Goal: Task Accomplishment & Management: Use online tool/utility

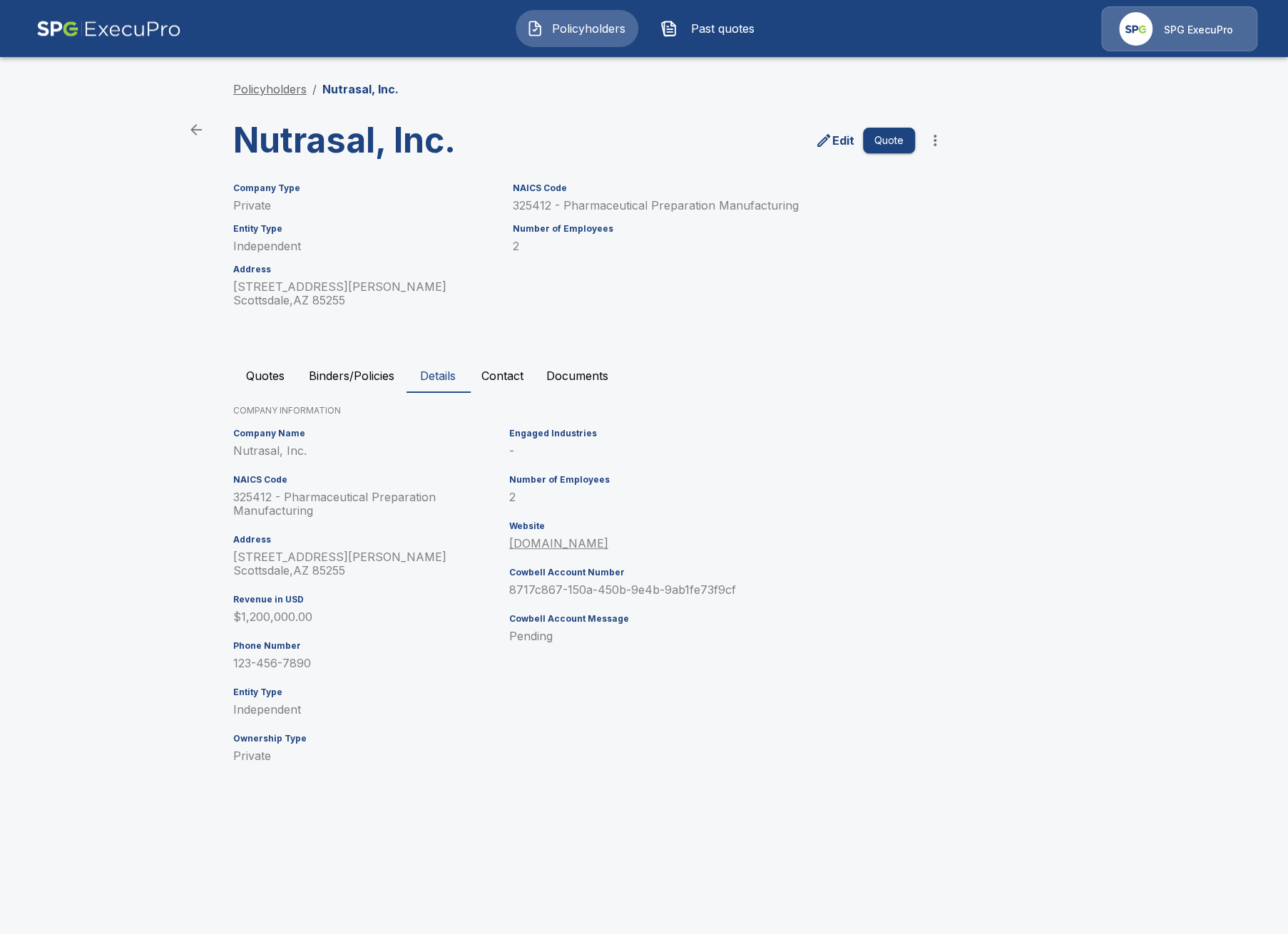
click at [262, 92] on link "Policyholders" at bounding box center [269, 89] width 73 height 15
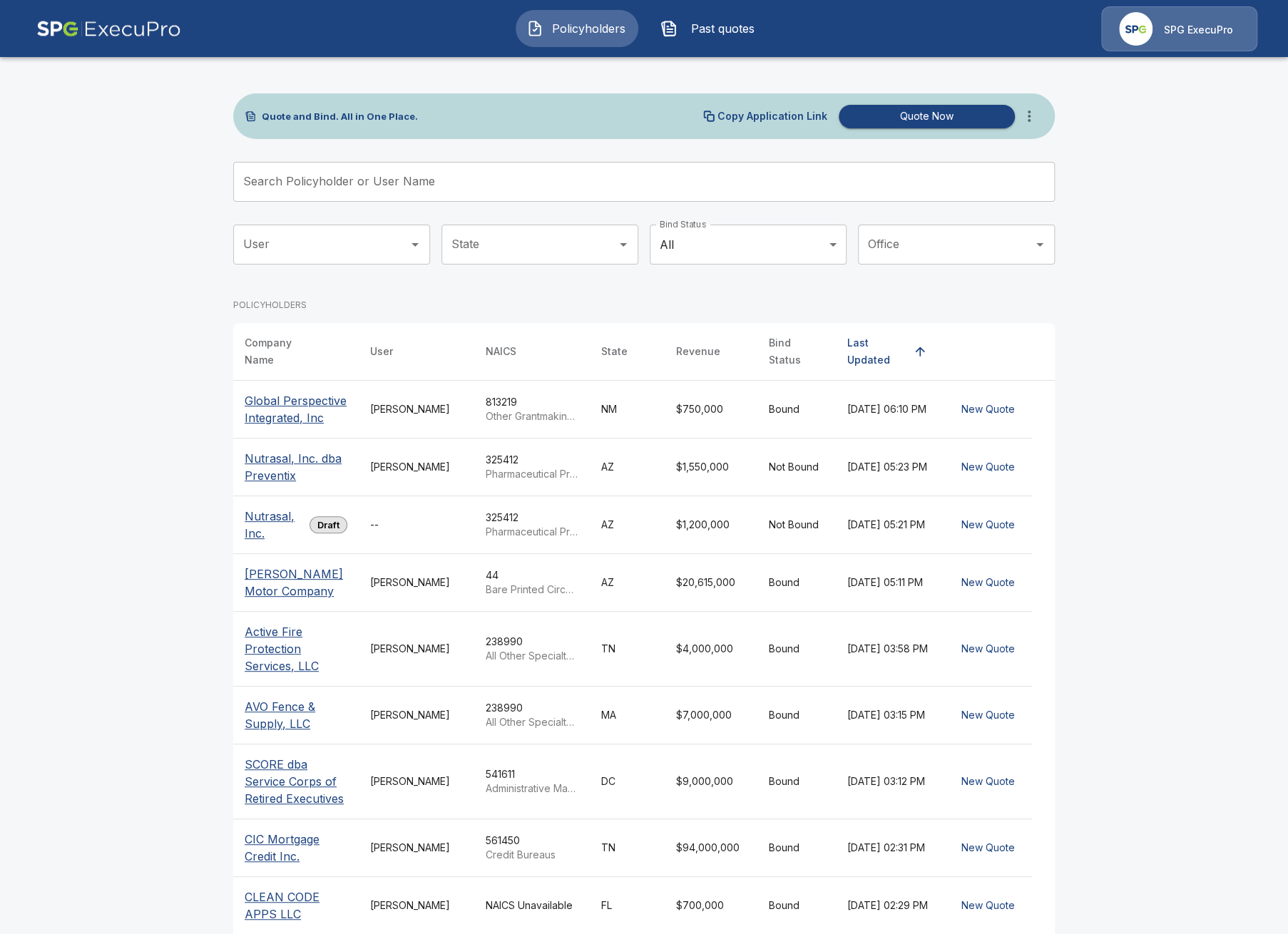
click at [412, 186] on input "Search Policyholder or User Name" at bounding box center [635, 181] width 806 height 40
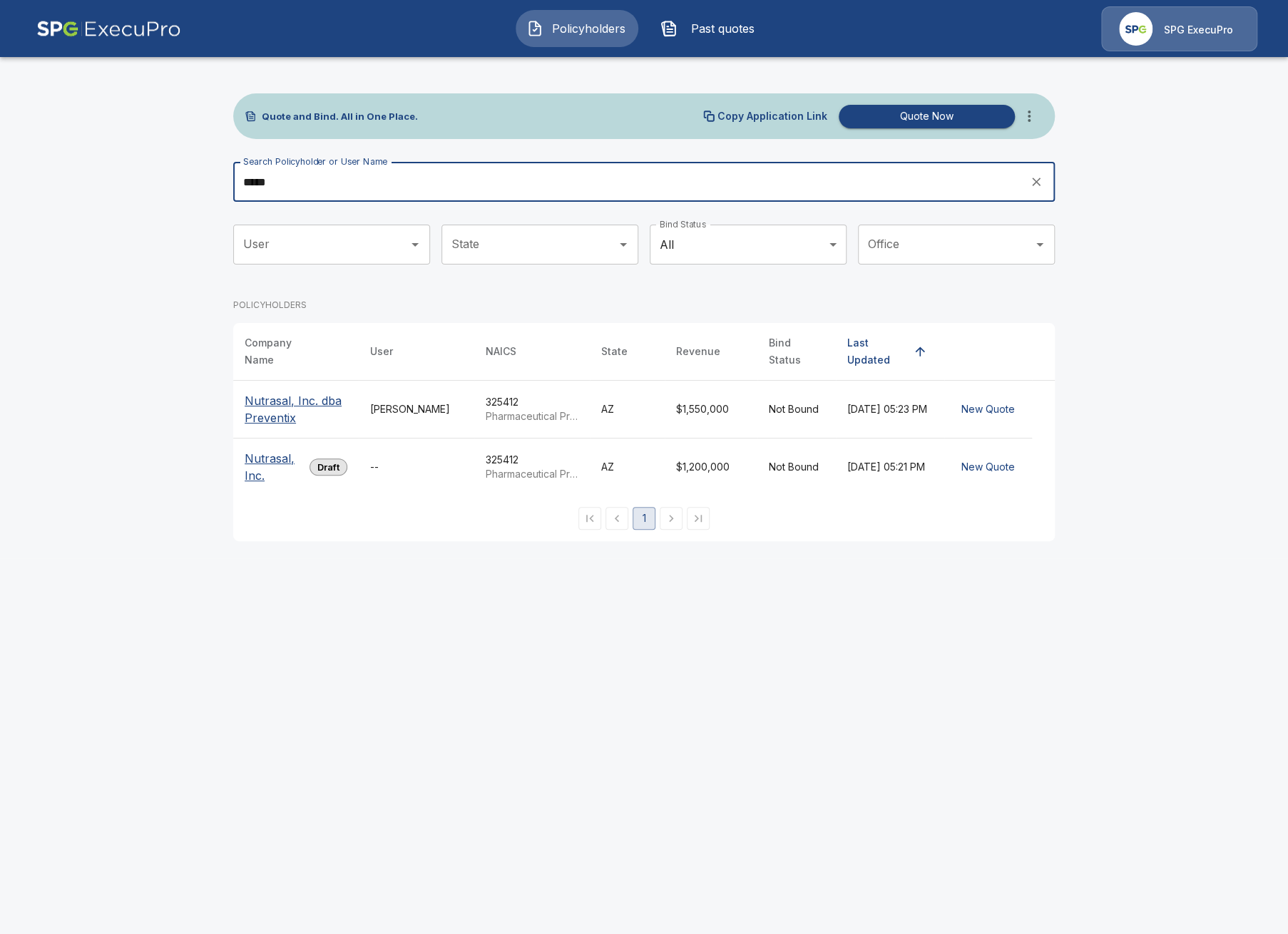
type input "*****"
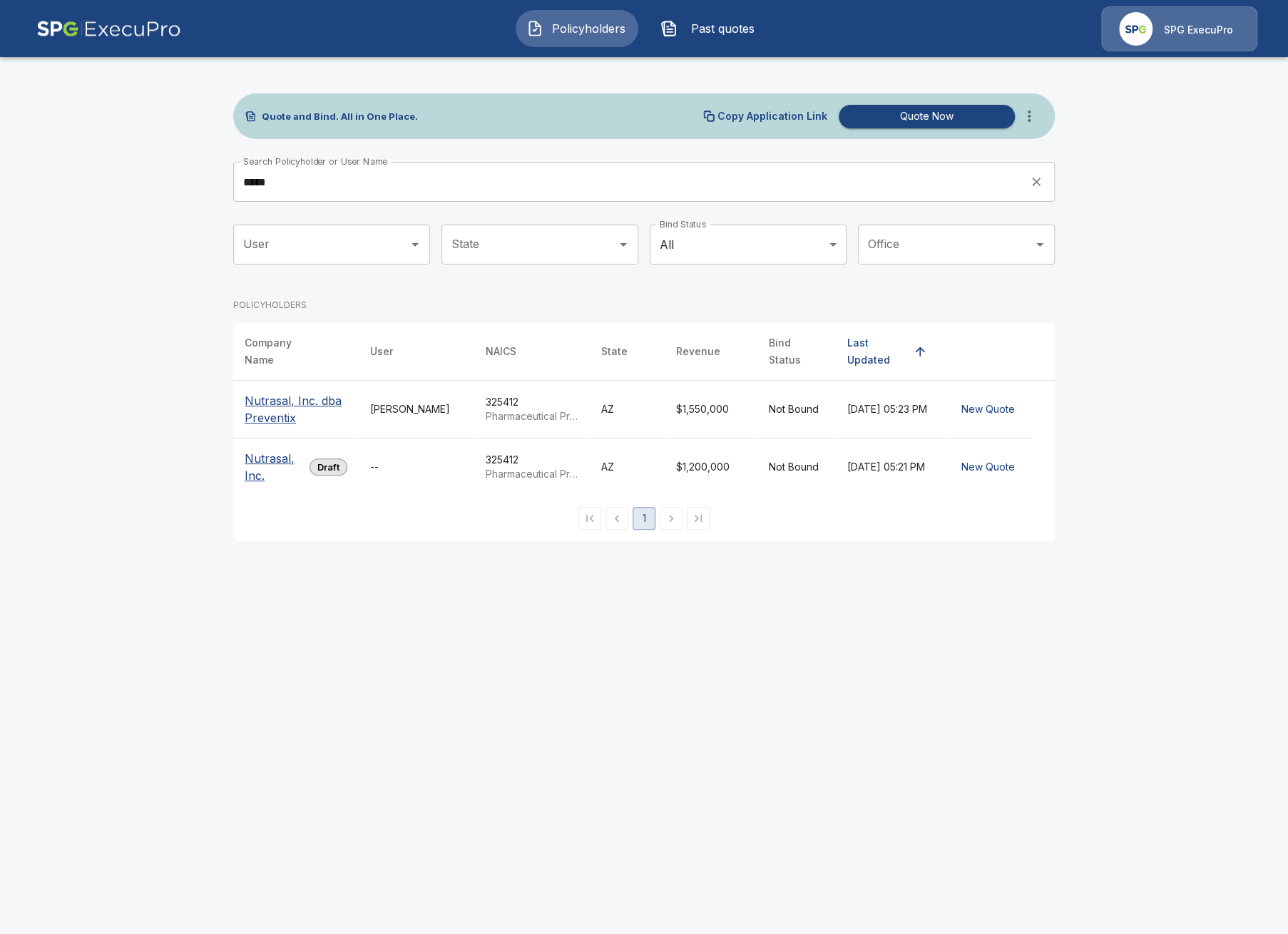
click at [468, 408] on td "[PERSON_NAME]" at bounding box center [416, 409] width 115 height 58
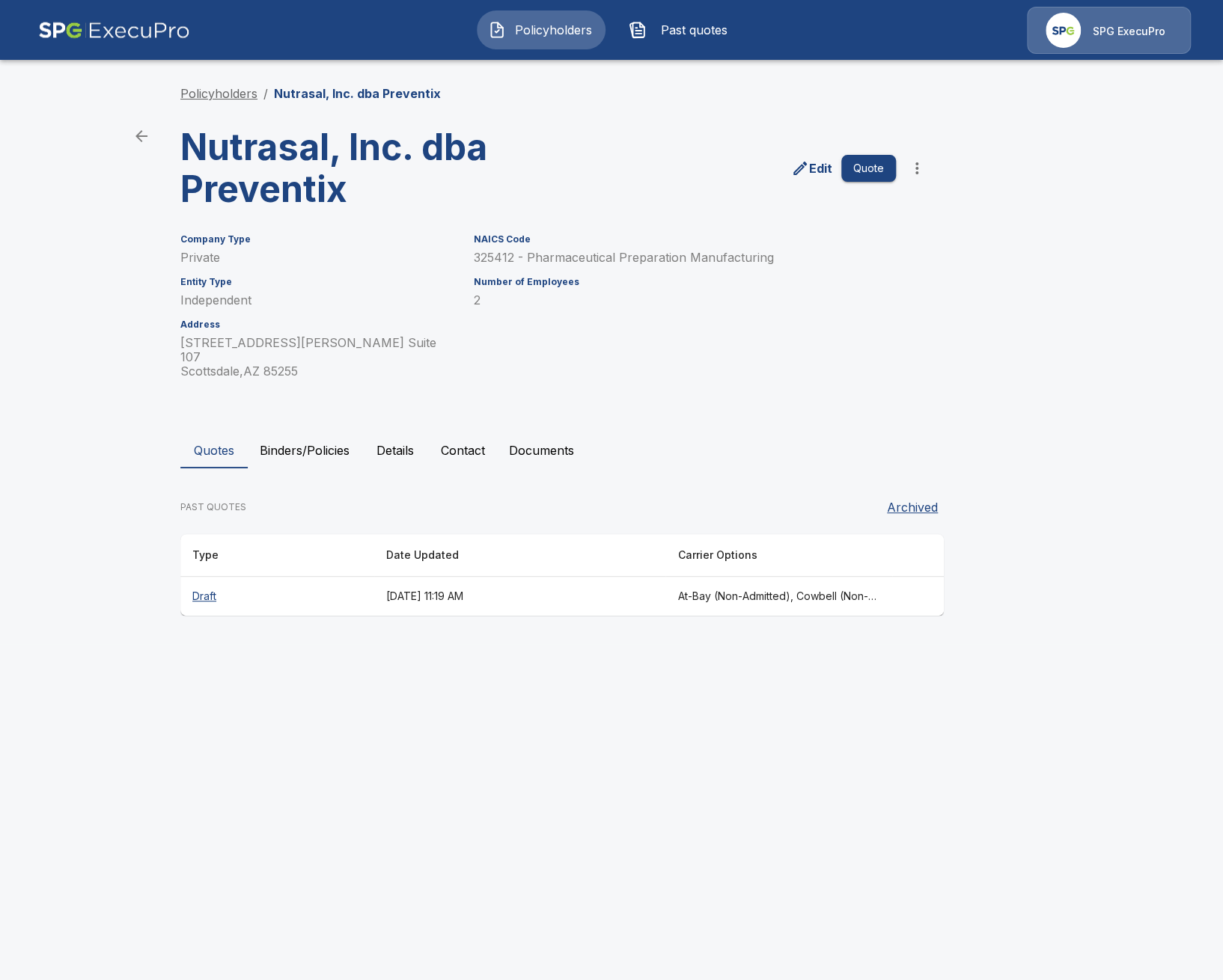
click at [248, 95] on link "Policyholders" at bounding box center [218, 93] width 77 height 15
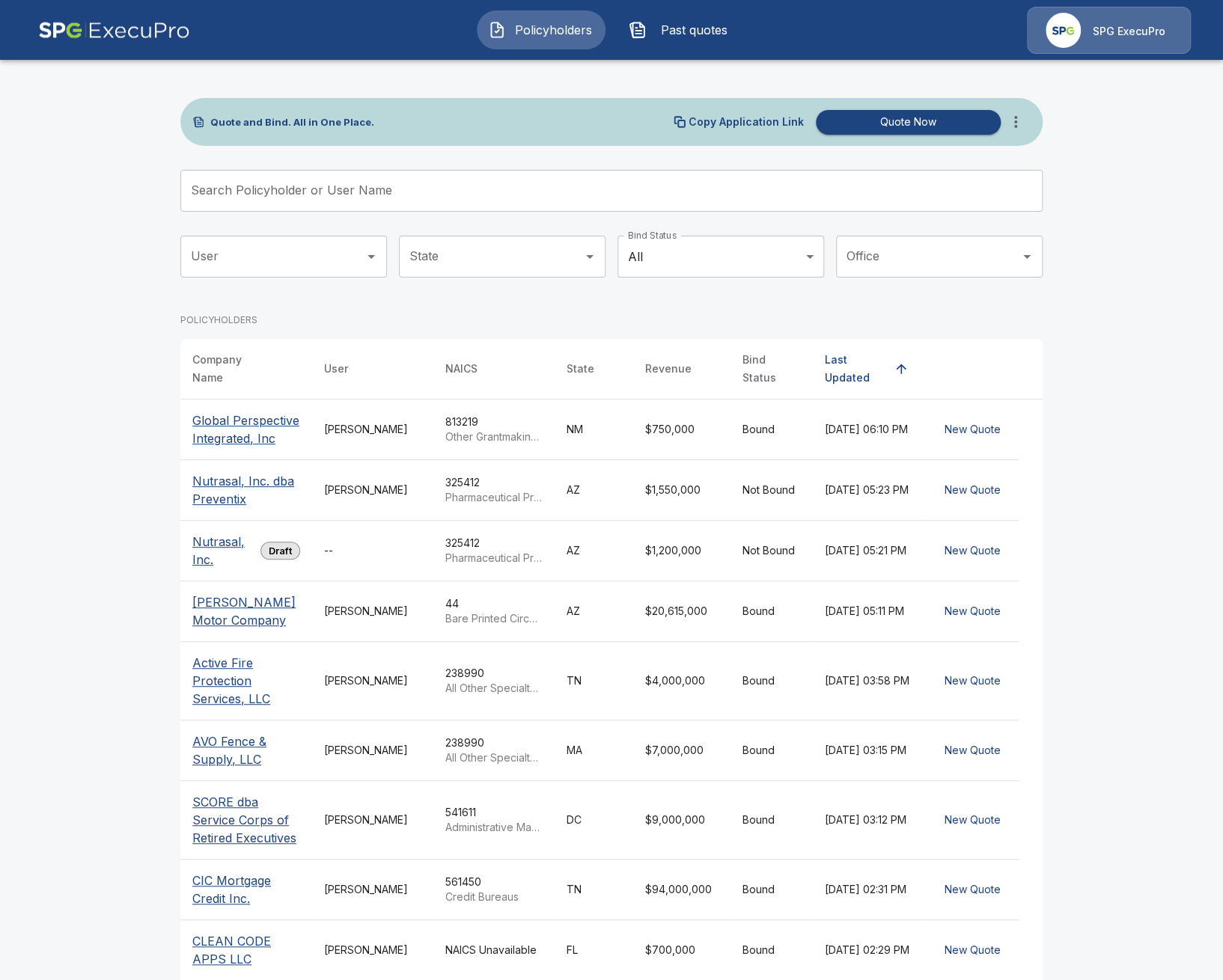
click at [454, 241] on div "State" at bounding box center [502, 256] width 207 height 42
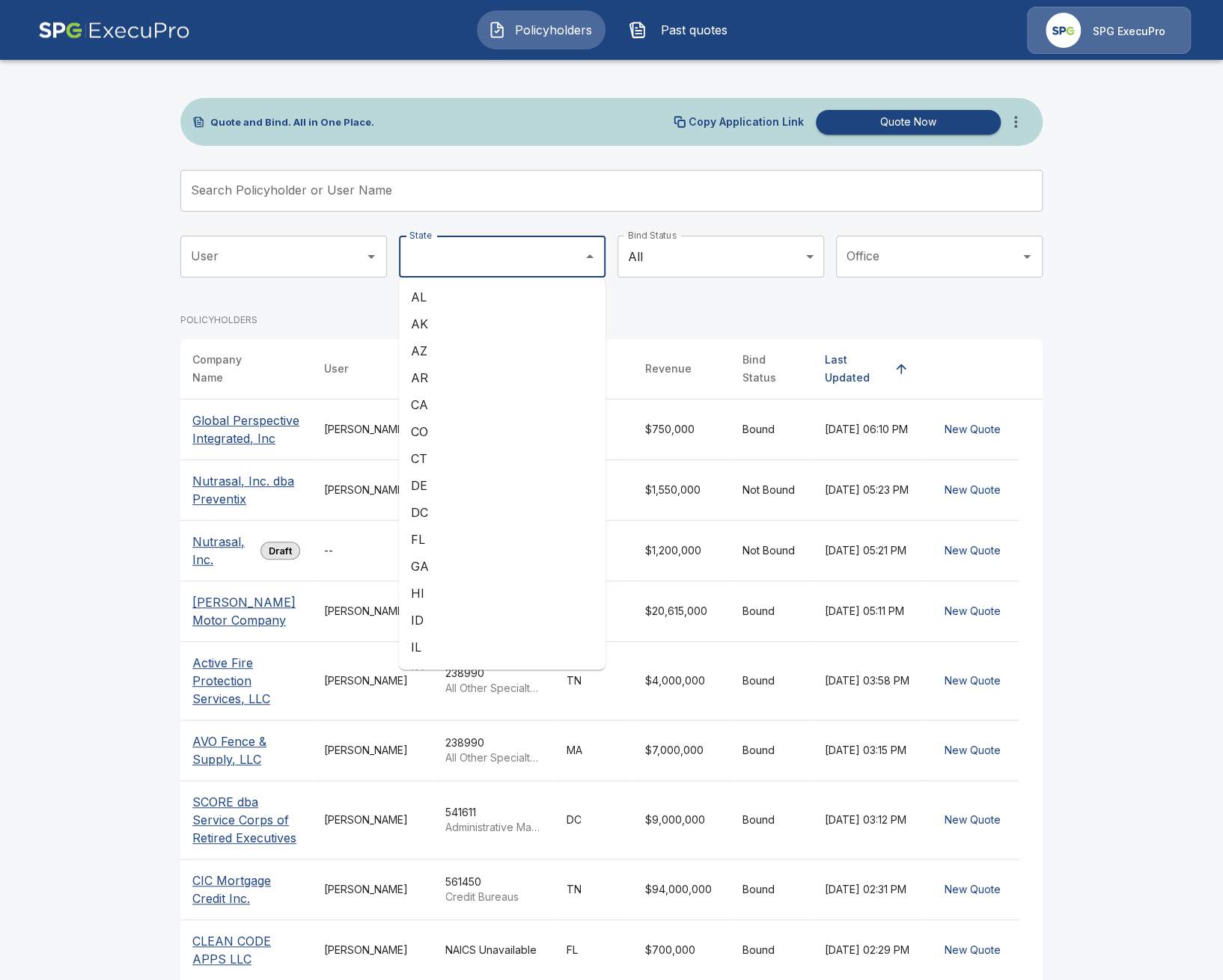
click at [453, 204] on input "Search Policyholder or User Name" at bounding box center [603, 190] width 846 height 42
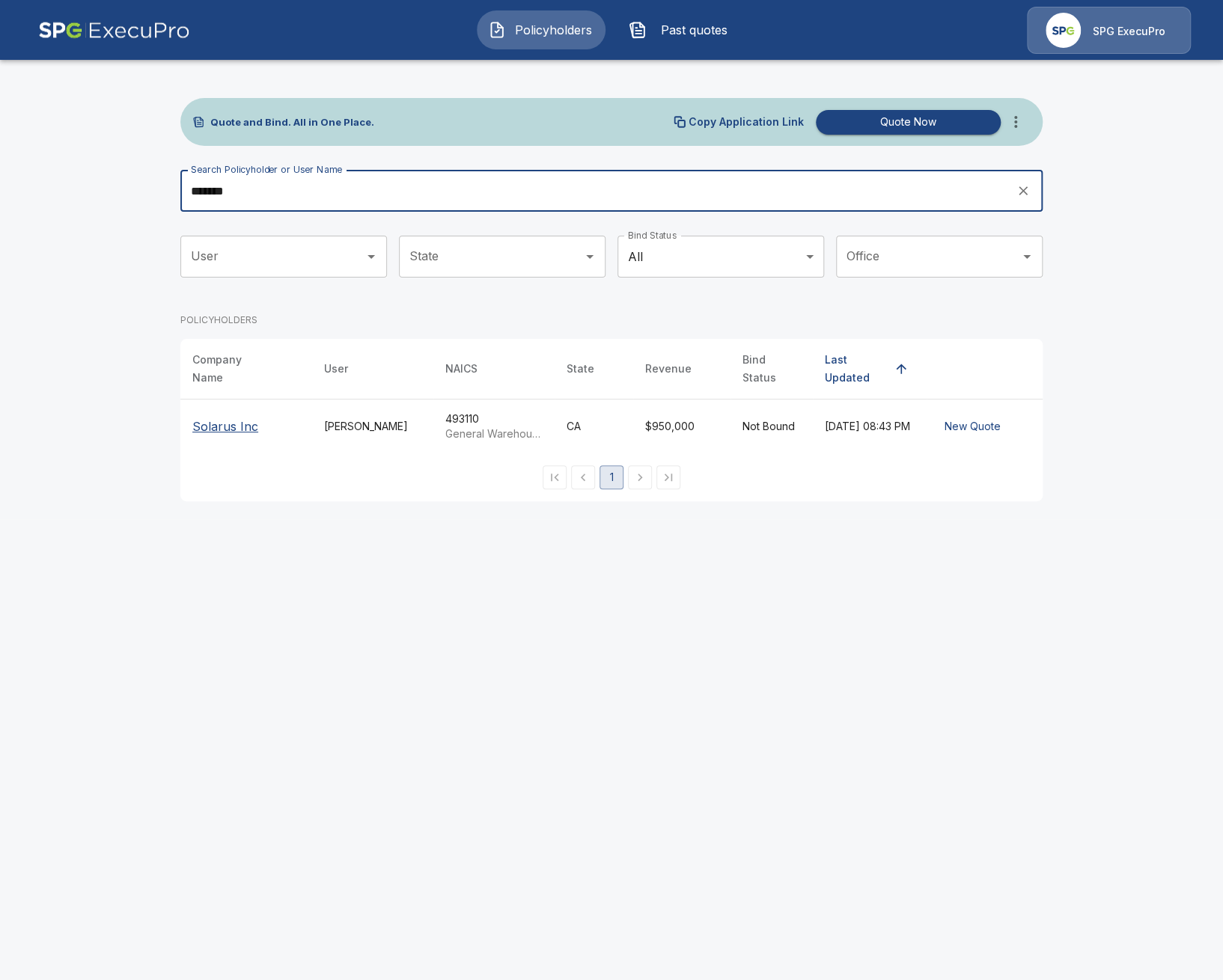
type input "*******"
click at [235, 420] on p "Solarus Inc" at bounding box center [225, 427] width 66 height 18
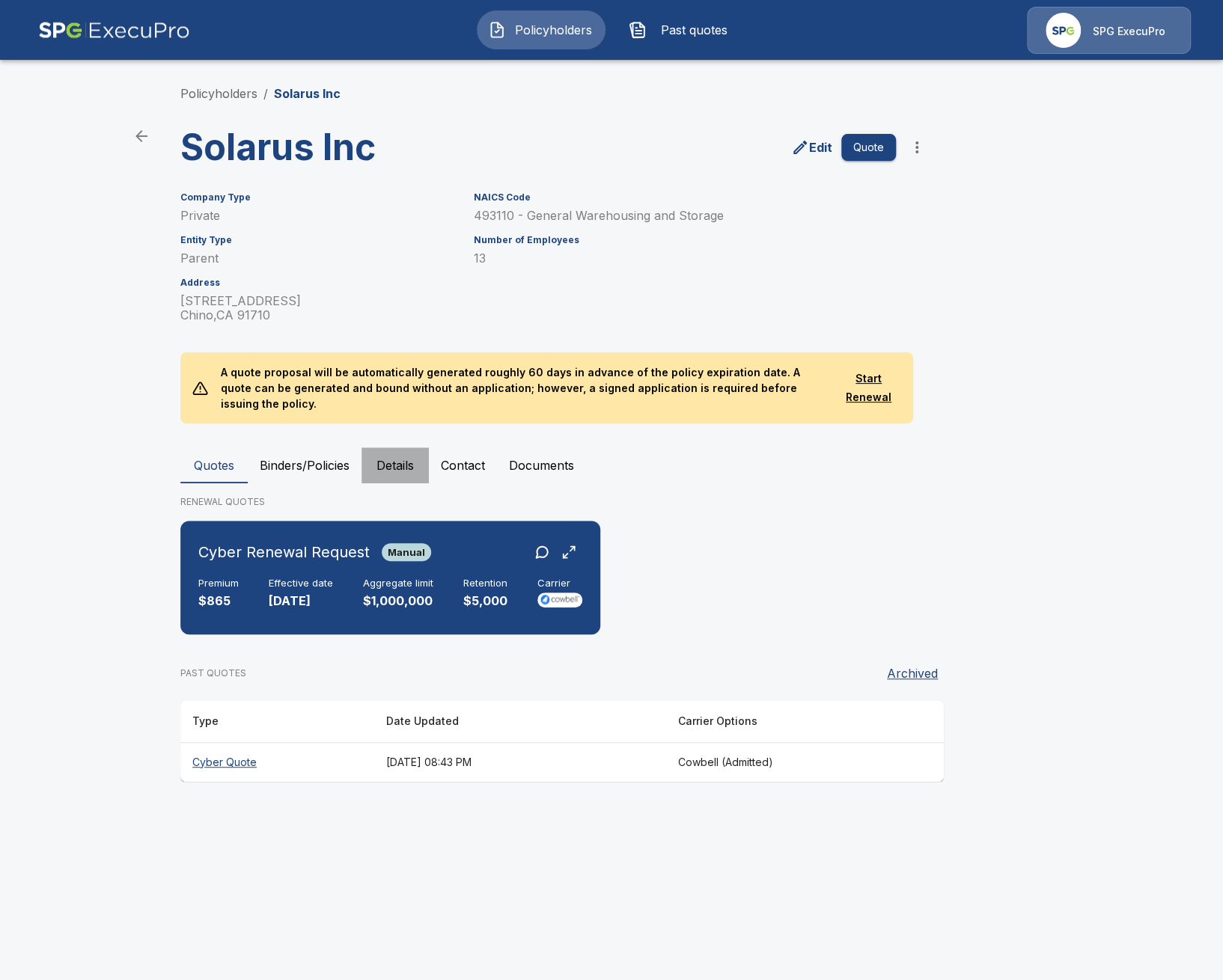
click at [395, 449] on button "Details" at bounding box center [395, 466] width 68 height 36
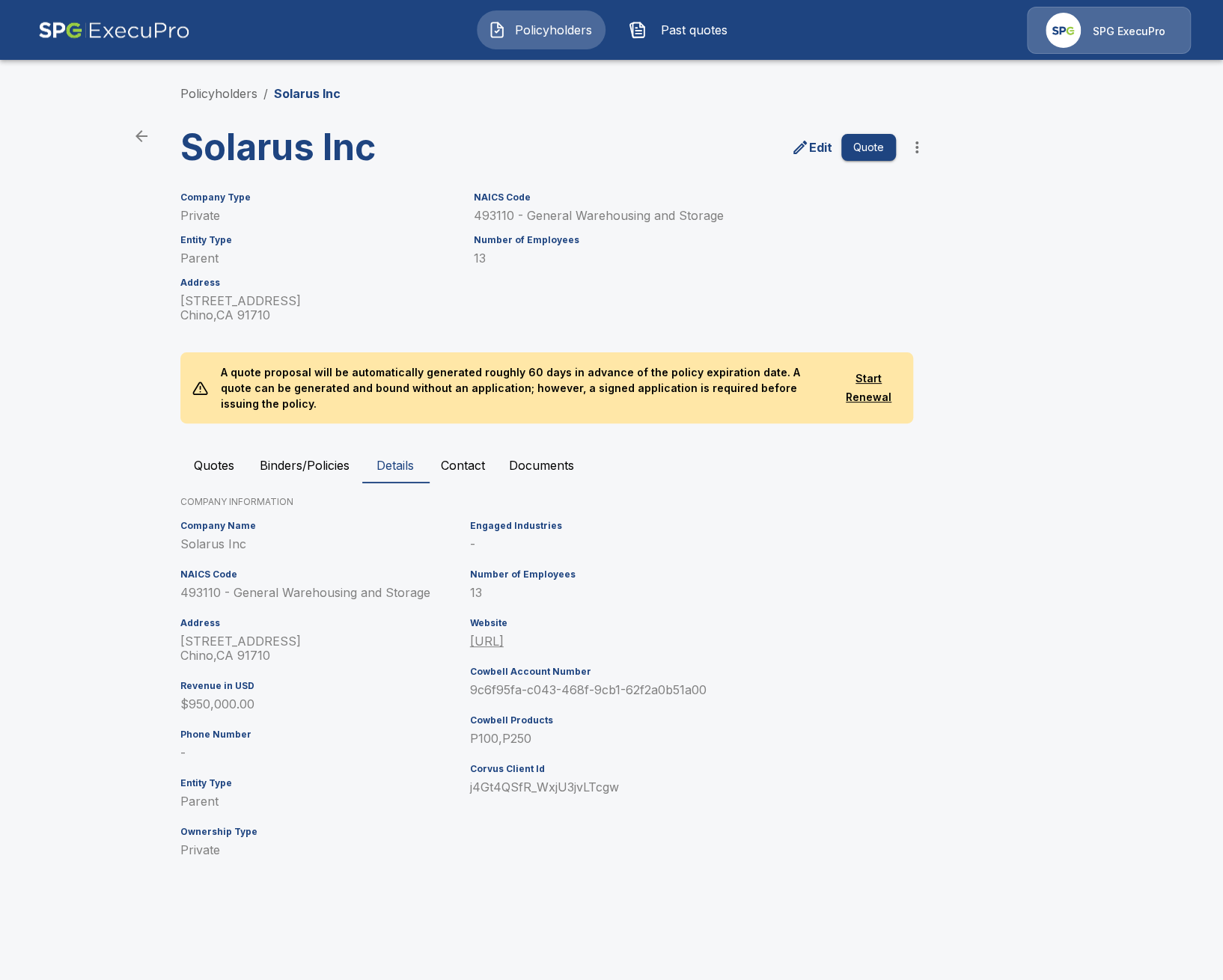
click at [229, 459] on button "Quotes" at bounding box center [214, 466] width 68 height 36
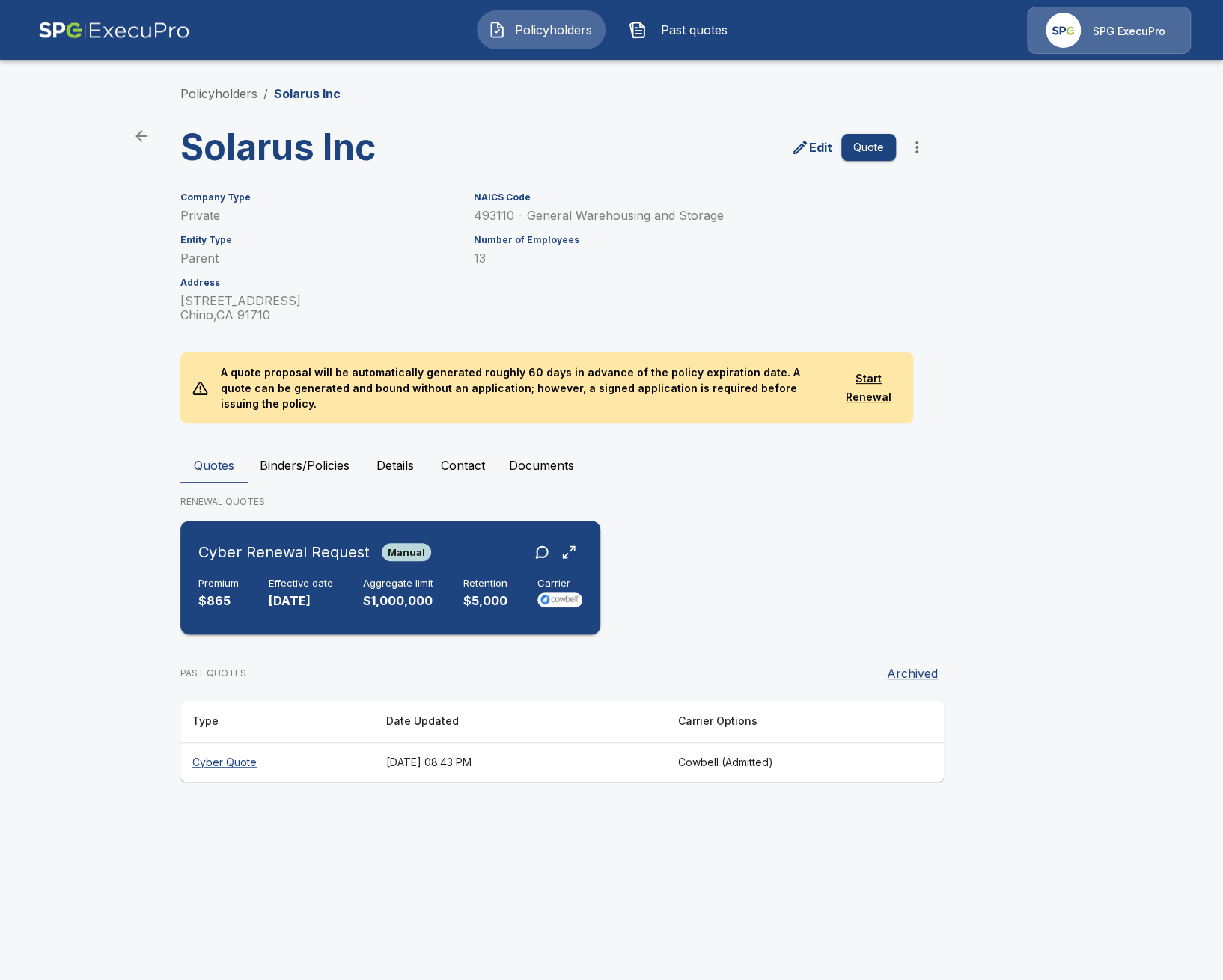
click at [340, 546] on h6 "Cyber Renewal Request" at bounding box center [284, 552] width 171 height 24
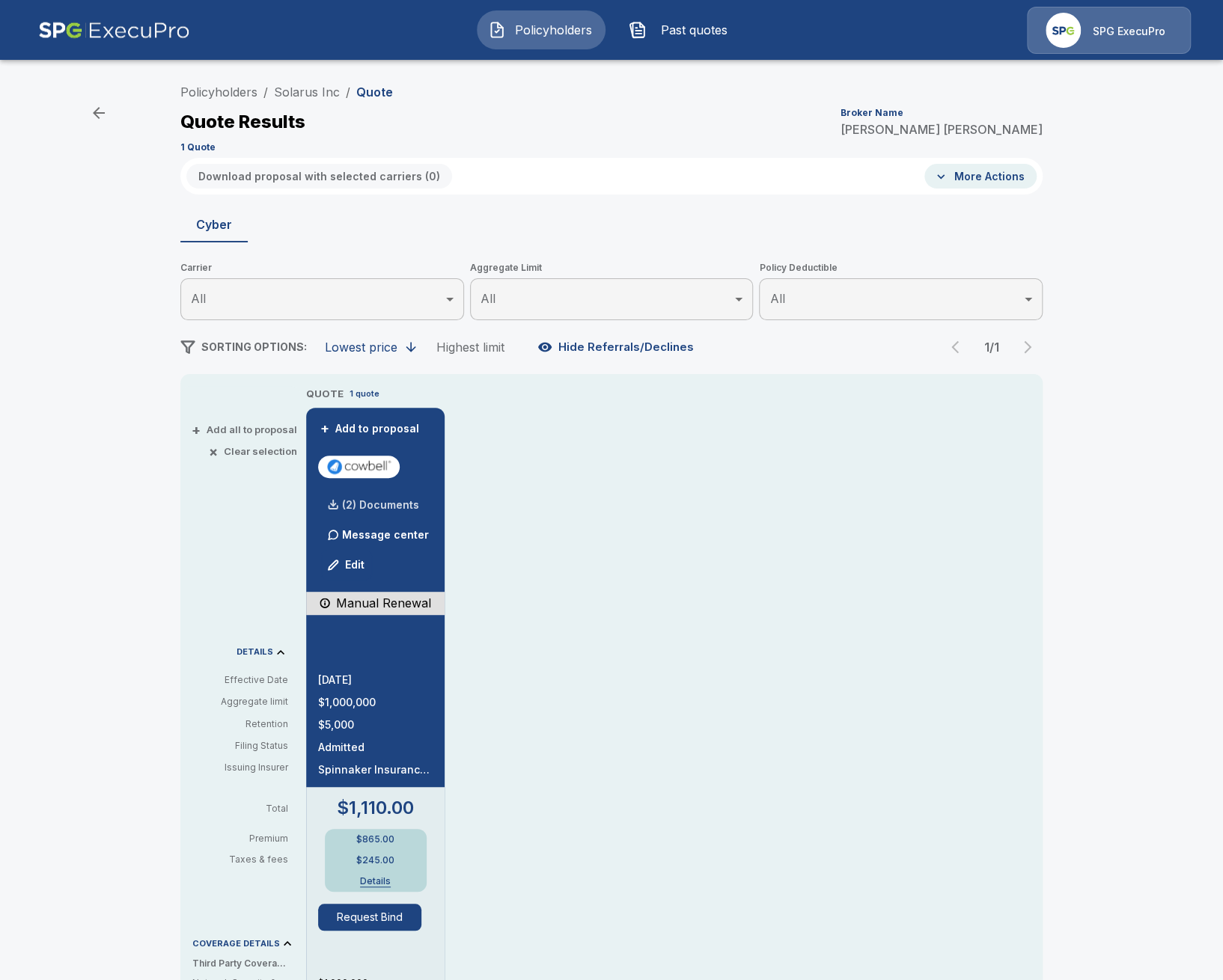
click at [351, 509] on p "(2) Documents" at bounding box center [380, 505] width 77 height 11
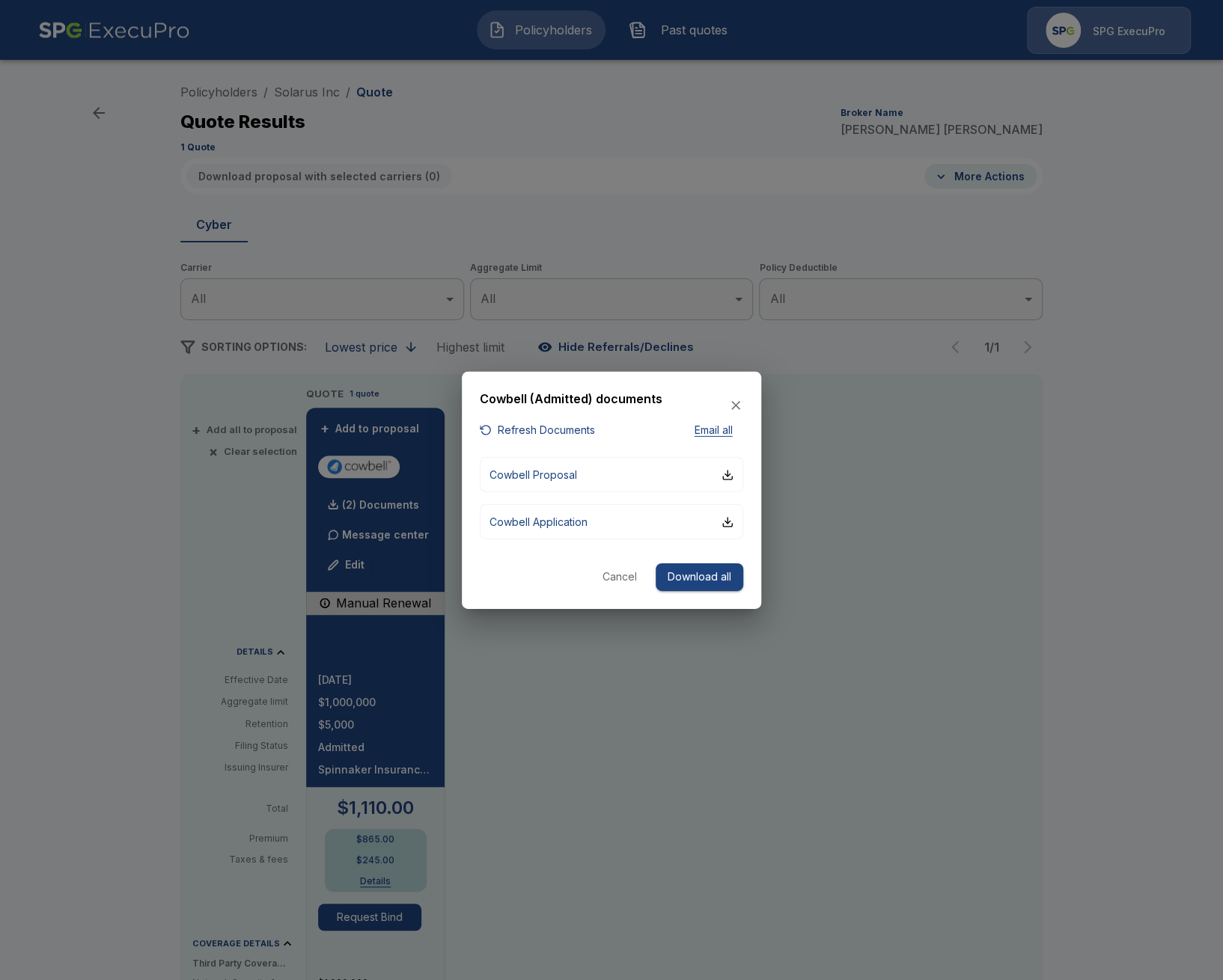
click at [925, 550] on div at bounding box center [611, 490] width 1223 height 980
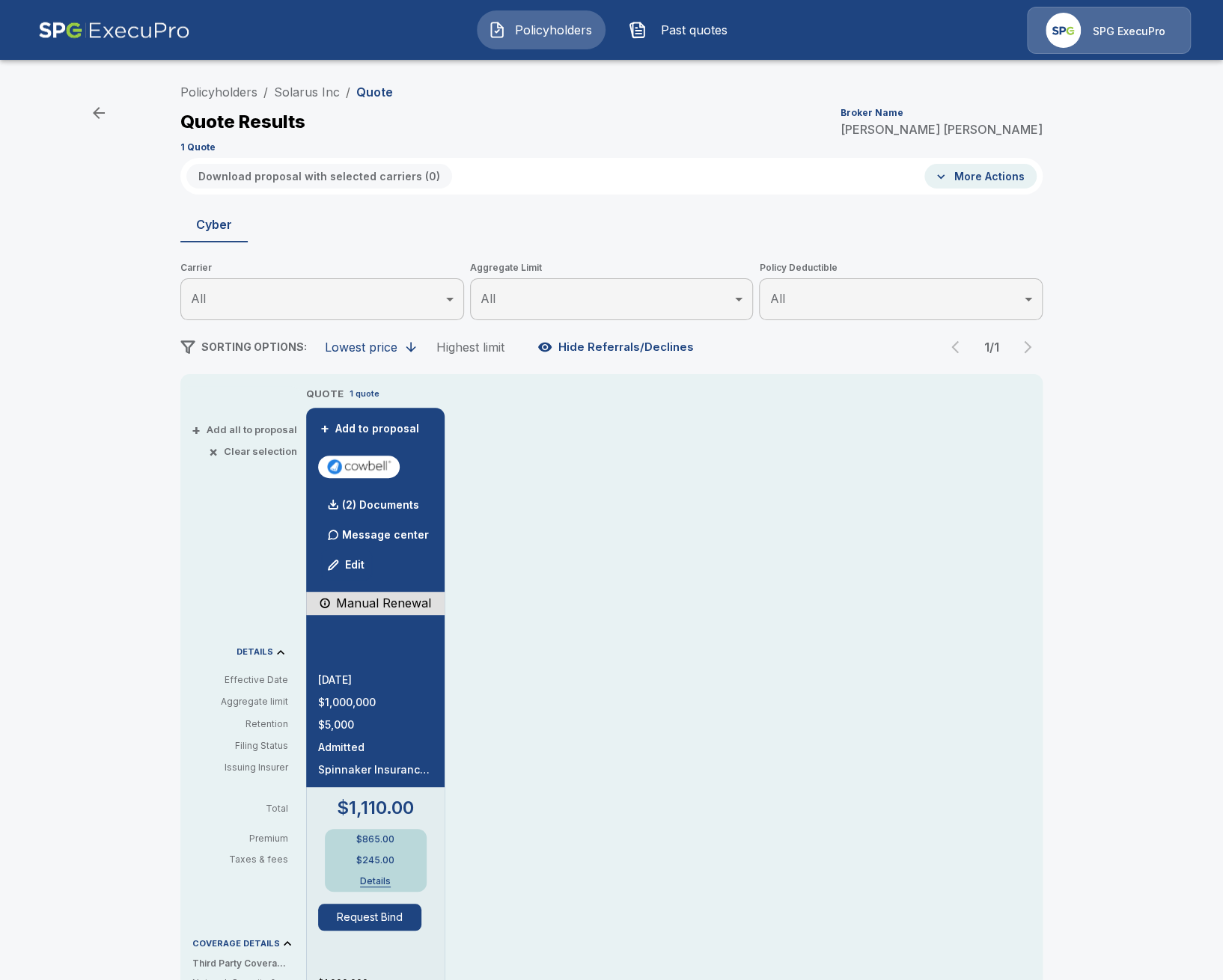
click at [190, 821] on div "+ Add all to proposal × Clear selection DETAILS Effective Date Aggregate limit …" at bounding box center [240, 881] width 120 height 989
drag, startPoint x: 151, startPoint y: 588, endPoint x: 265, endPoint y: 331, distance: 281.1
click at [152, 586] on div "Policyholders / Solarus Inc / Quote Quote Results Broker Name Alex Smith 1 Quot…" at bounding box center [611, 791] width 1223 height 1441
click at [318, 93] on link "Solarus Inc" at bounding box center [307, 92] width 66 height 15
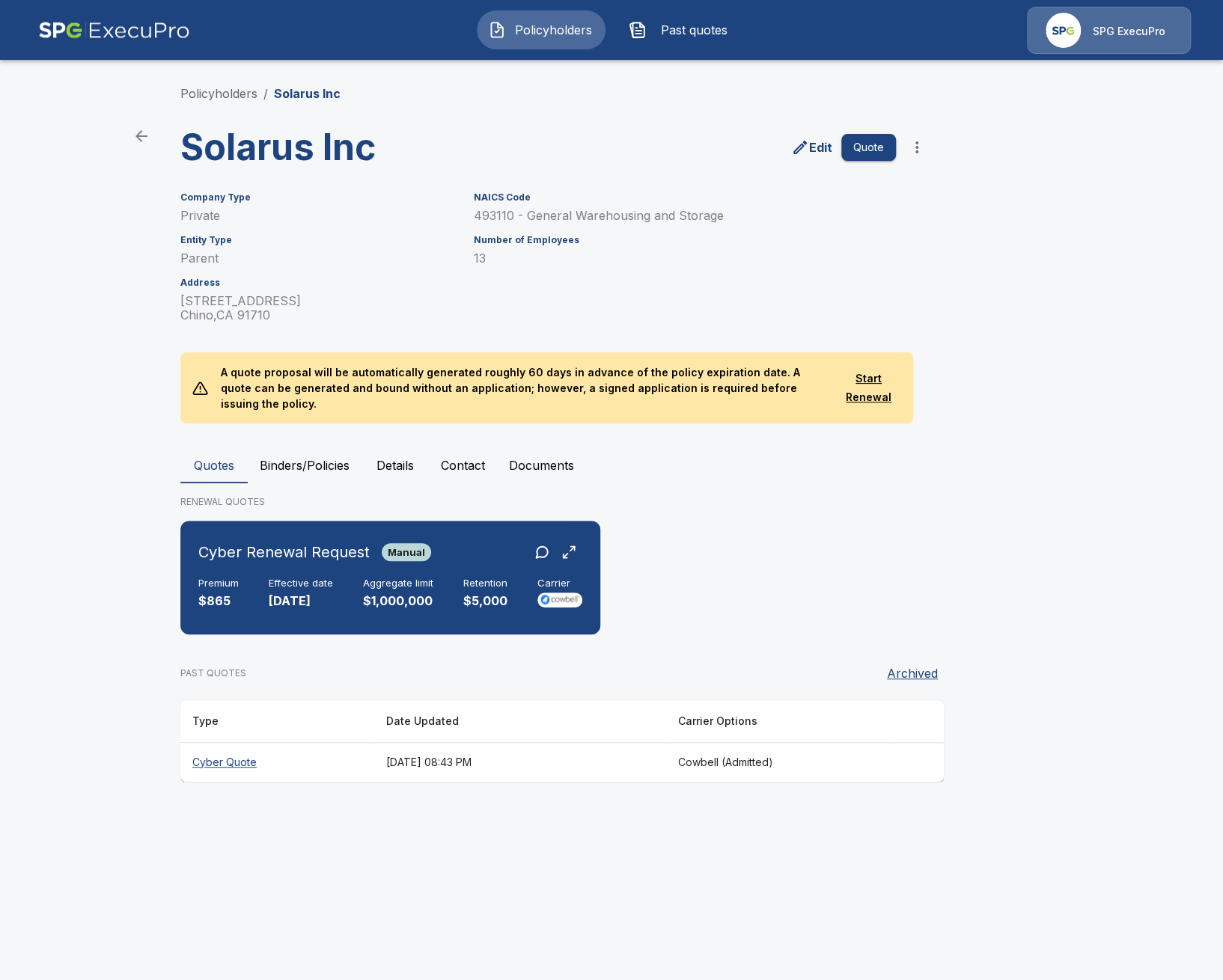
click at [403, 458] on button "Details" at bounding box center [395, 466] width 68 height 36
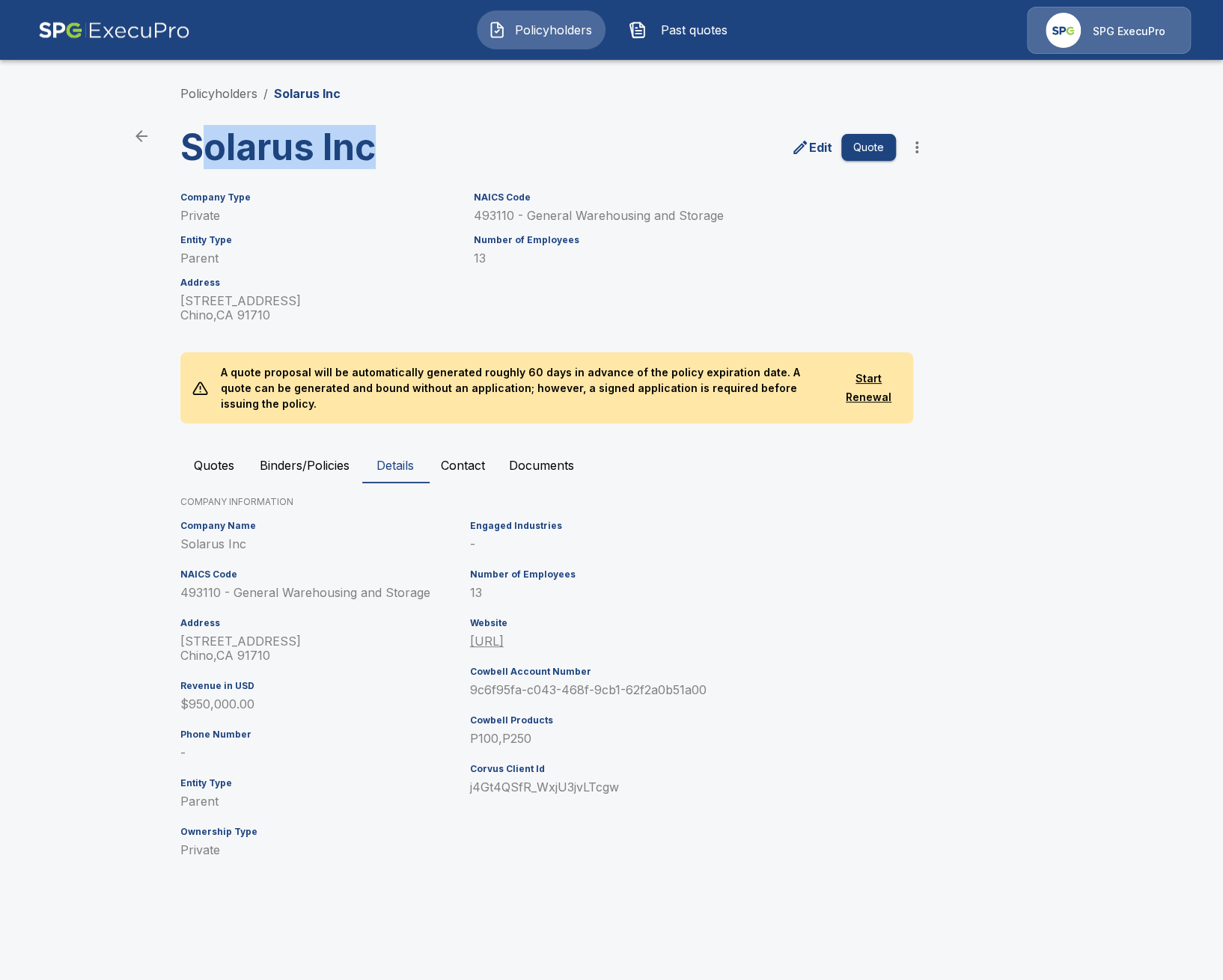
drag, startPoint x: 371, startPoint y: 156, endPoint x: 199, endPoint y: 157, distance: 172.0
click at [199, 157] on h3 "Solarus Inc" at bounding box center [366, 147] width 370 height 42
click at [230, 149] on h3 "Solarus Inc" at bounding box center [366, 147] width 370 height 42
click at [254, 88] on link "Policyholders" at bounding box center [218, 93] width 77 height 15
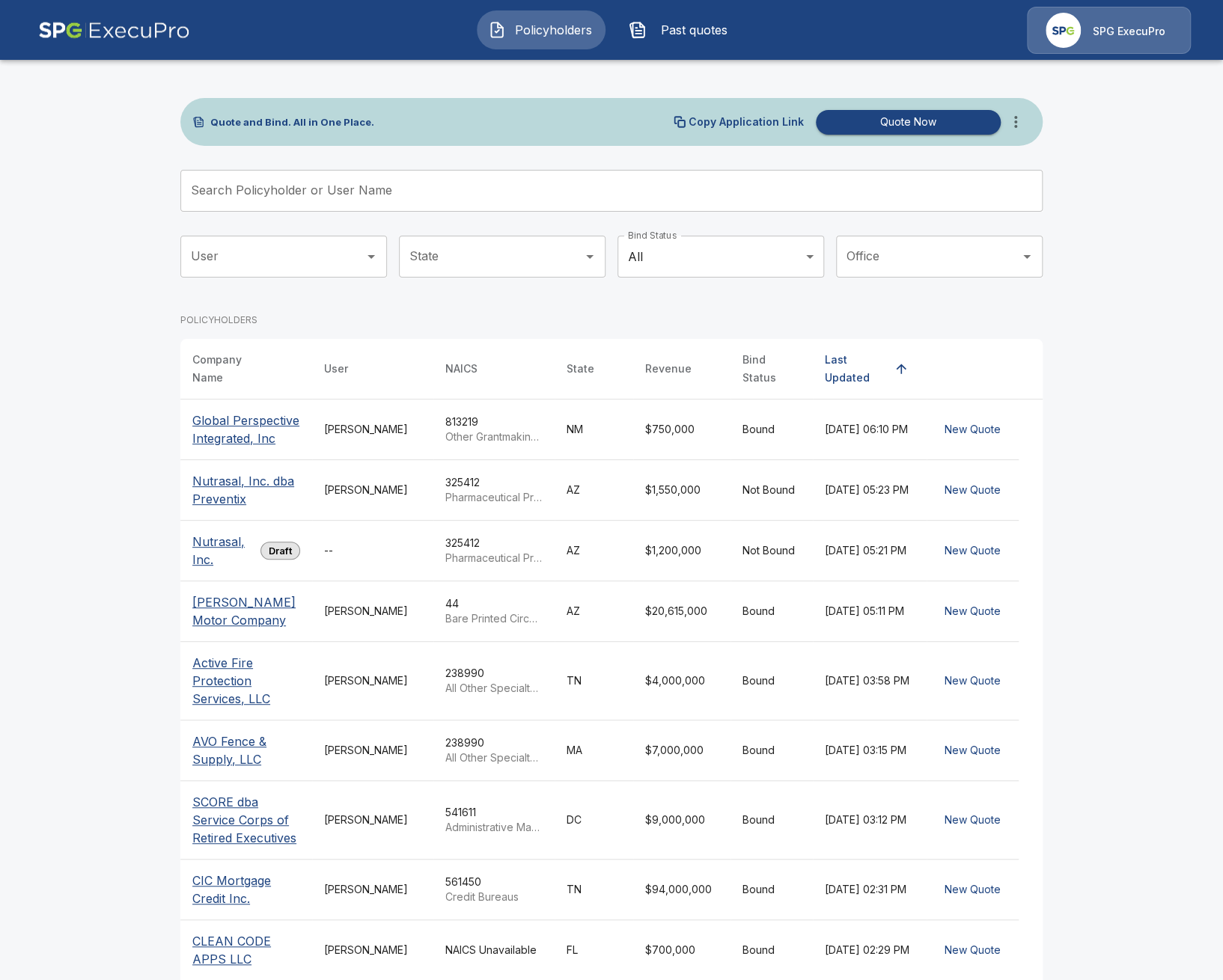
click at [118, 825] on main "Quote and Bind. All in One Place. Copy Application Link Quote Now Search Policy…" at bounding box center [611, 553] width 1223 height 1107
click at [68, 681] on main "Quote and Bind. All in One Place. Copy Application Link Quote Now Search Policy…" at bounding box center [611, 553] width 1223 height 1107
click at [172, 790] on div "Quote and Bind. All in One Place. Copy Application Link Quote Now Search Policy…" at bounding box center [611, 581] width 898 height 1050
click at [118, 616] on main "Quote and Bind. All in One Place. Copy Application Link Quote Now Search Policy…" at bounding box center [611, 553] width 1223 height 1107
click at [208, 494] on p "Nutrasal, Inc. dba Preventix" at bounding box center [246, 490] width 107 height 36
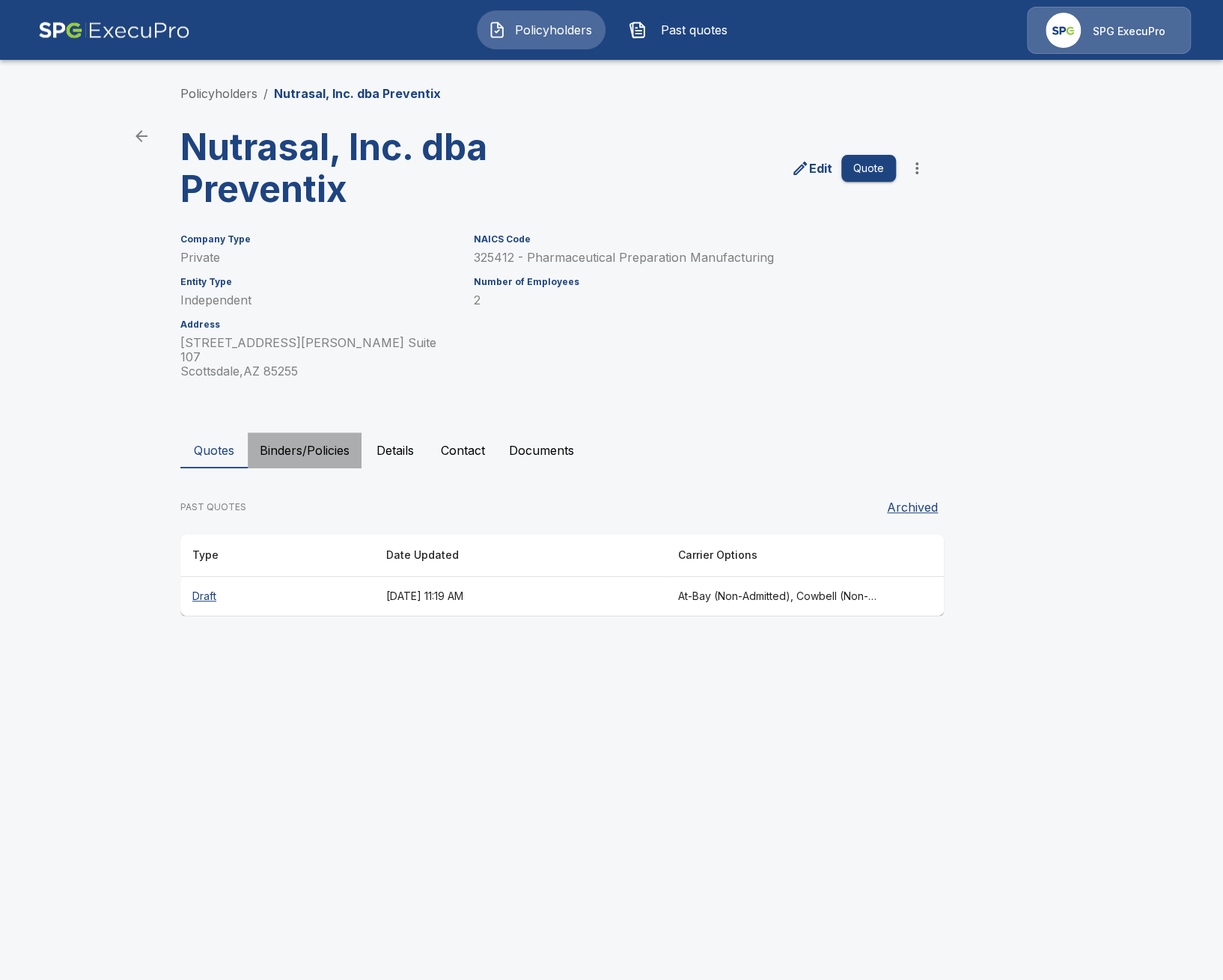
click at [301, 435] on button "Binders/Policies" at bounding box center [305, 450] width 114 height 36
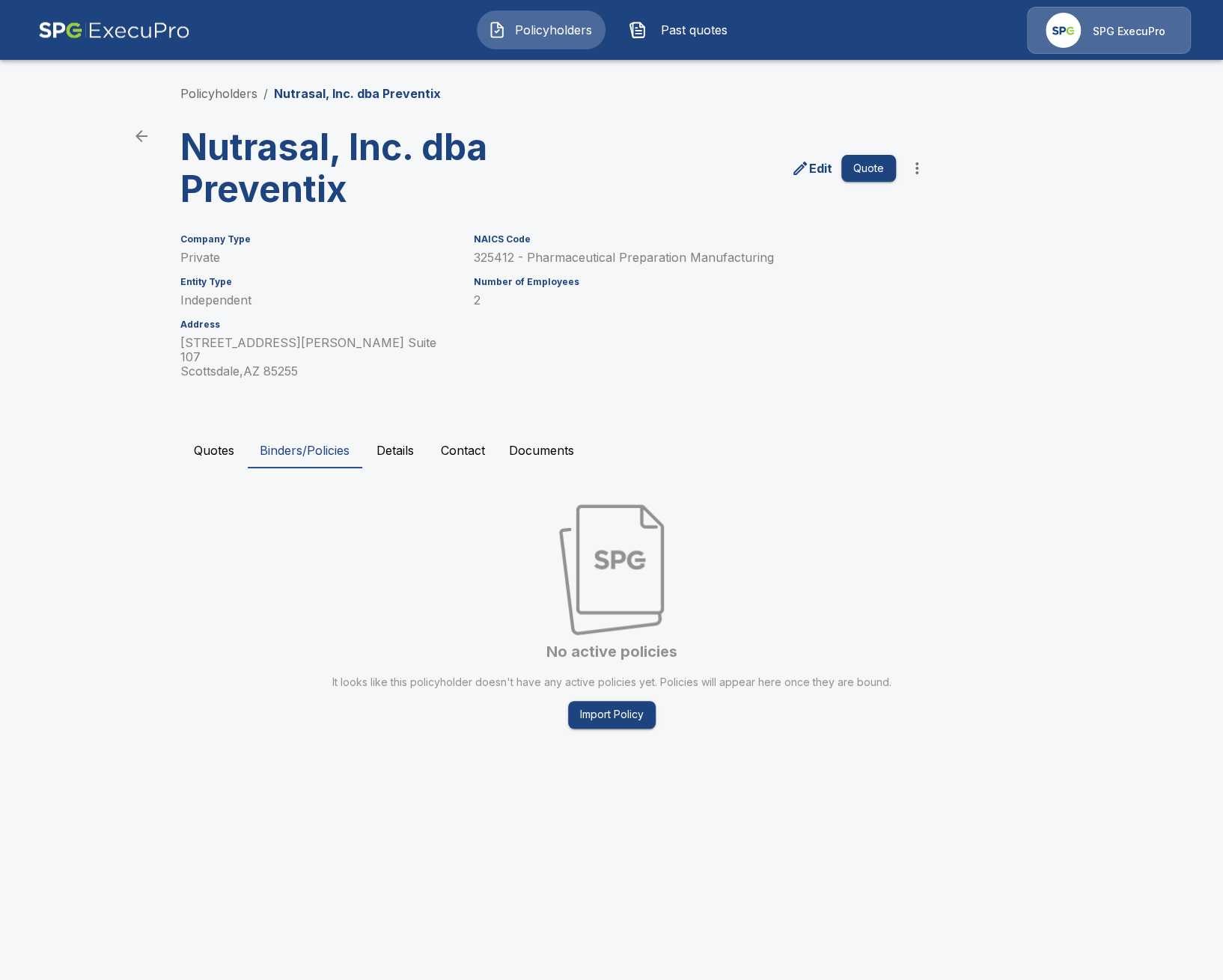
click at [385, 441] on button "Details" at bounding box center [395, 450] width 68 height 36
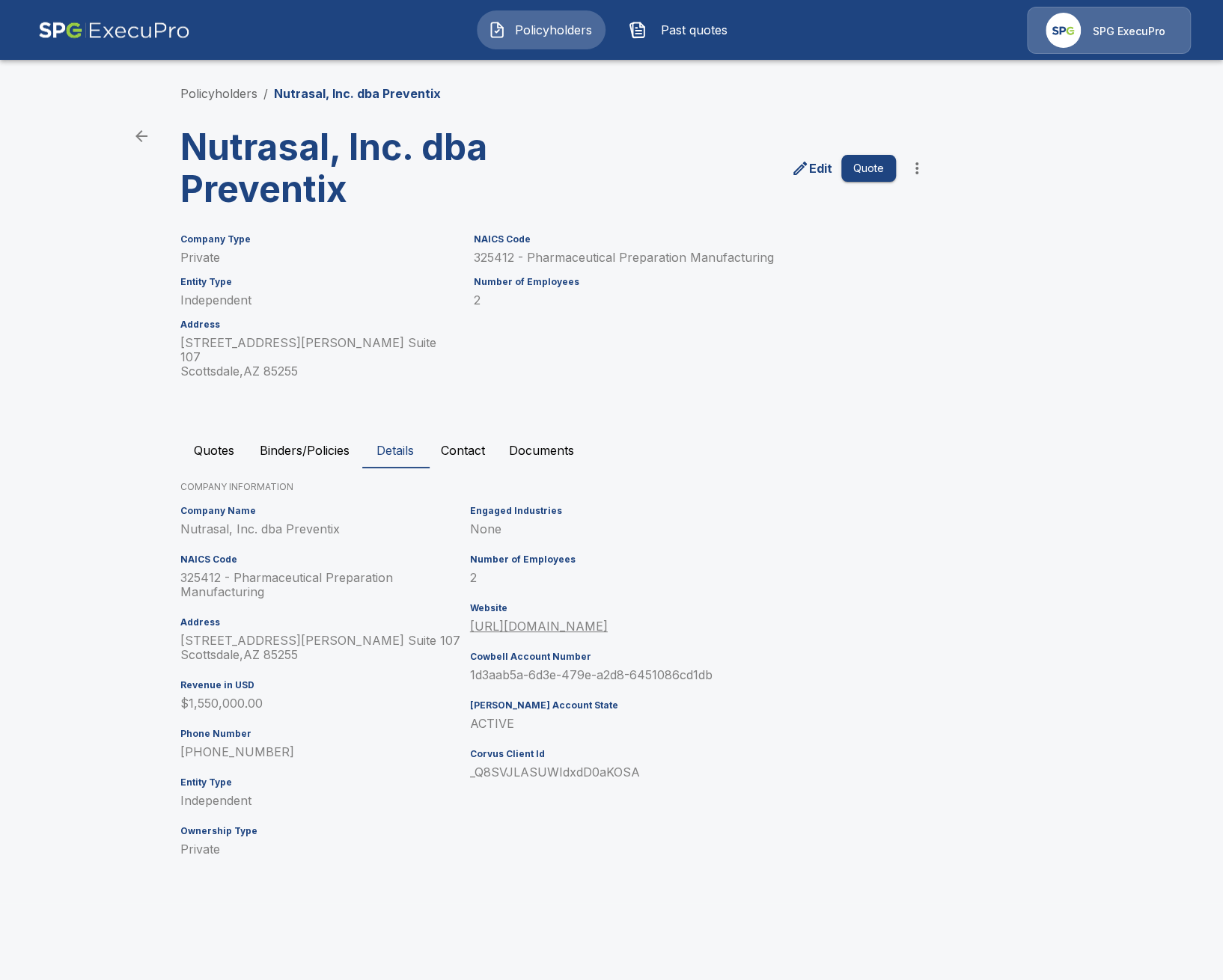
click at [247, 439] on button "Quotes" at bounding box center [214, 450] width 68 height 36
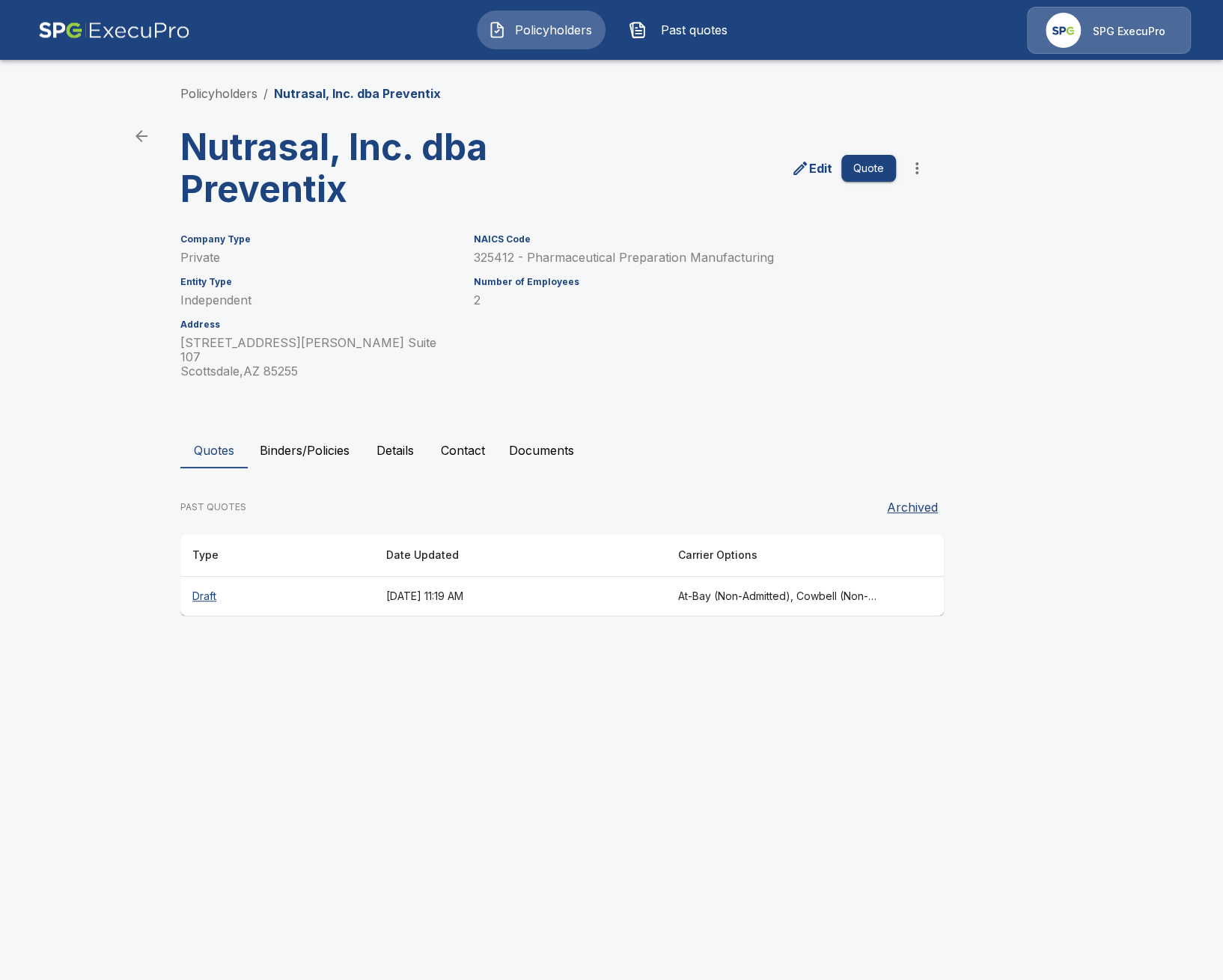
click at [49, 644] on html "Policyholders Past quotes SPG ExecuPro Policyholders / Nutrasal, Inc. dba Preve…" at bounding box center [611, 322] width 1223 height 644
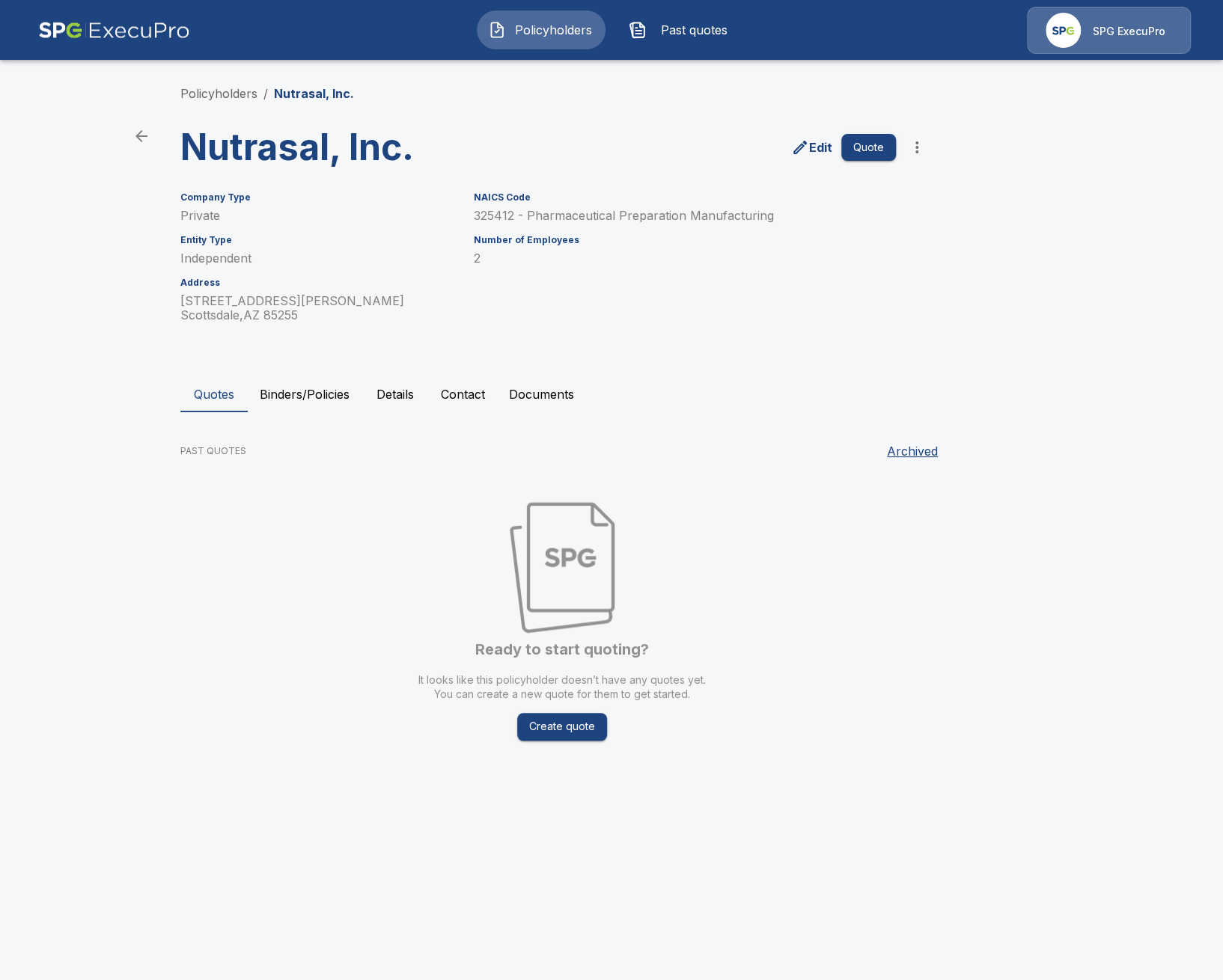
click at [327, 406] on button "Binders/Policies" at bounding box center [305, 394] width 114 height 36
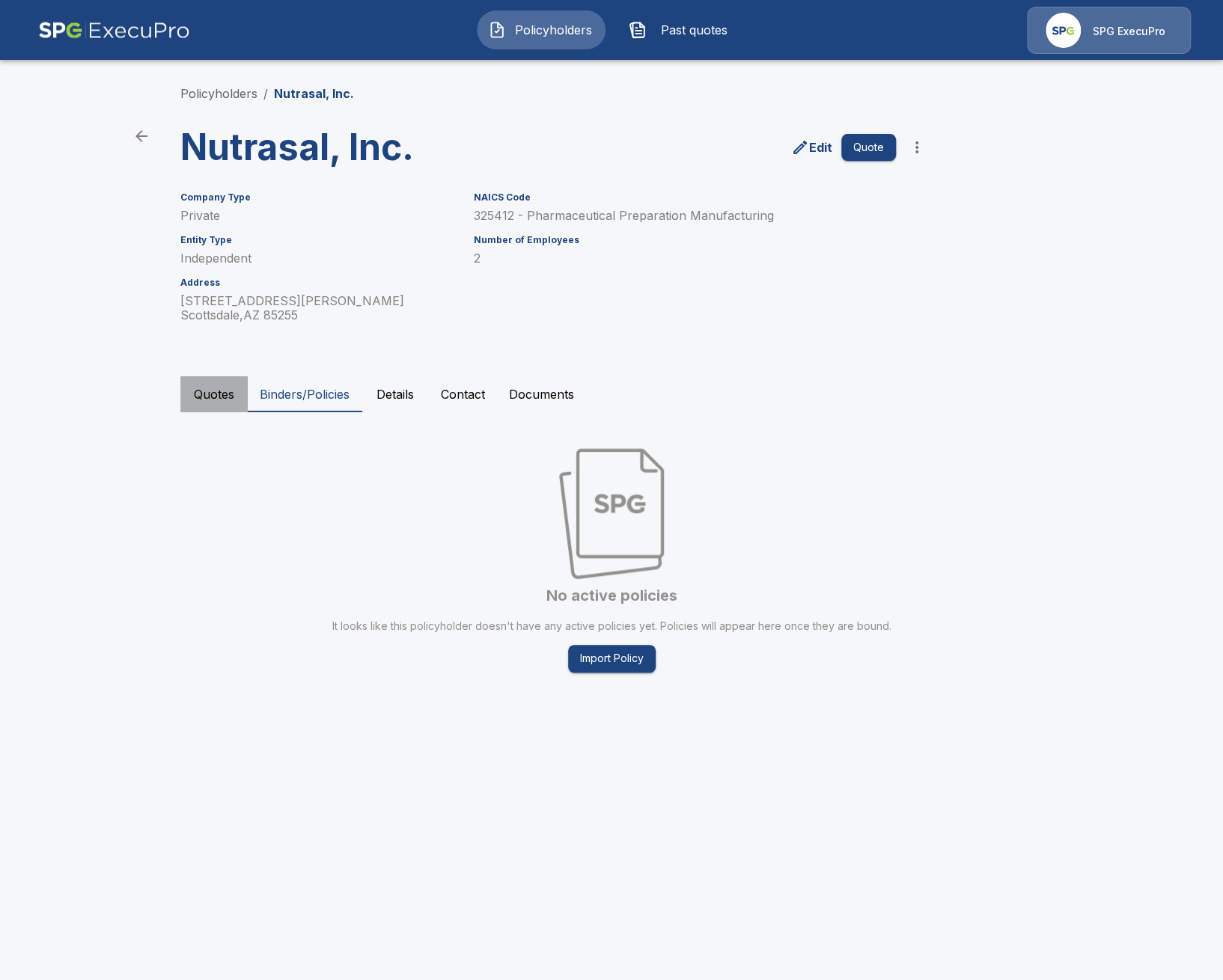
click at [213, 412] on button "Quotes" at bounding box center [214, 394] width 68 height 36
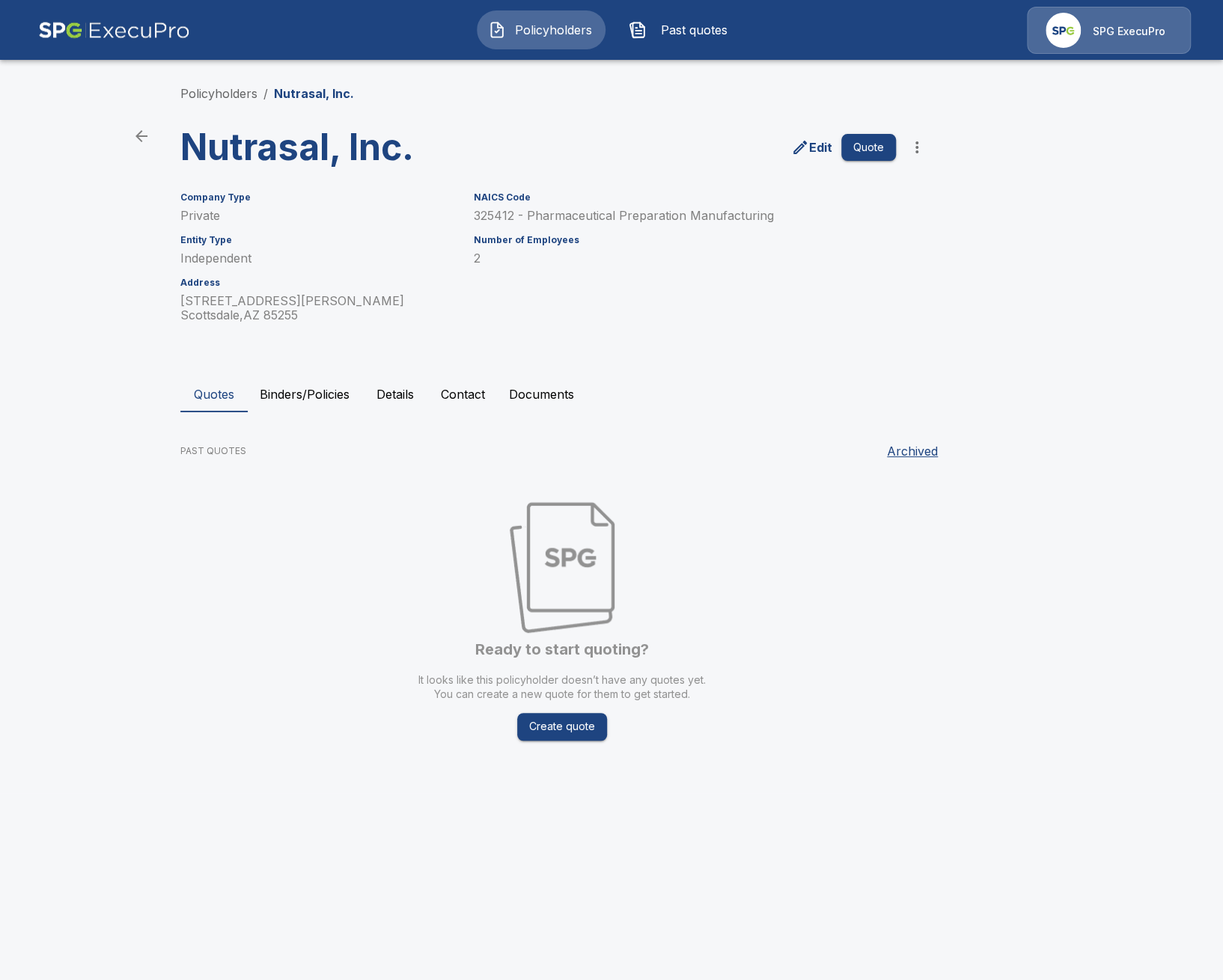
click at [104, 423] on main "Policyholders / Nutrasal, Inc. Nutrasal, Inc. Edit Quote Company Type Private E…" at bounding box center [611, 396] width 1223 height 793
click at [236, 93] on link "Policyholders" at bounding box center [218, 93] width 77 height 15
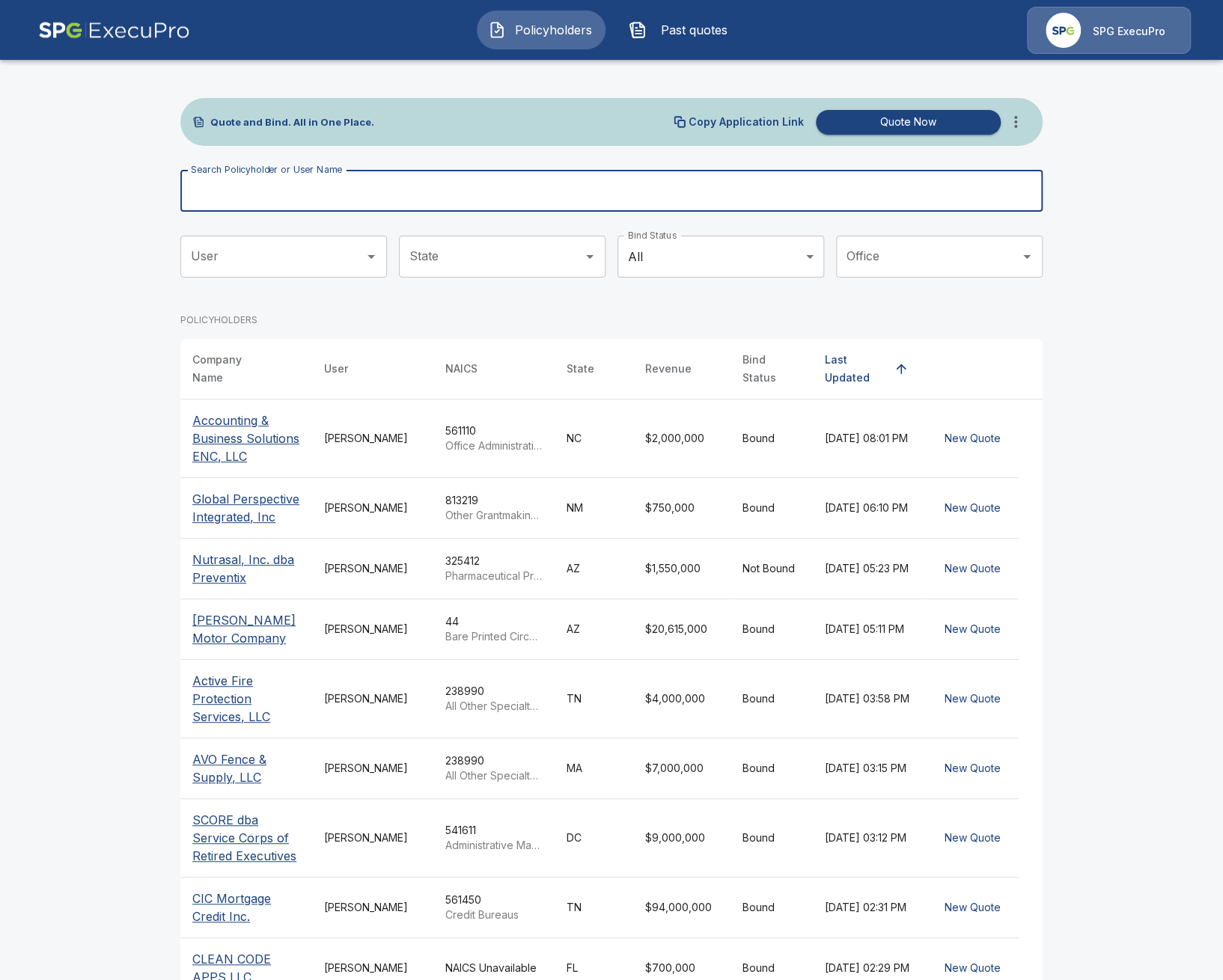
click at [313, 188] on input "Search Policyholder or User Name" at bounding box center [603, 190] width 846 height 42
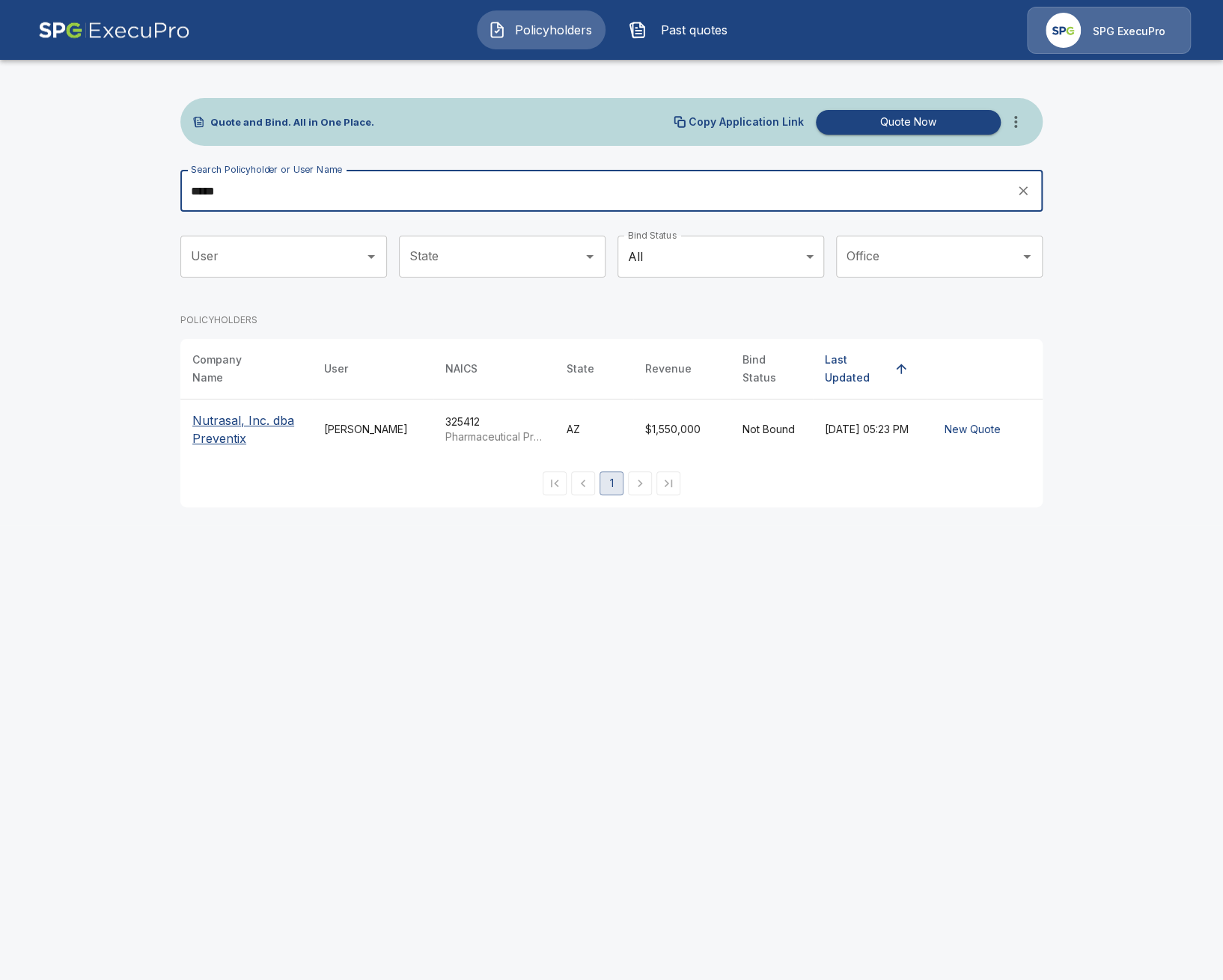
type input "*****"
click at [277, 417] on p "Nutrasal, Inc. dba Preventix" at bounding box center [246, 430] width 107 height 36
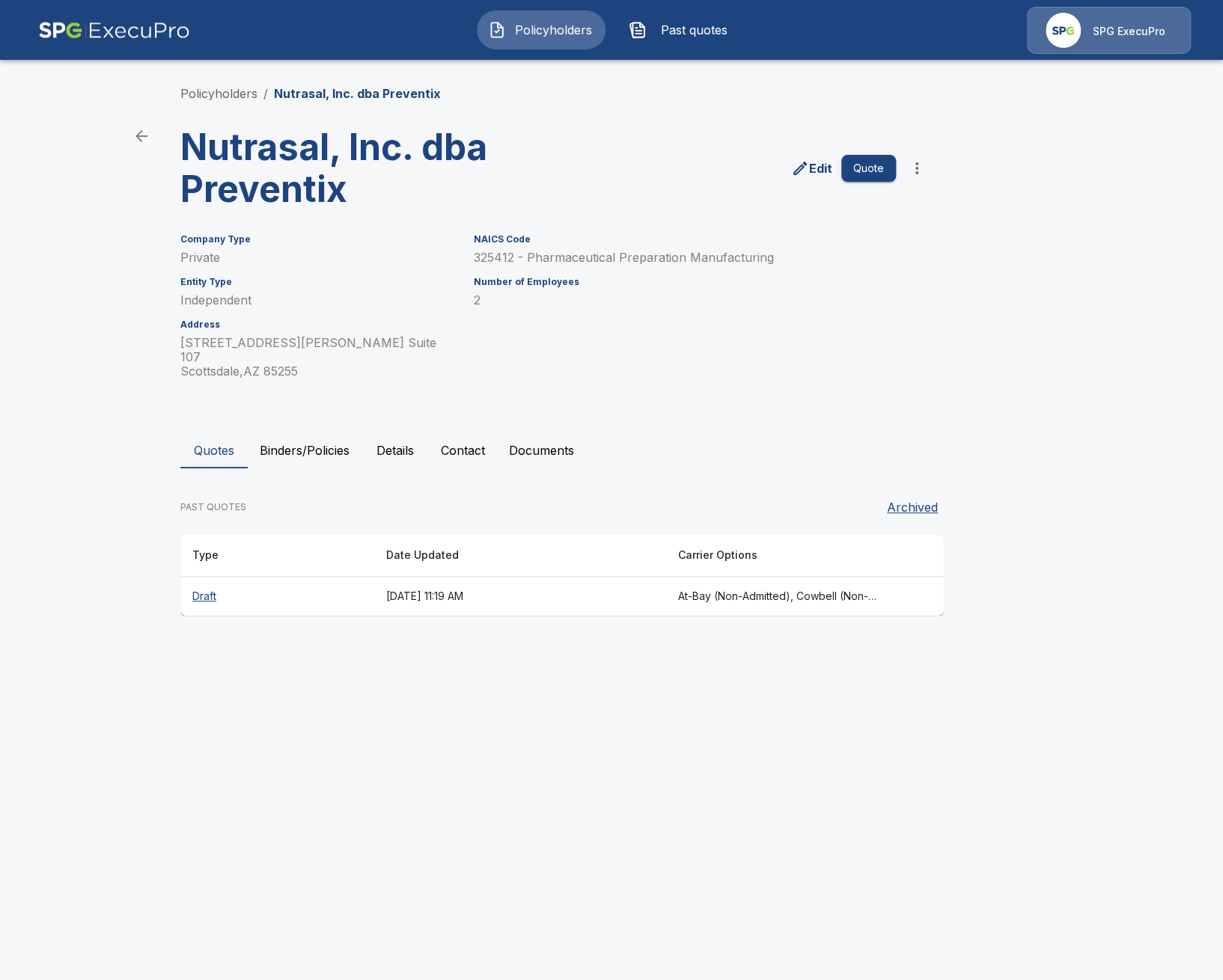
click at [774, 644] on html "Policyholders Past quotes SPG ExecuPro Policyholders / Nutrasal, Inc. dba Preve…" at bounding box center [611, 322] width 1223 height 644
click at [403, 444] on button "Details" at bounding box center [395, 450] width 68 height 36
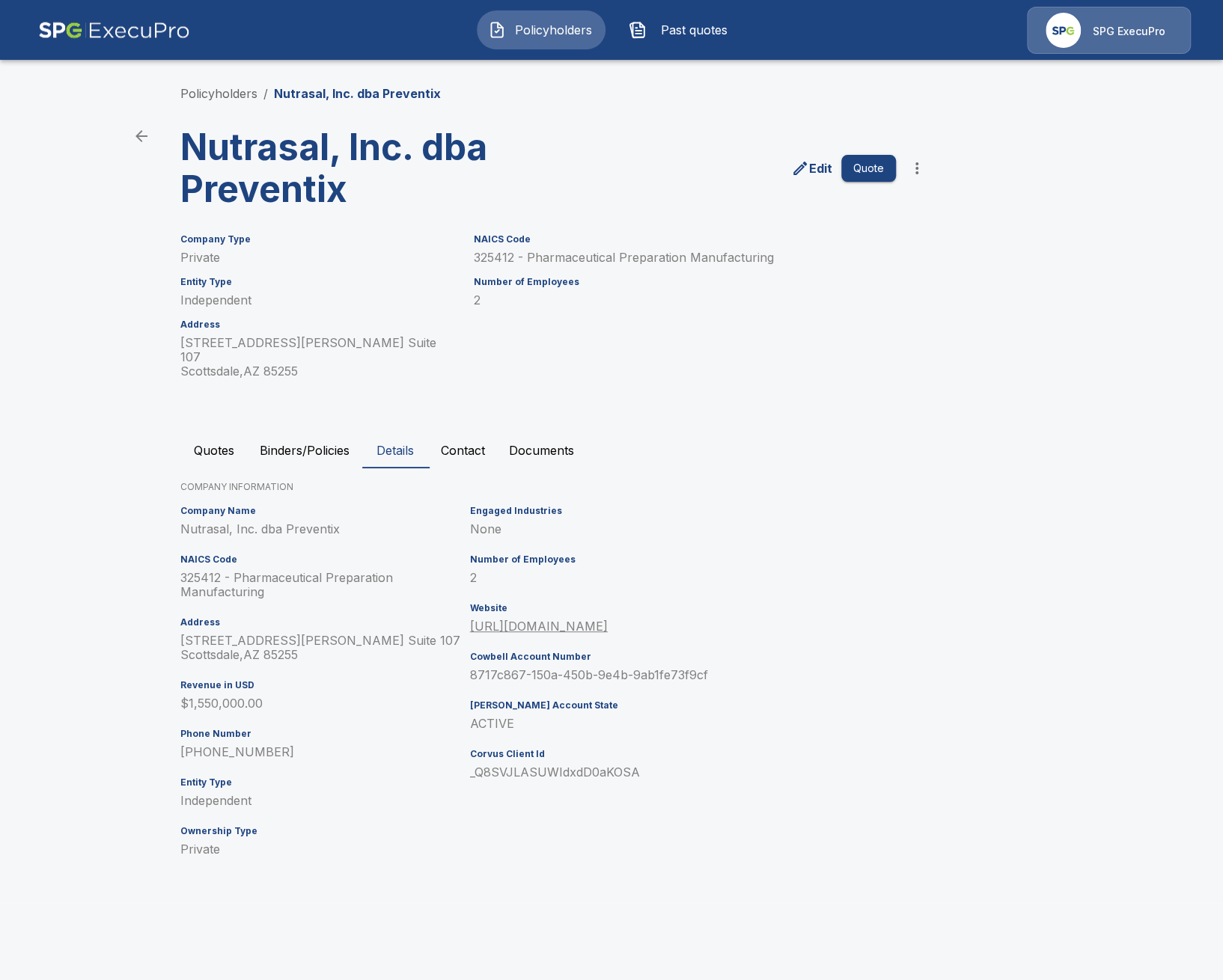
click at [218, 439] on button "Quotes" at bounding box center [214, 450] width 68 height 36
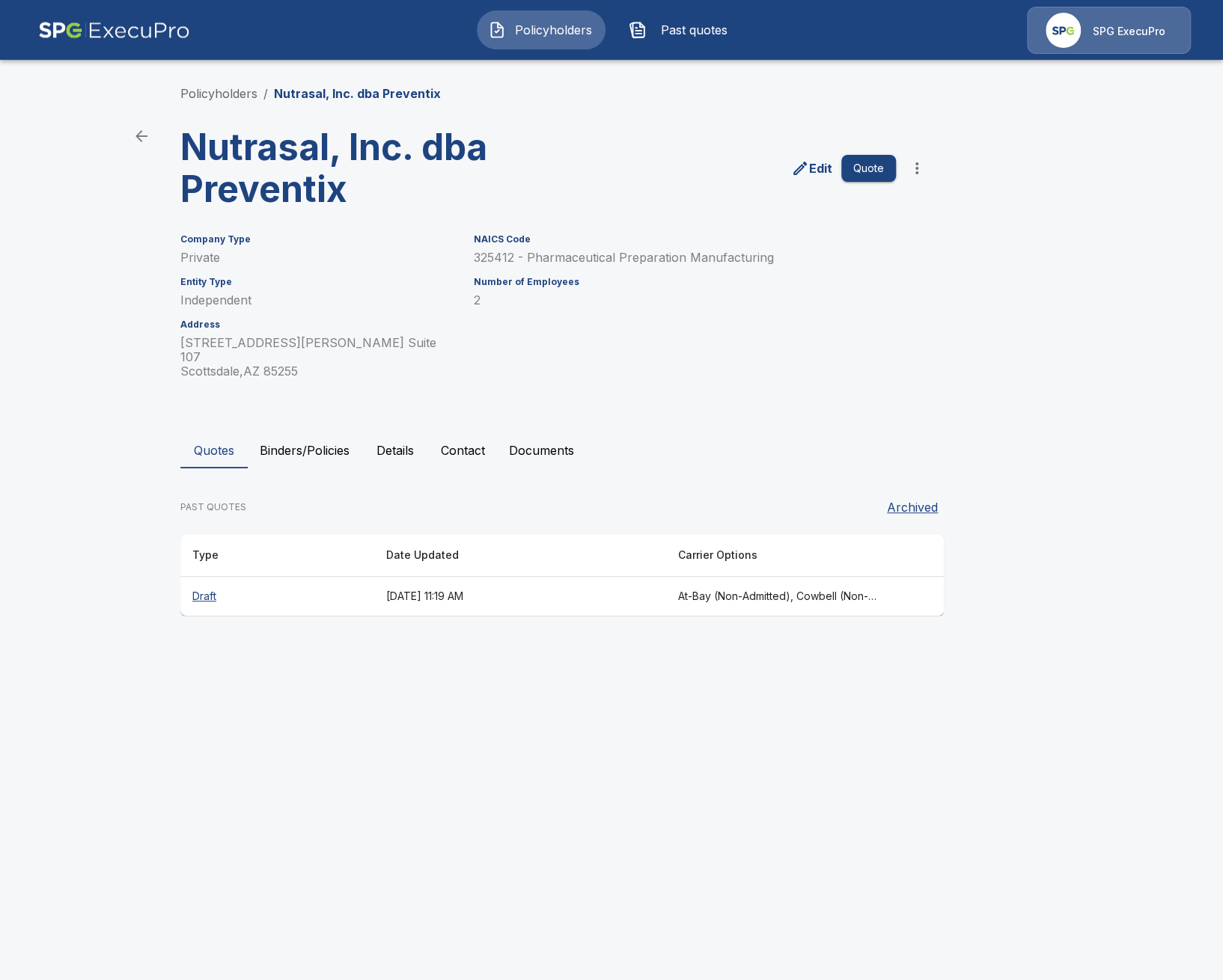
click at [505, 644] on html "Policyholders Past quotes SPG ExecuPro Policyholders / Nutrasal, Inc. dba Preve…" at bounding box center [611, 322] width 1223 height 644
click at [940, 502] on button "Archived" at bounding box center [913, 507] width 63 height 30
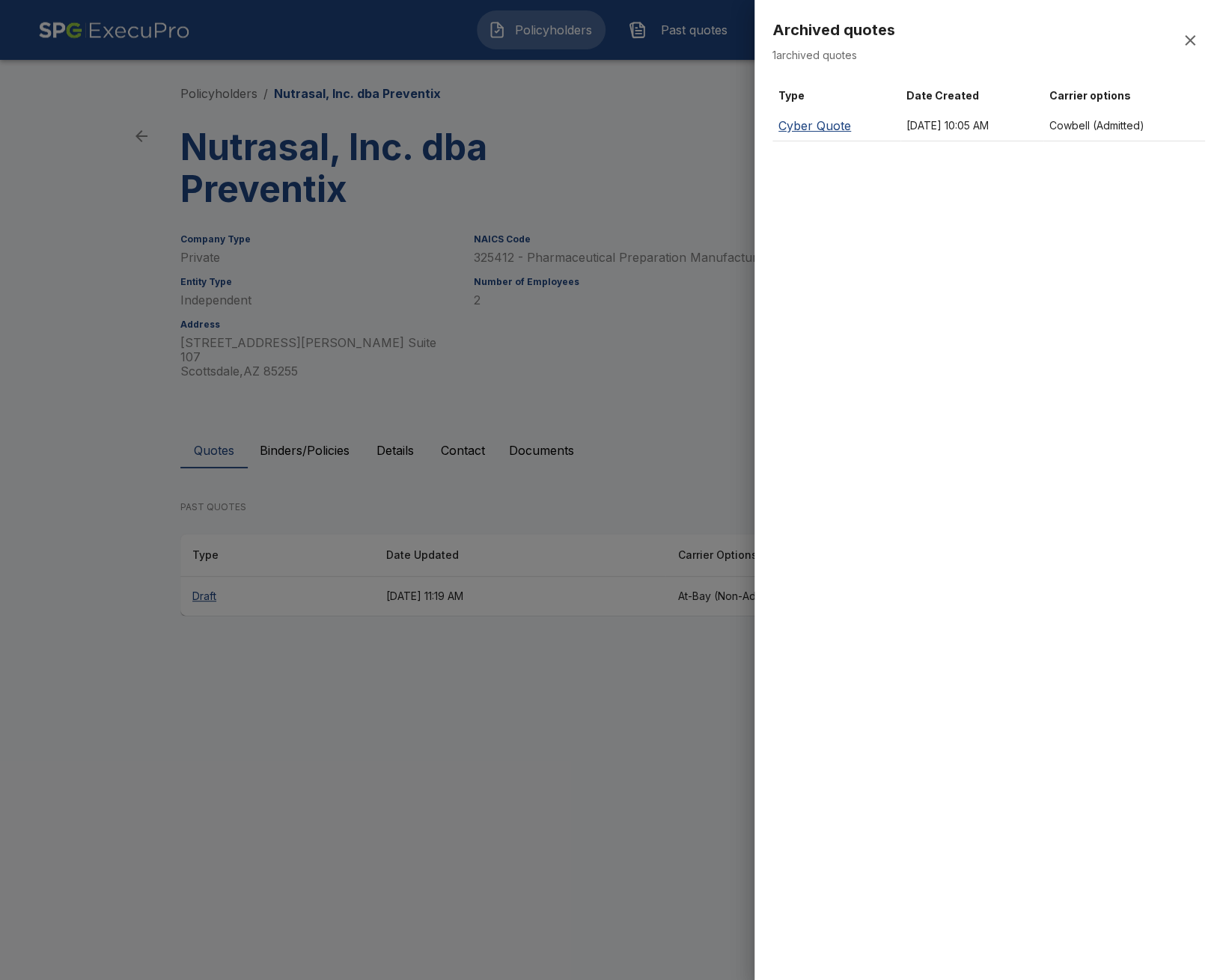
click at [838, 121] on p "Cyber Quote" at bounding box center [837, 125] width 116 height 18
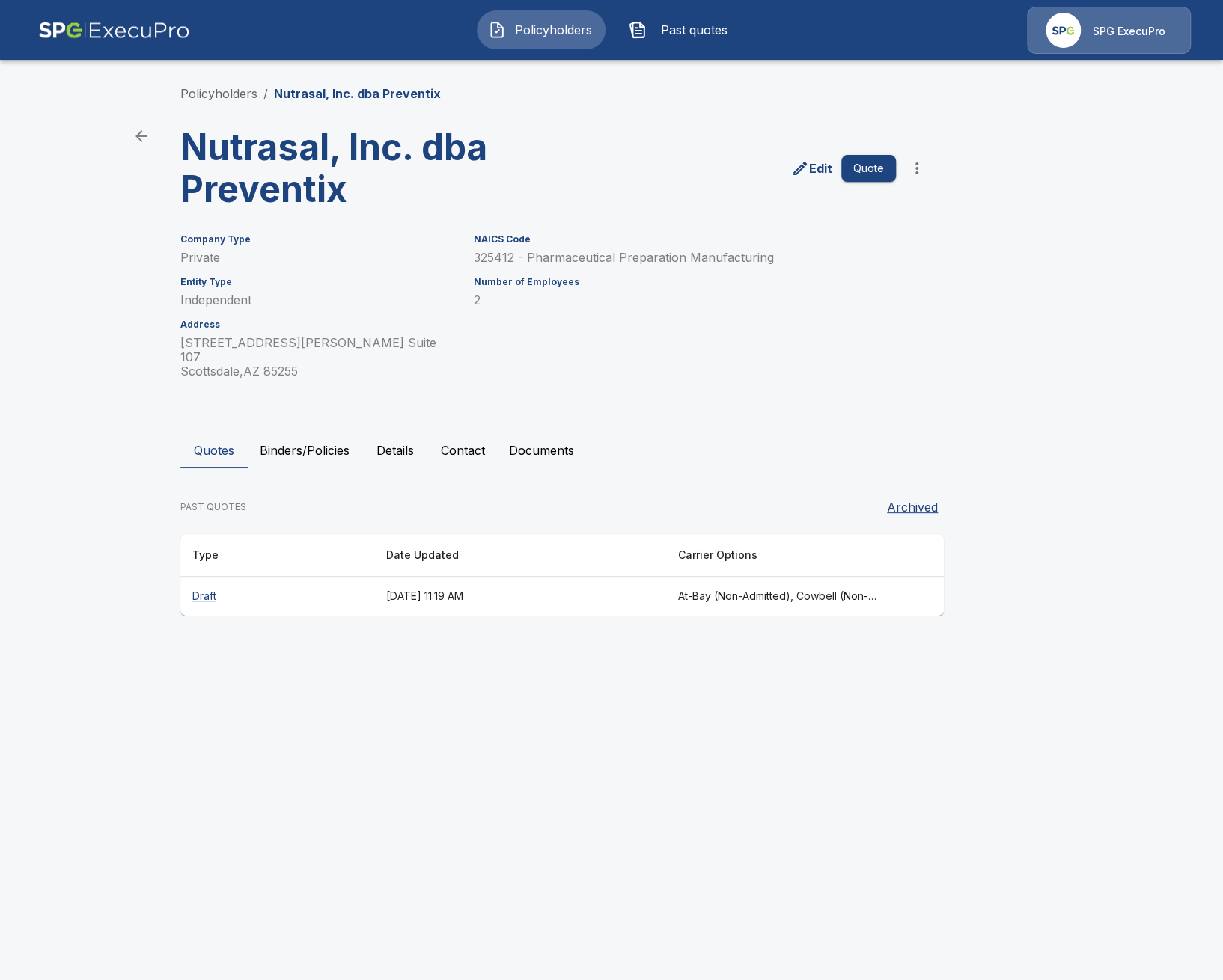
click at [371, 644] on html "Policyholders Past quotes SPG ExecuPro Policyholders / Nutrasal, Inc. dba Preve…" at bounding box center [611, 322] width 1223 height 644
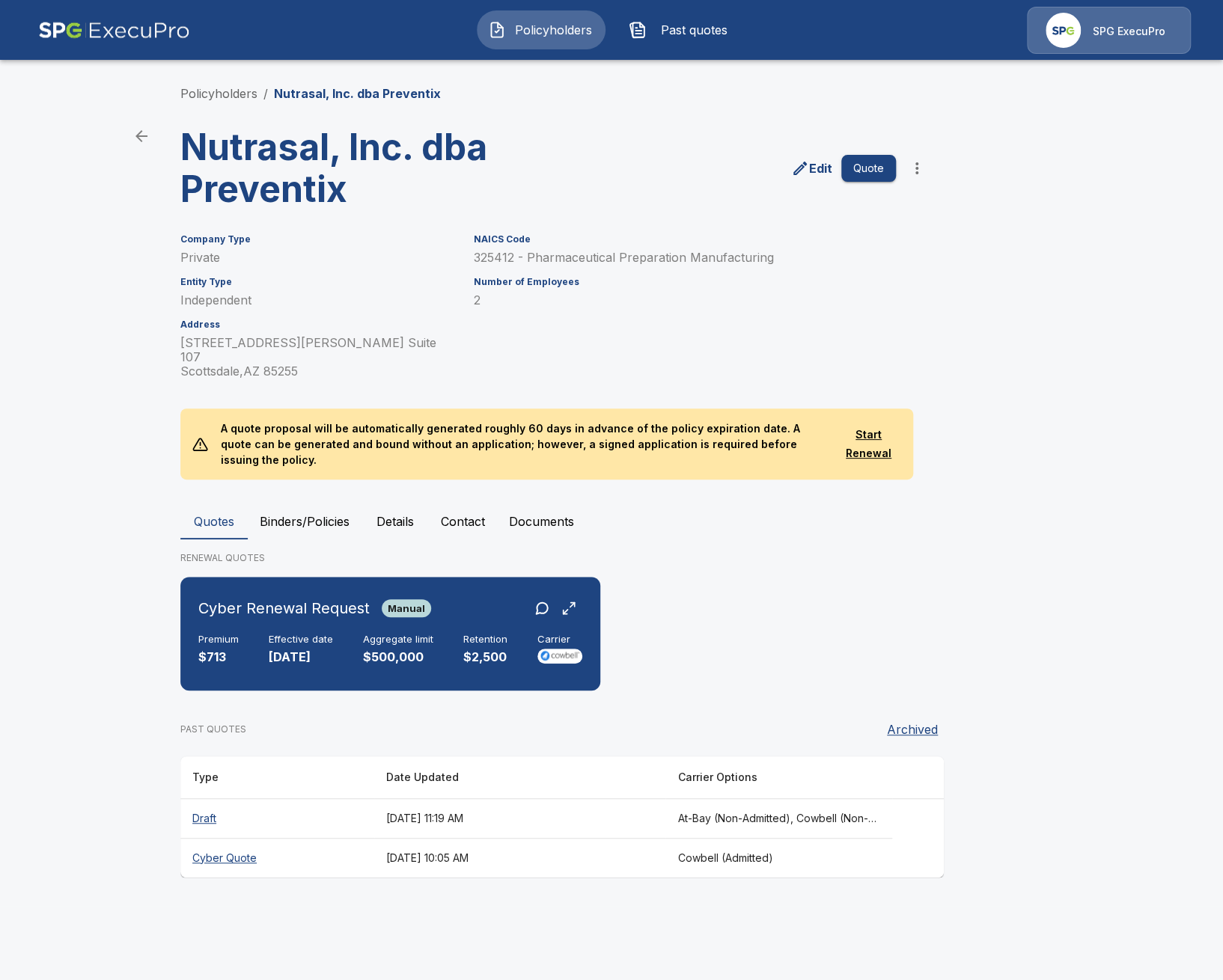
click at [88, 643] on main "Policyholders / Nutrasal, Inc. dba Preventix Nutrasal, Inc. dba Preventix Edit …" at bounding box center [611, 453] width 1223 height 906
click at [274, 647] on div "Cyber Renewal Request Manual Premium $713 Effective date 10/3/2025 Aggregate li…" at bounding box center [391, 633] width 408 height 102
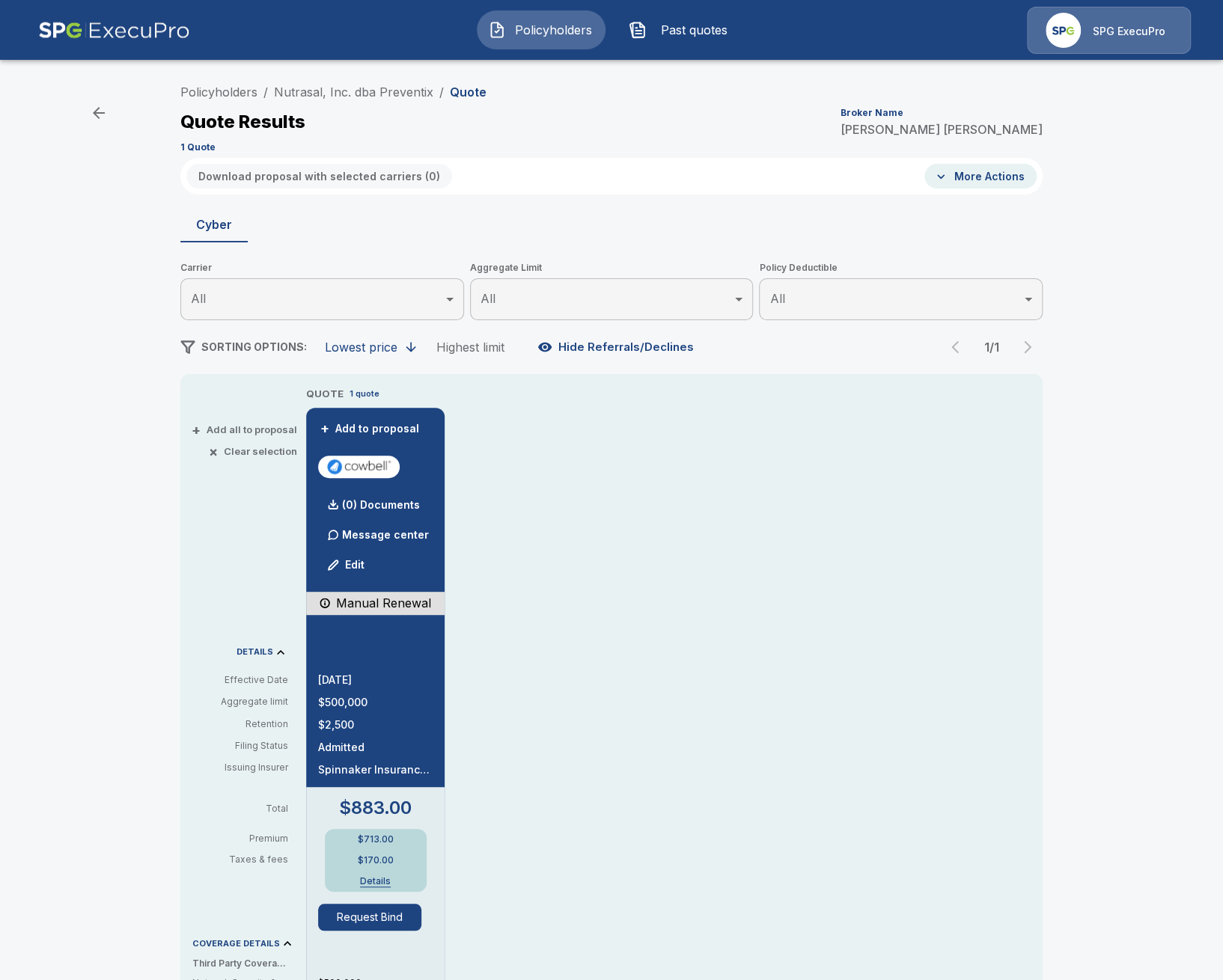
drag, startPoint x: 837, startPoint y: 728, endPoint x: 390, endPoint y: 587, distance: 468.7
click at [834, 726] on div "QUOTE 1 quote + Add to proposal (0) Documents Message center Edit Manual Renewa…" at bounding box center [674, 874] width 737 height 977
click at [363, 511] on div "(0) Documents" at bounding box center [368, 504] width 102 height 30
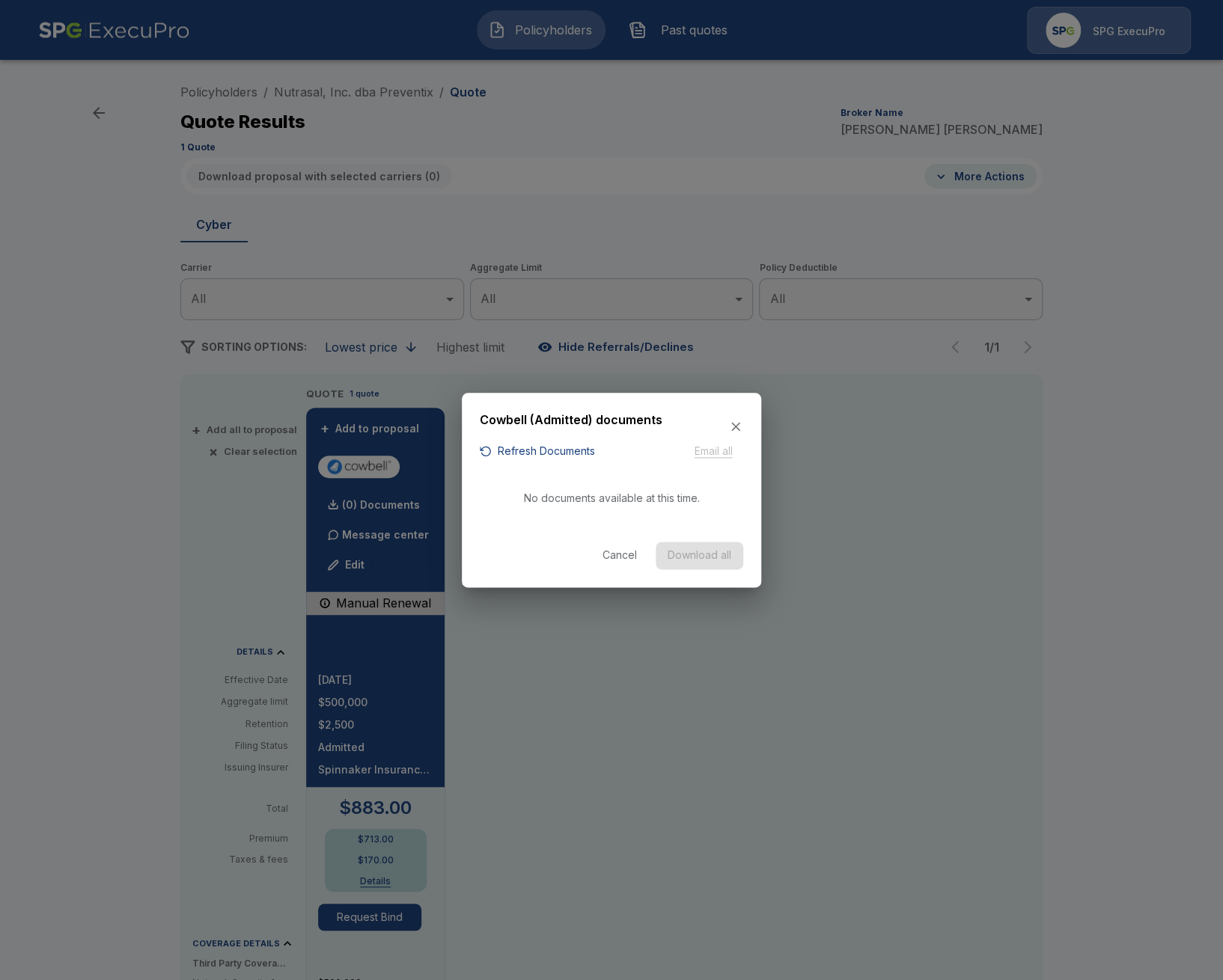
click at [564, 451] on button "Refresh Documents" at bounding box center [538, 451] width 116 height 19
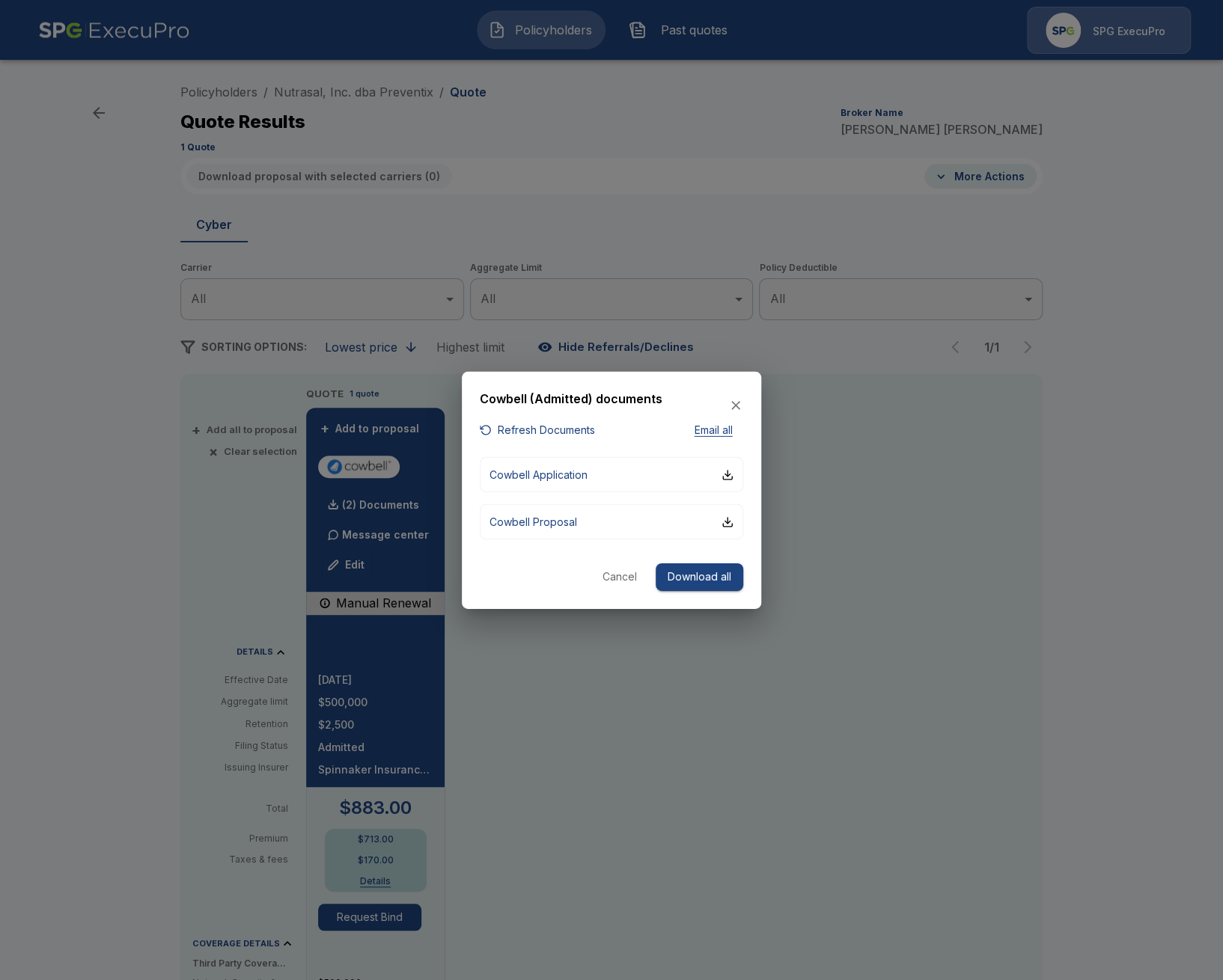
click at [550, 831] on div at bounding box center [611, 490] width 1223 height 980
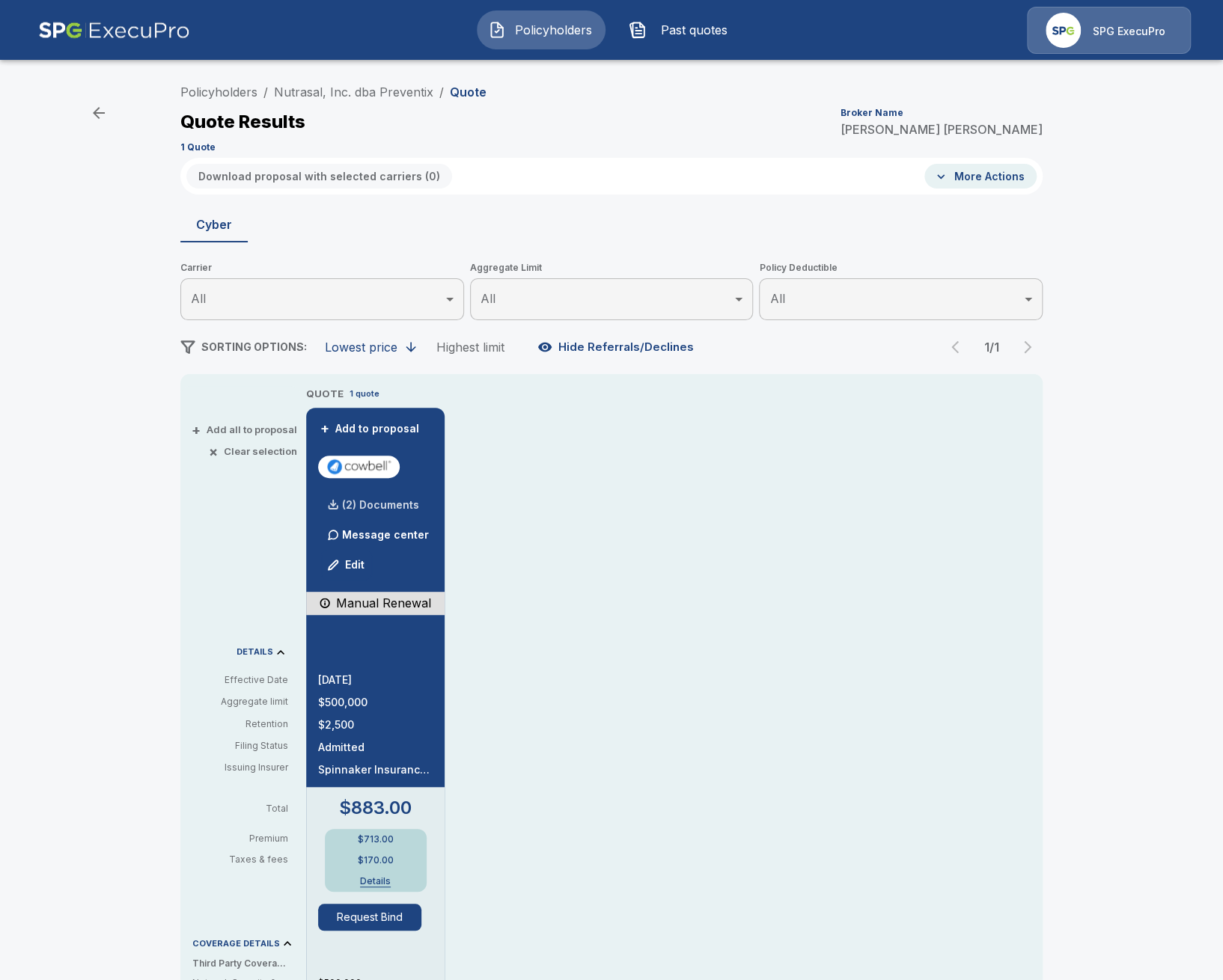
click at [379, 502] on p "(2) Documents" at bounding box center [380, 505] width 77 height 11
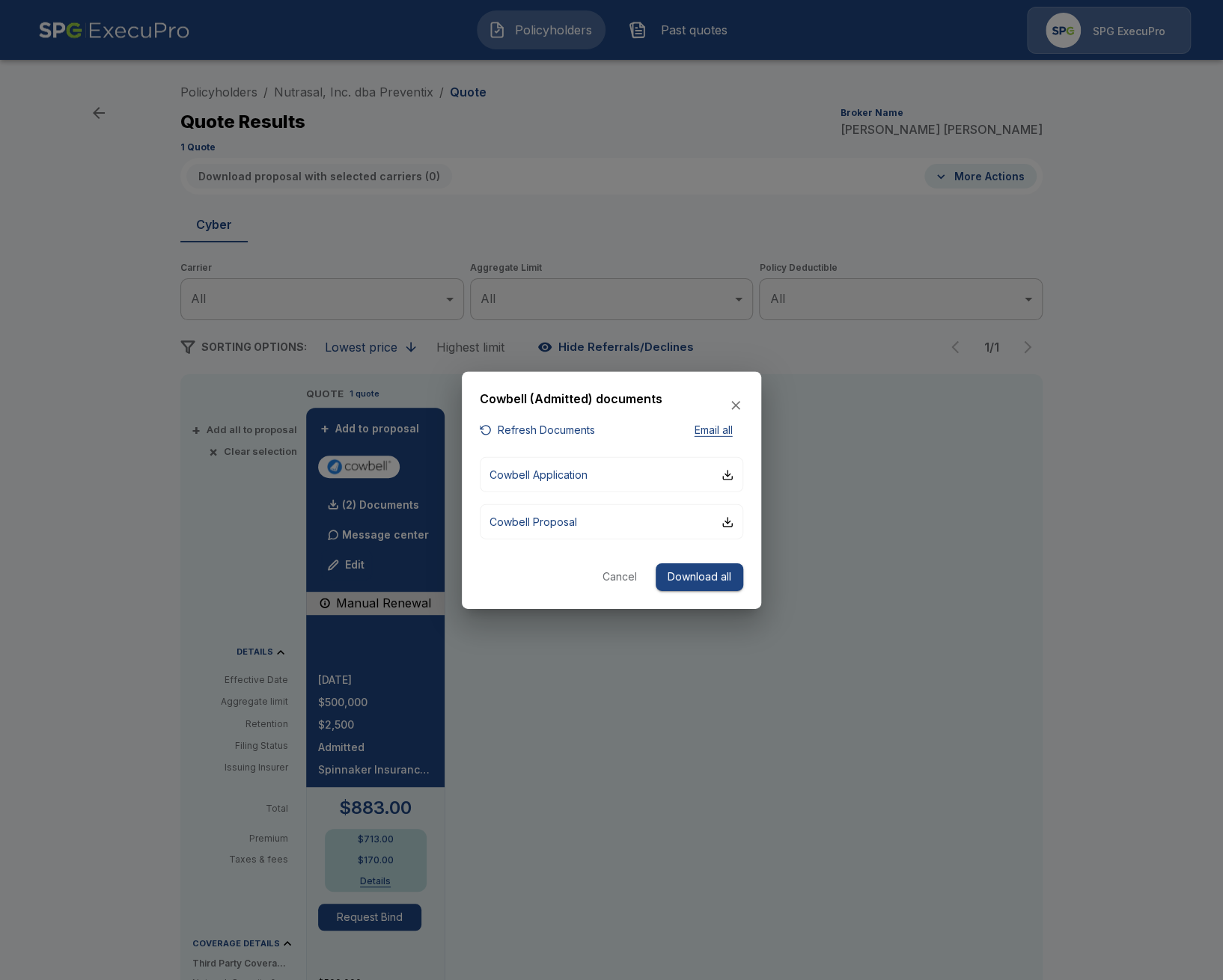
click at [664, 704] on div at bounding box center [611, 490] width 1223 height 980
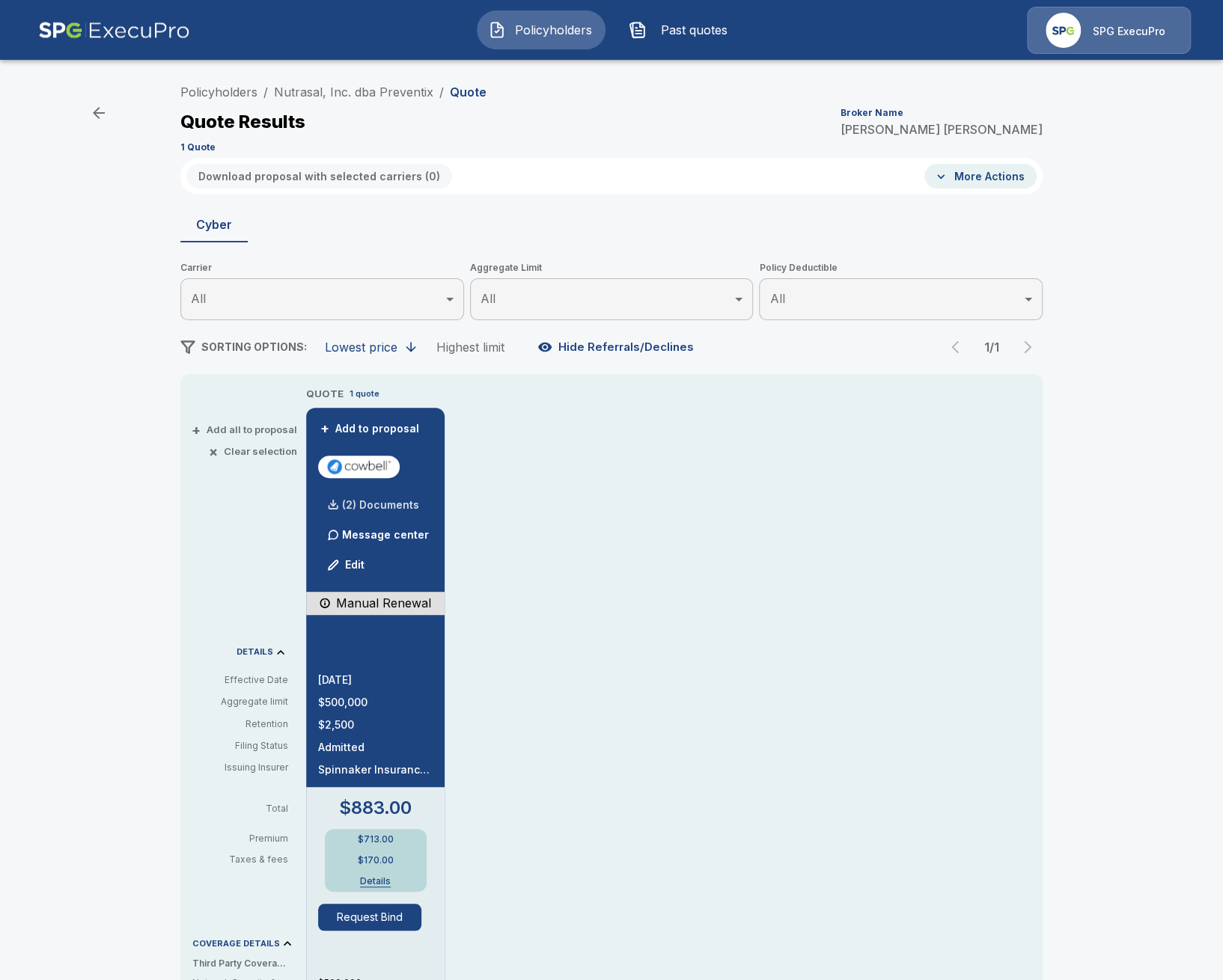
click at [352, 504] on p "(2) Documents" at bounding box center [380, 505] width 77 height 11
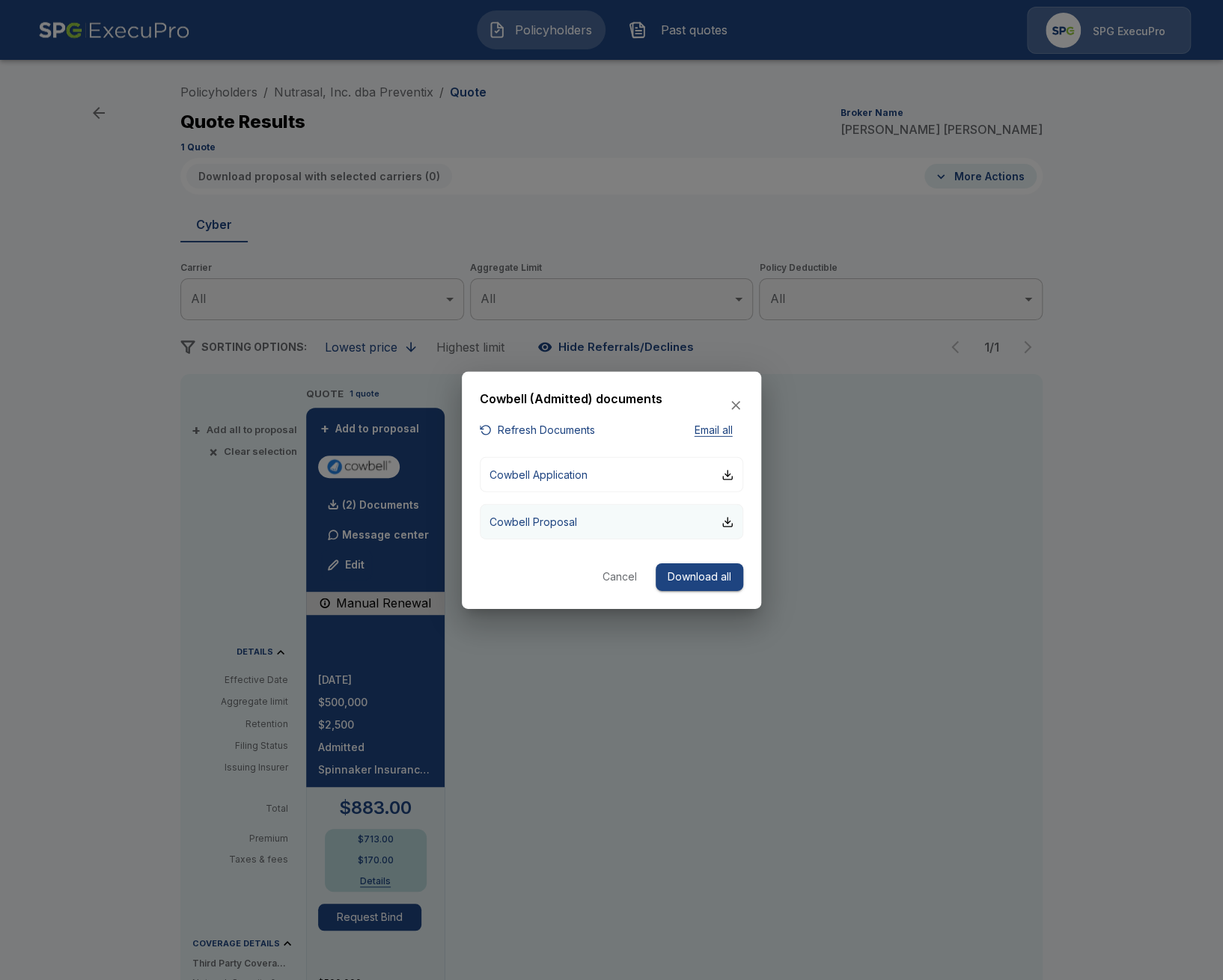
click at [565, 515] on p "Cowbell Proposal" at bounding box center [533, 522] width 88 height 15
drag, startPoint x: 1032, startPoint y: 492, endPoint x: 1023, endPoint y: 277, distance: 215.2
click at [1032, 490] on div at bounding box center [611, 490] width 1223 height 980
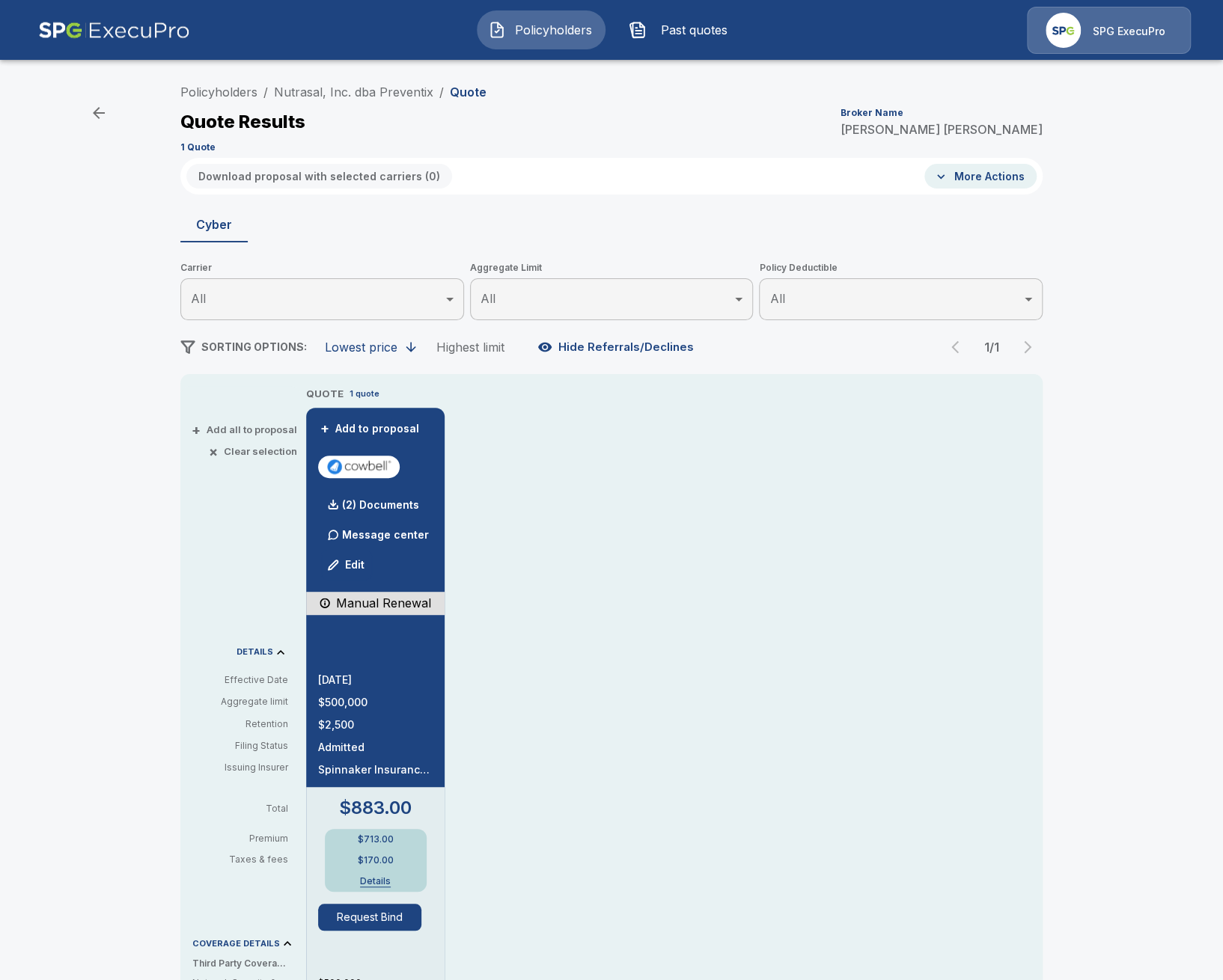
click at [115, 565] on div "Policyholders / Nutrasal, Inc. dba Preventix / Quote Quote Results Broker Name …" at bounding box center [611, 791] width 1223 height 1441
click at [219, 97] on link "Policyholders" at bounding box center [218, 92] width 77 height 15
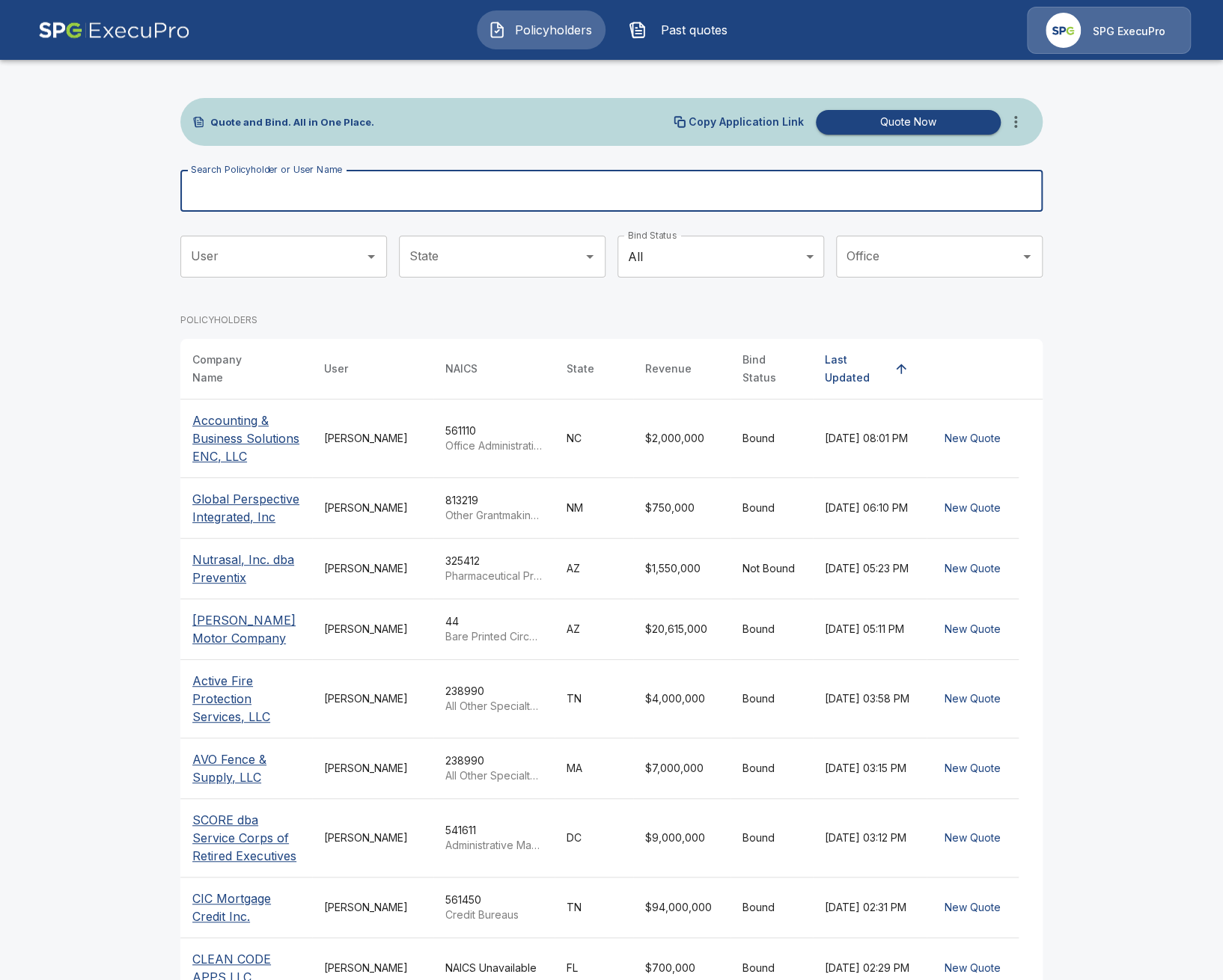
click at [322, 185] on input "Search Policyholder or User Name" at bounding box center [603, 190] width 846 height 42
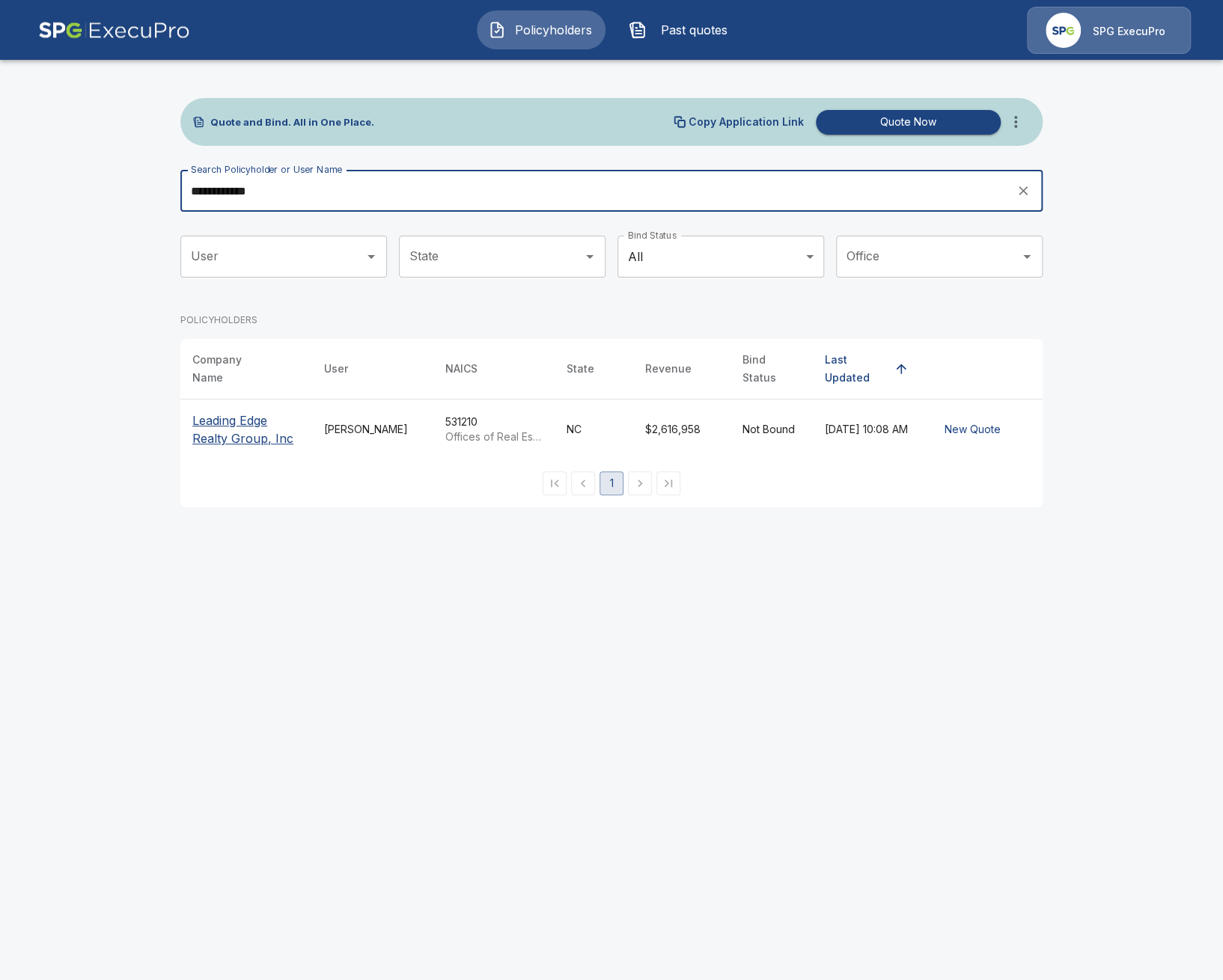
type input "**********"
click at [256, 428] on p "Leading Edge Realty Group, Inc" at bounding box center [246, 430] width 107 height 36
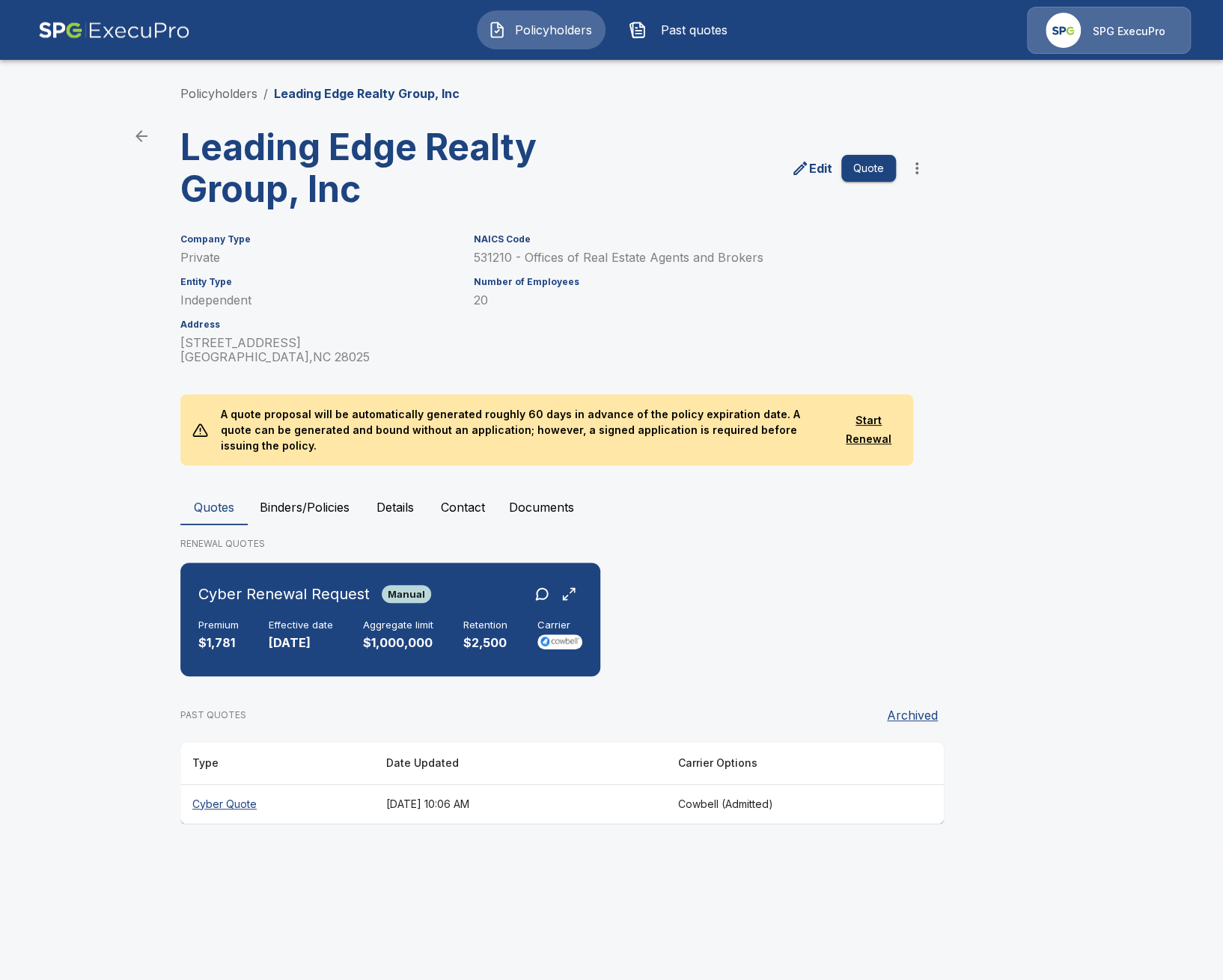
click at [458, 438] on p "A quote proposal will be automatically generated roughly 60 days in advance of …" at bounding box center [522, 430] width 627 height 71
click at [410, 472] on div "Policyholders / Leading Edge Realty Group, Inc Leading Edge Realty Group, Inc E…" at bounding box center [611, 454] width 898 height 796
click at [400, 492] on button "Details" at bounding box center [395, 507] width 68 height 36
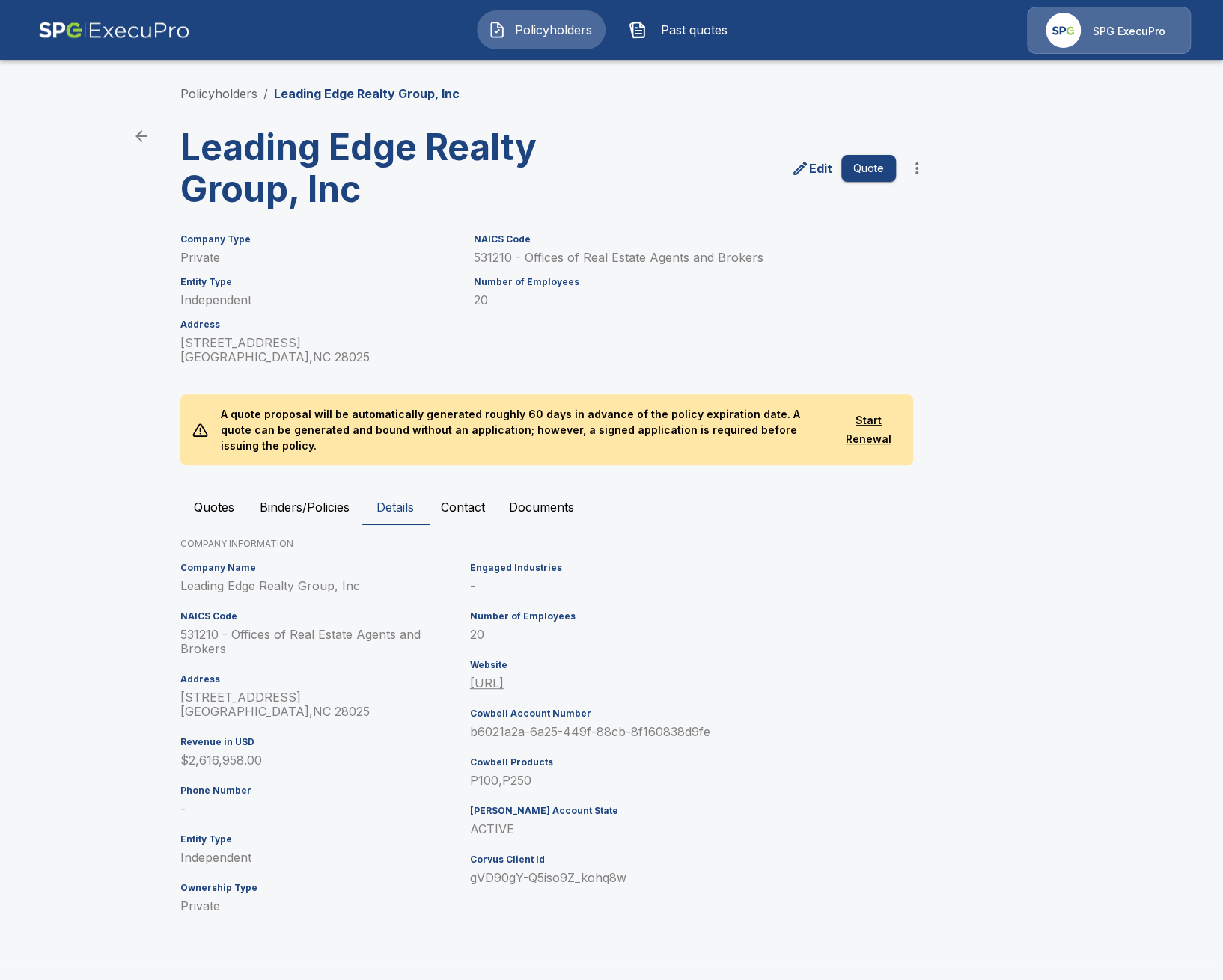
click at [224, 489] on button "Quotes" at bounding box center [214, 507] width 68 height 36
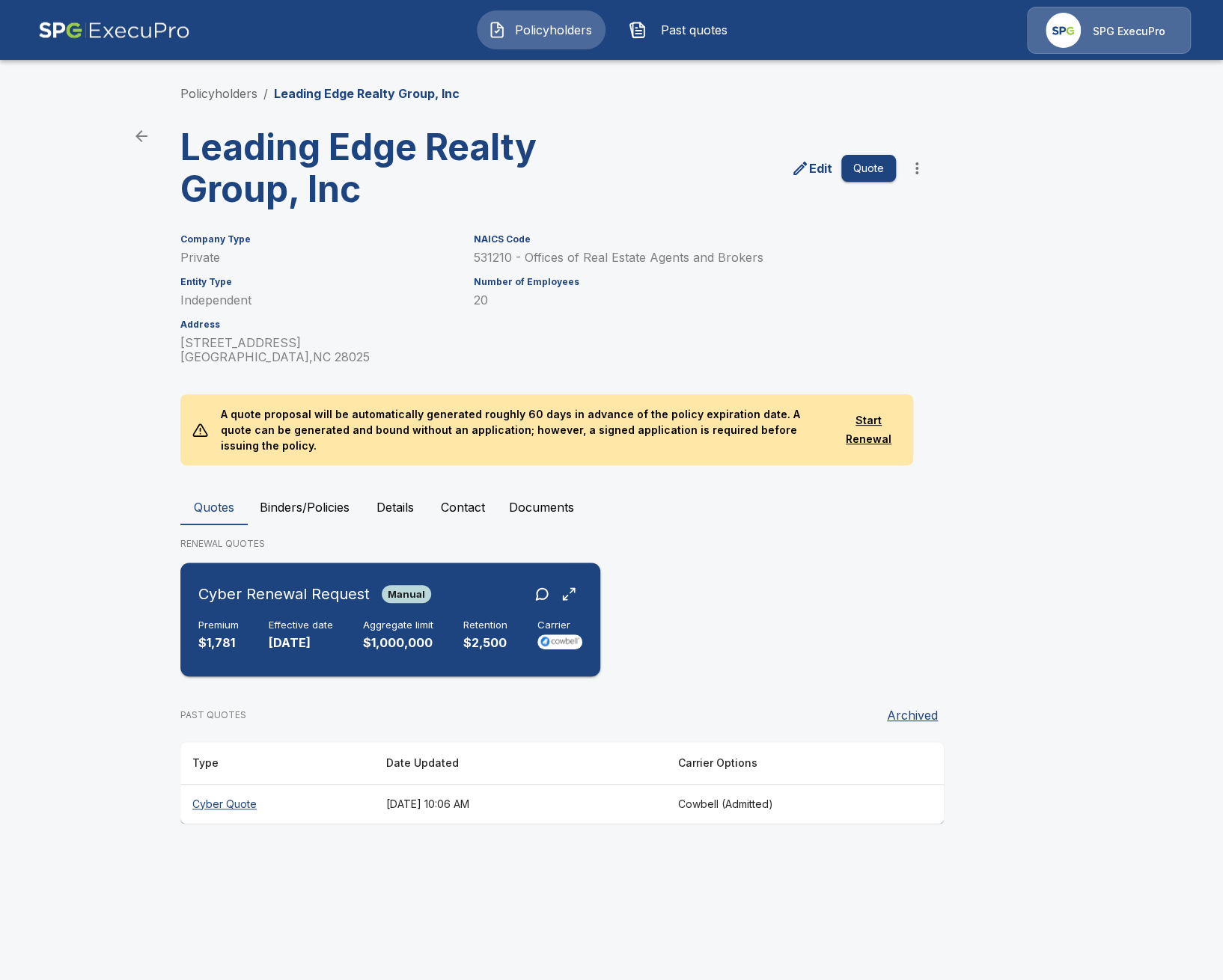
click at [425, 636] on div "Aggregate limit $1,000,000" at bounding box center [398, 636] width 70 height 32
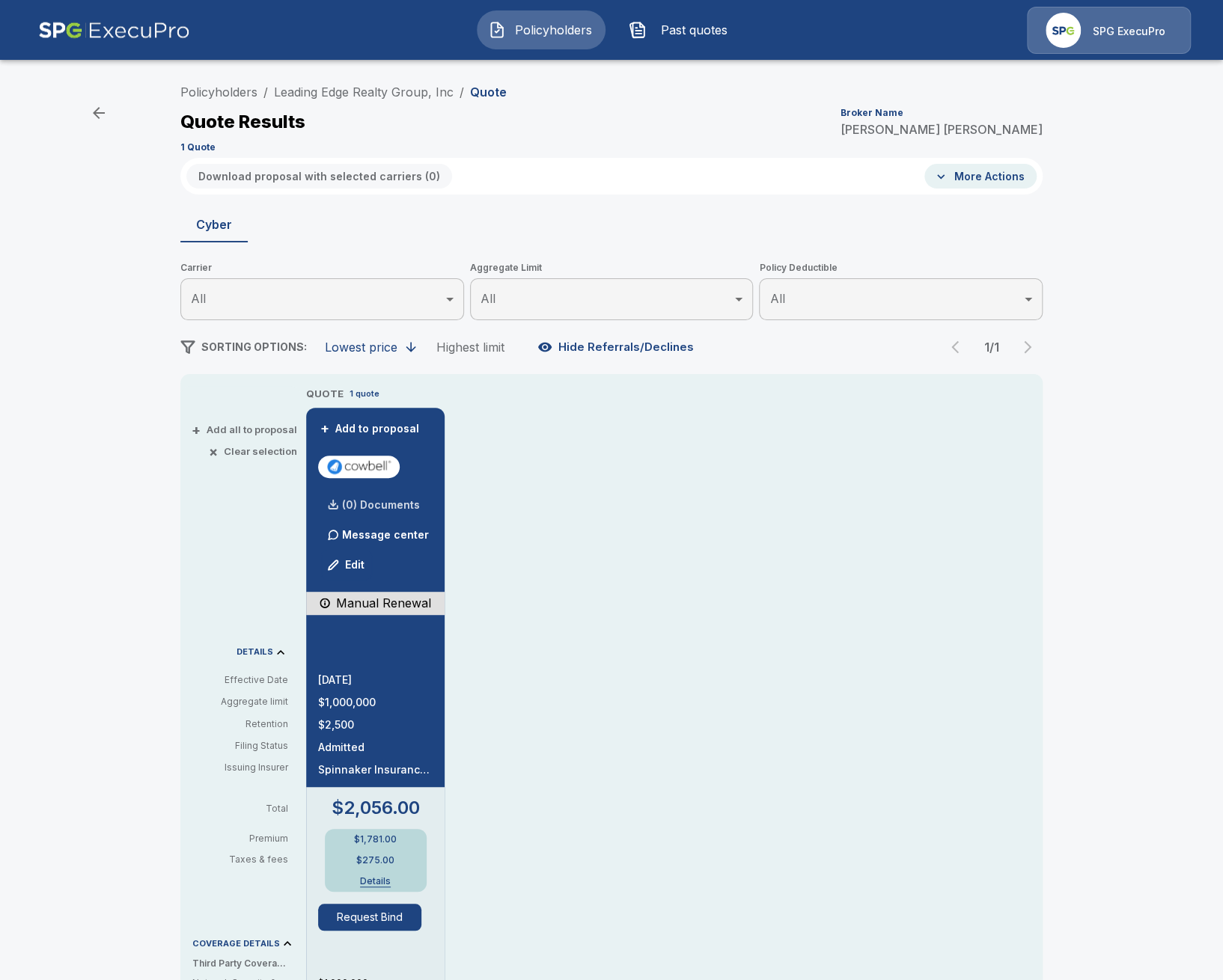
click at [366, 507] on p "(0) Documents" at bounding box center [381, 505] width 78 height 11
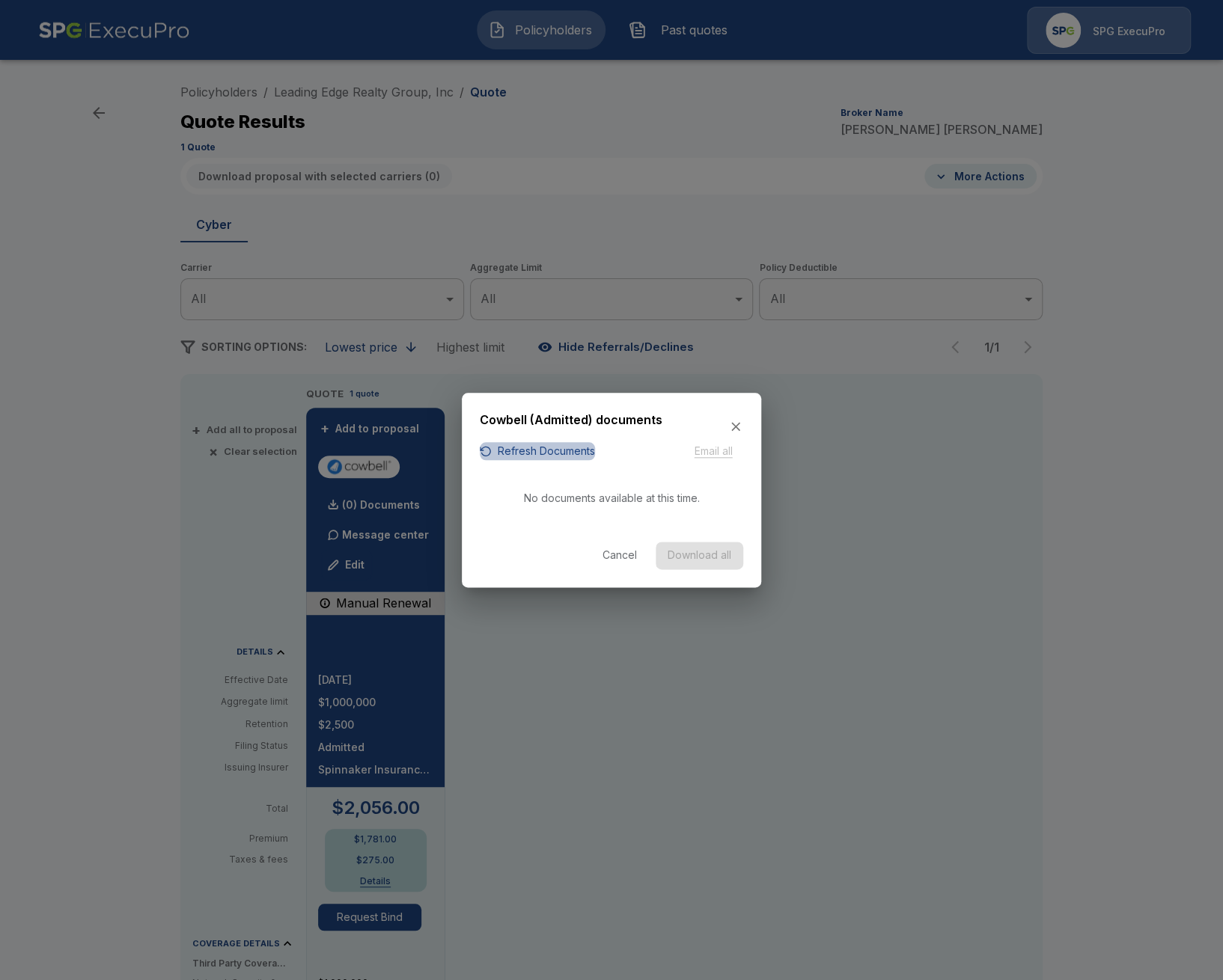
click at [518, 450] on button "Refresh Documents" at bounding box center [538, 451] width 116 height 19
click at [563, 456] on button "Refresh Documents" at bounding box center [538, 451] width 116 height 19
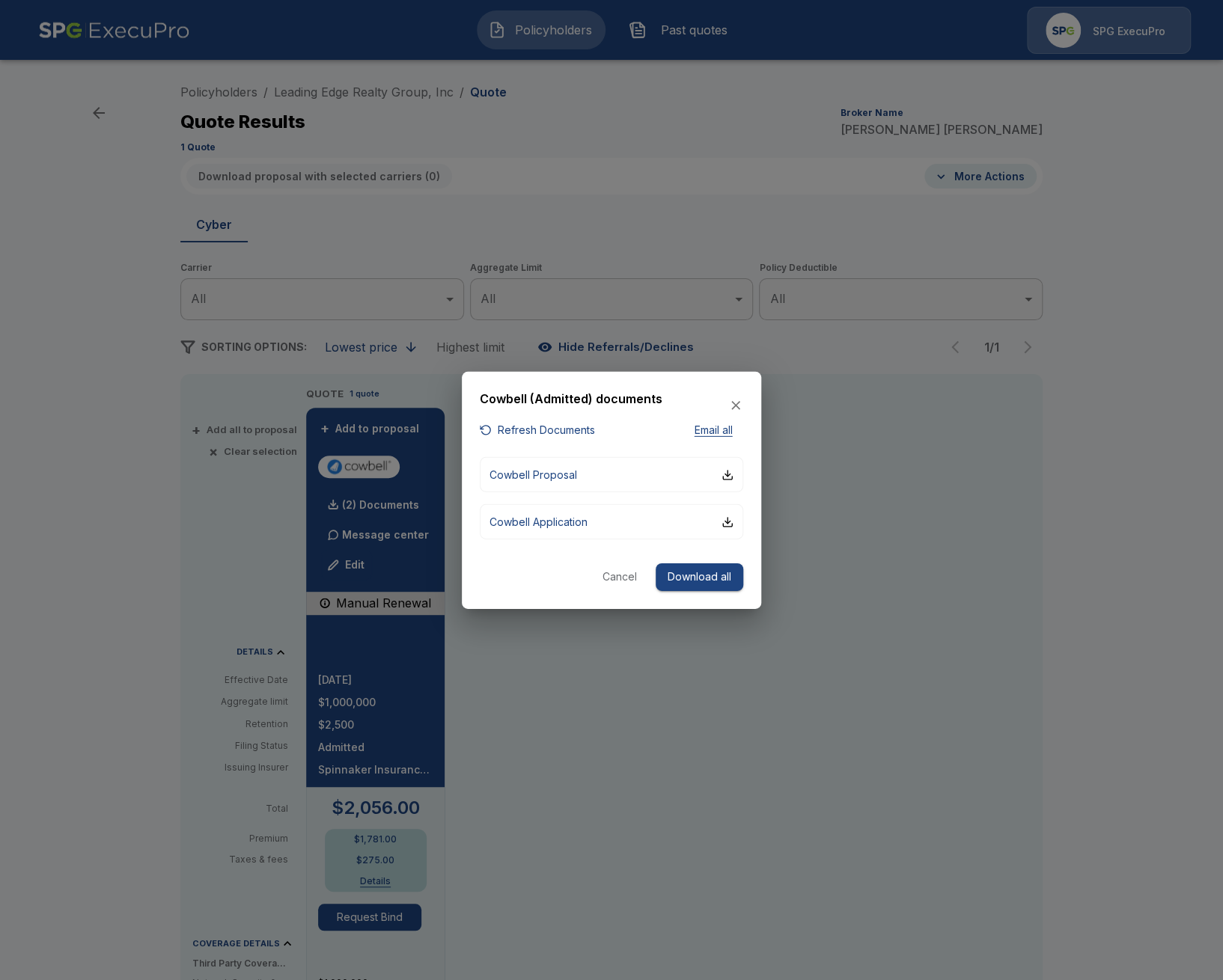
click at [178, 960] on div at bounding box center [611, 490] width 1223 height 980
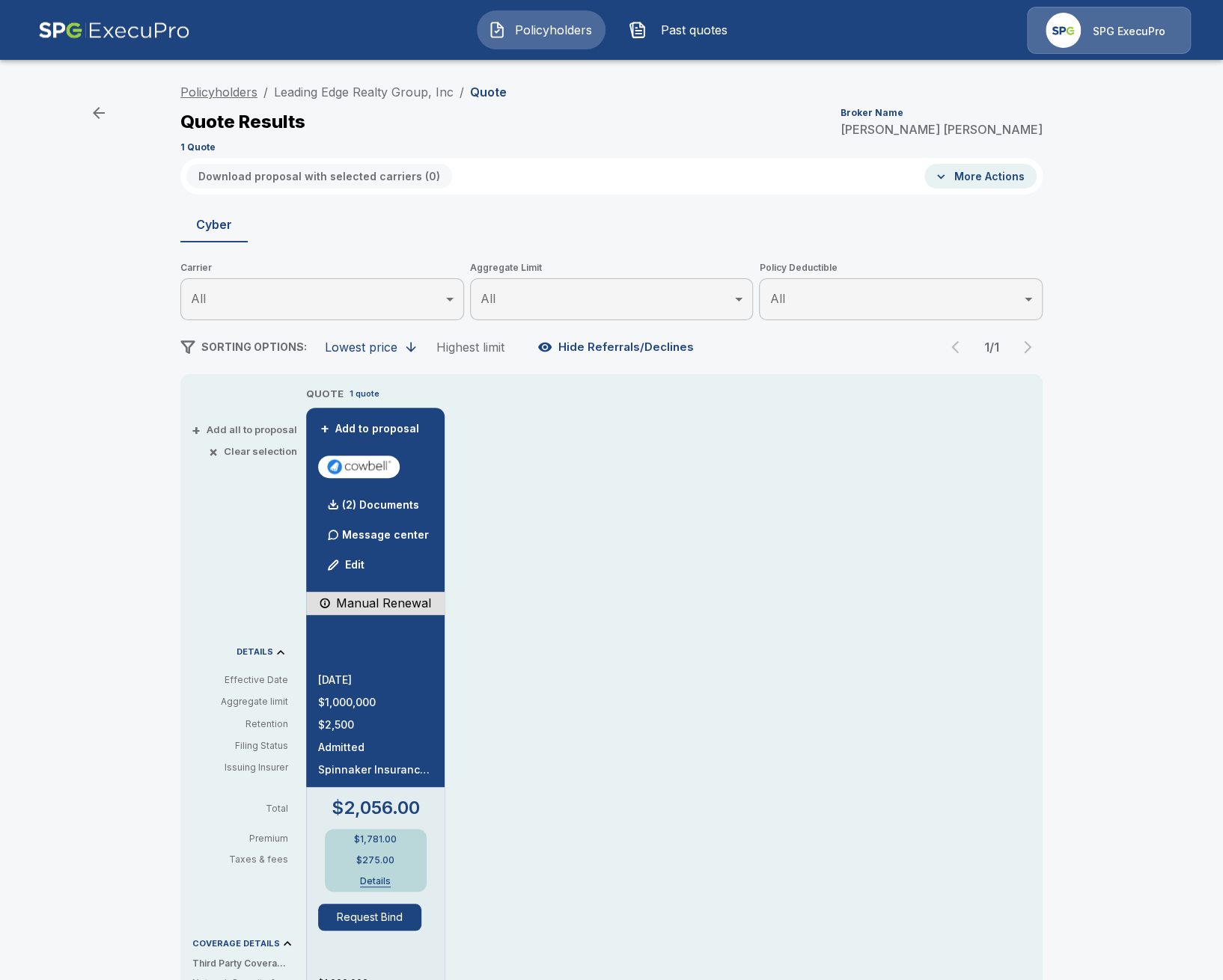
click at [199, 90] on link "Policyholders" at bounding box center [218, 92] width 77 height 15
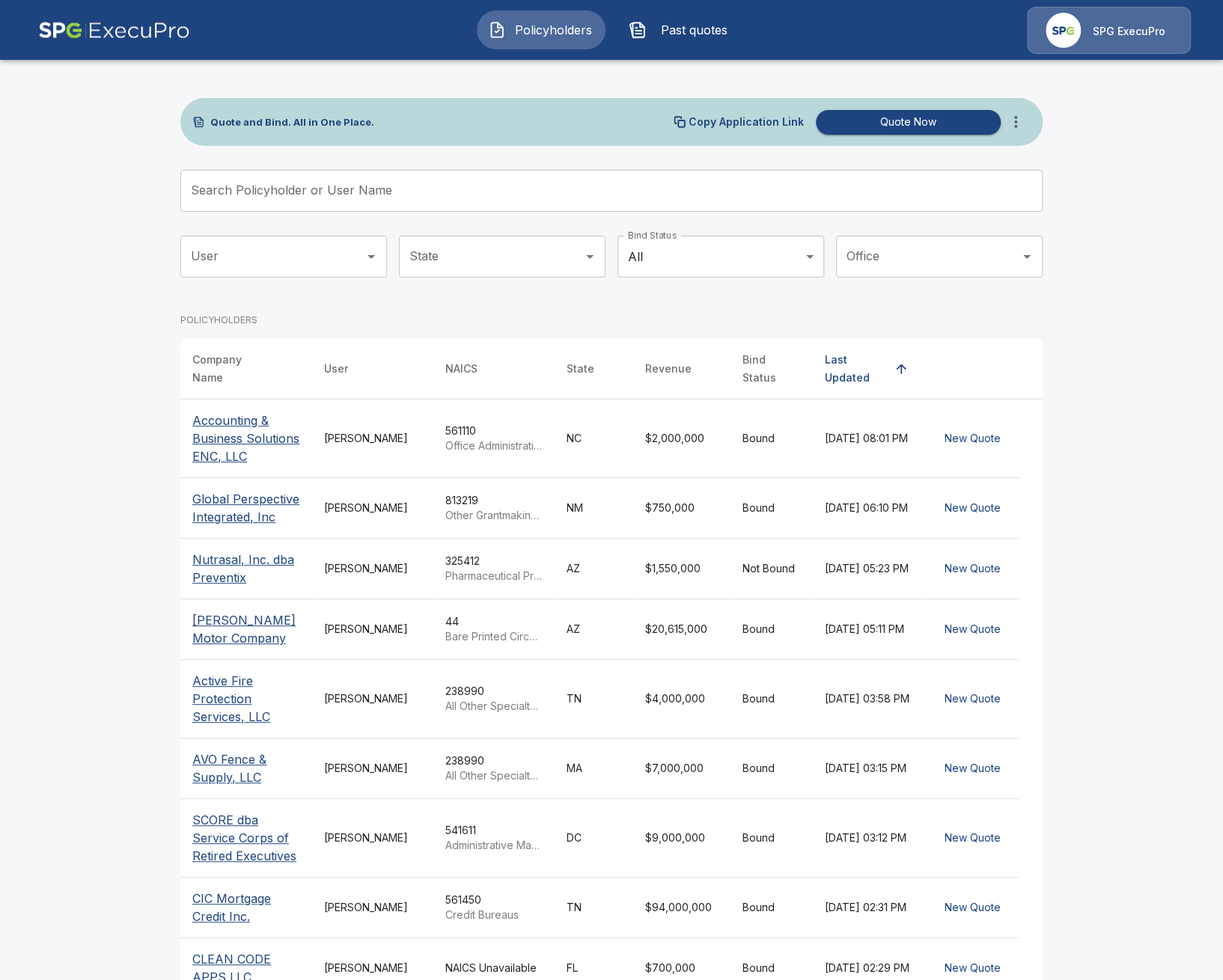
click at [350, 203] on input "Search Policyholder or User Name" at bounding box center [603, 190] width 846 height 42
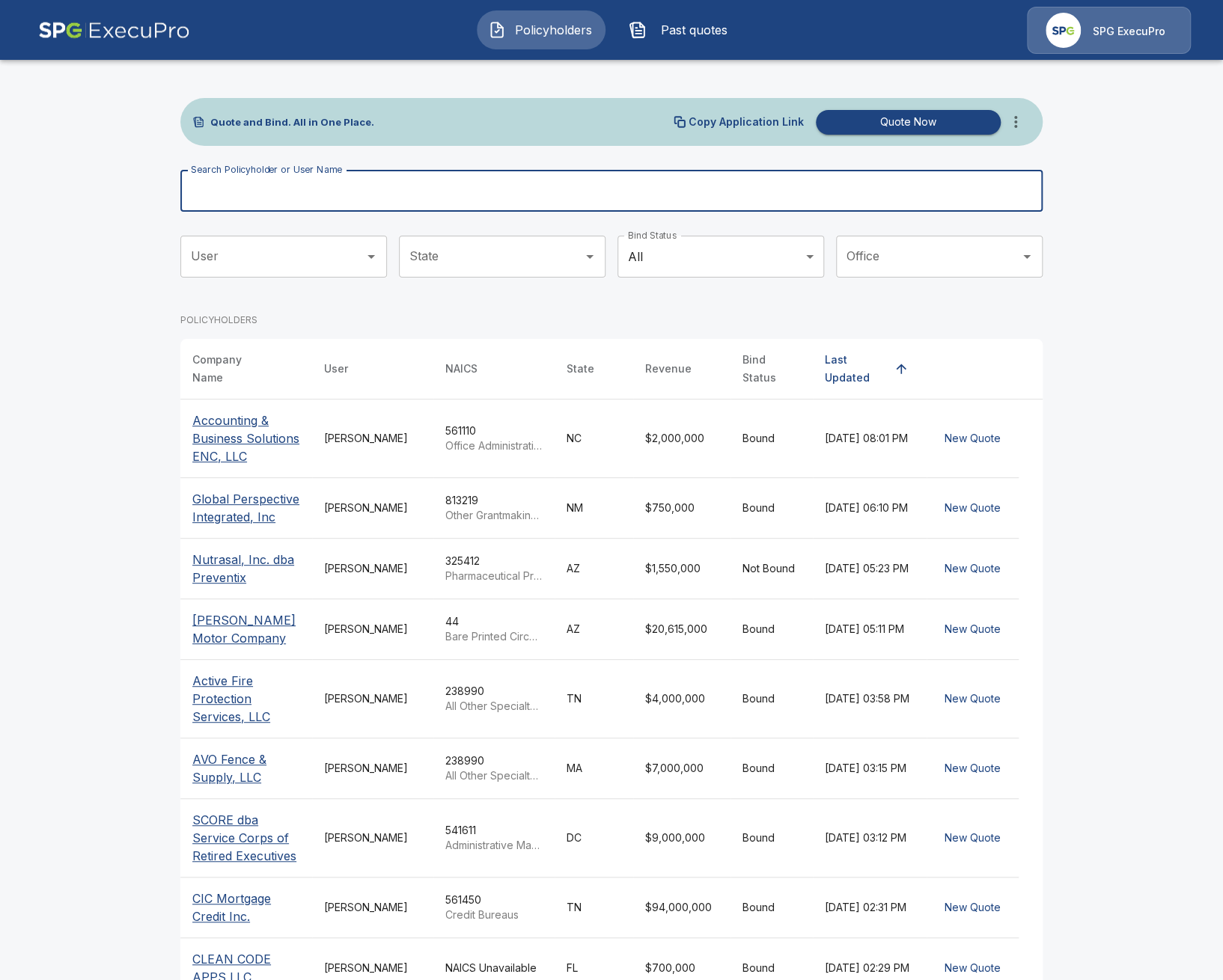
paste input "*********"
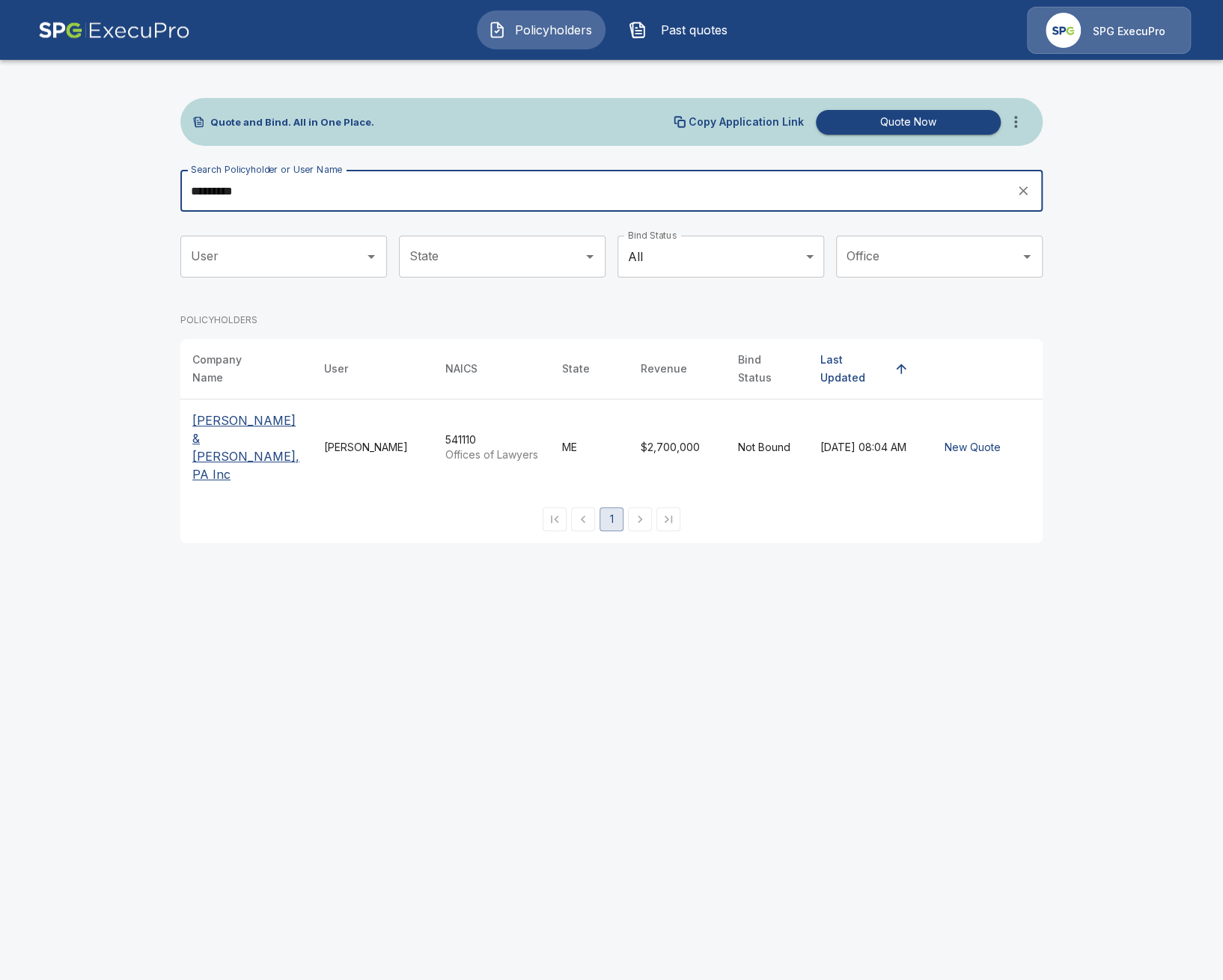
type input "*********"
click at [262, 417] on p "[PERSON_NAME] & [PERSON_NAME], PA Inc" at bounding box center [246, 448] width 107 height 72
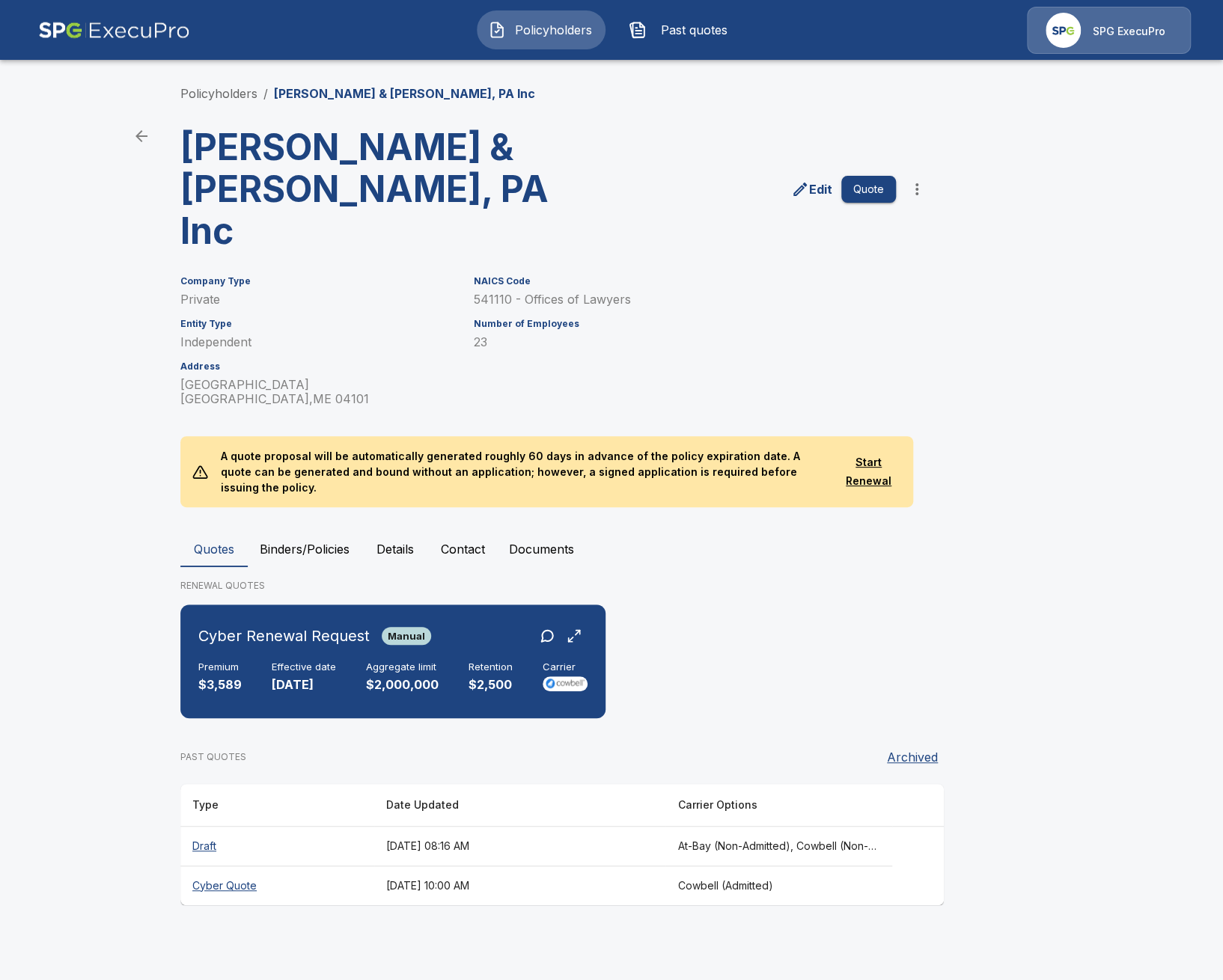
click at [408, 532] on button "Details" at bounding box center [395, 550] width 68 height 36
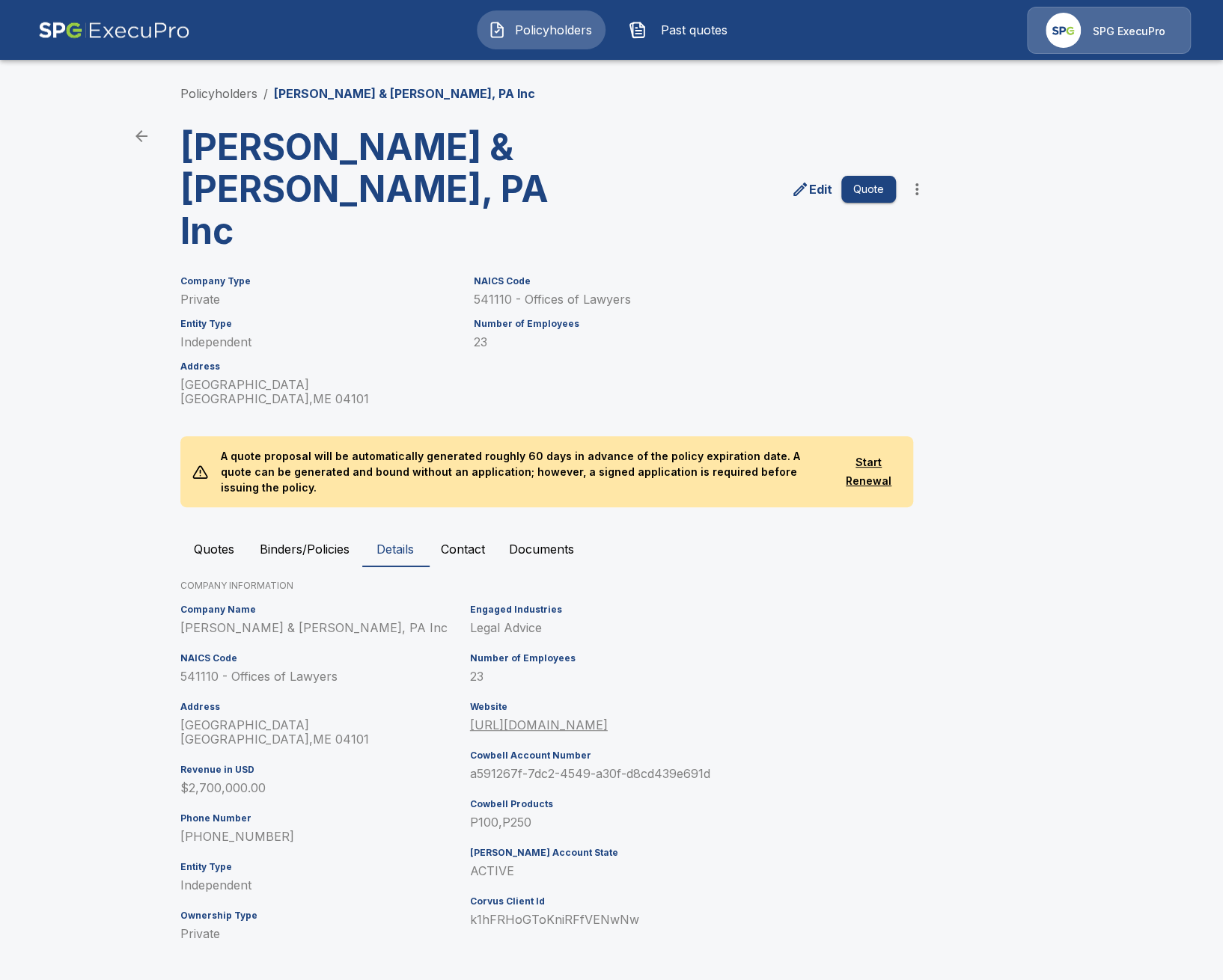
click at [186, 532] on button "Quotes" at bounding box center [214, 550] width 68 height 36
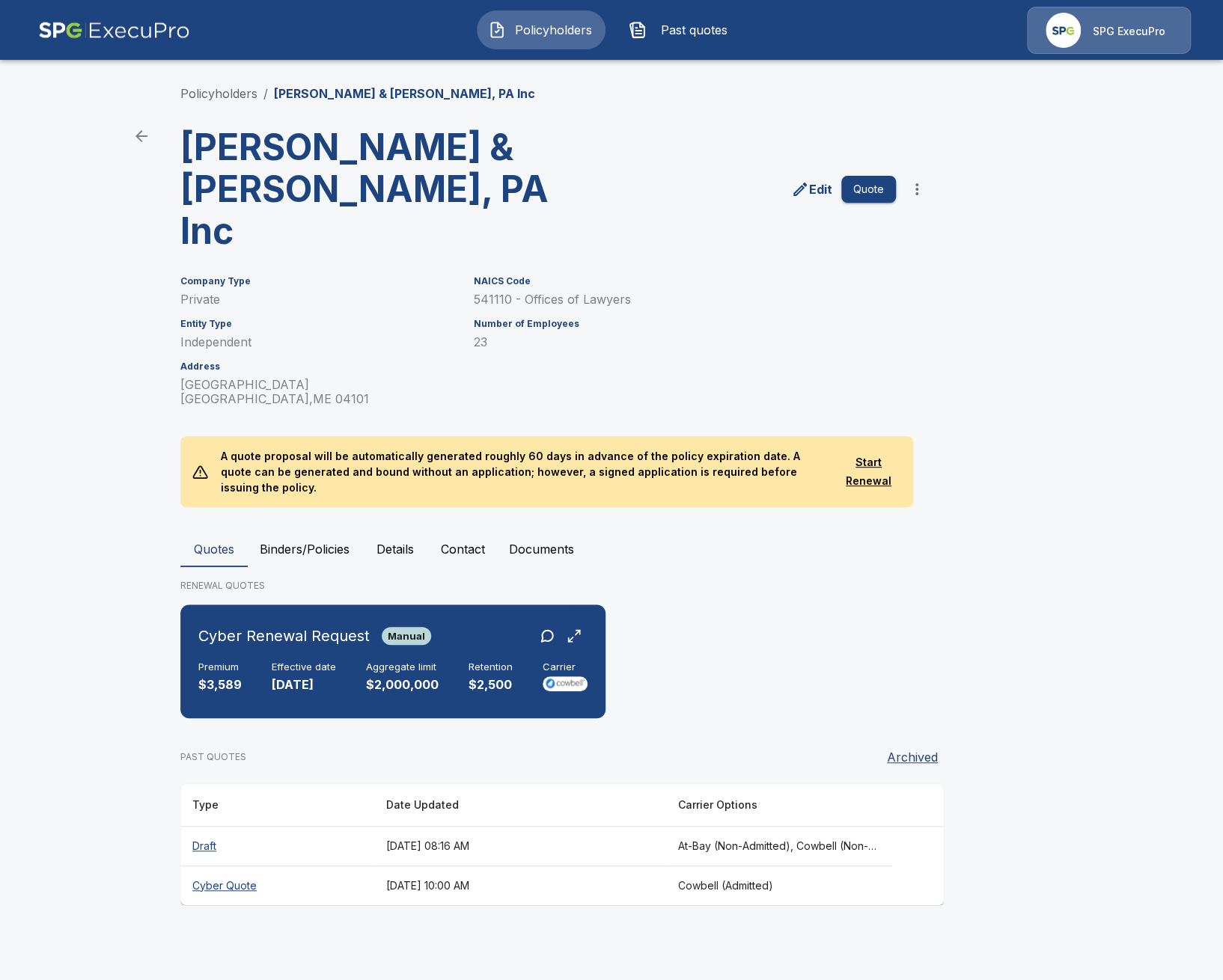
click at [31, 145] on main "Policyholders / Hopkinson & Abbondanza, PA Inc Hopkinson & Abbondanza, PA Inc E…" at bounding box center [611, 467] width 1223 height 934
drag, startPoint x: 97, startPoint y: 491, endPoint x: 169, endPoint y: 485, distance: 72.2
click at [97, 491] on main "Policyholders / Hopkinson & Abbondanza, PA Inc Hopkinson & Abbondanza, PA Inc E…" at bounding box center [611, 467] width 1223 height 934
click at [397, 630] on span "Manual" at bounding box center [406, 635] width 50 height 12
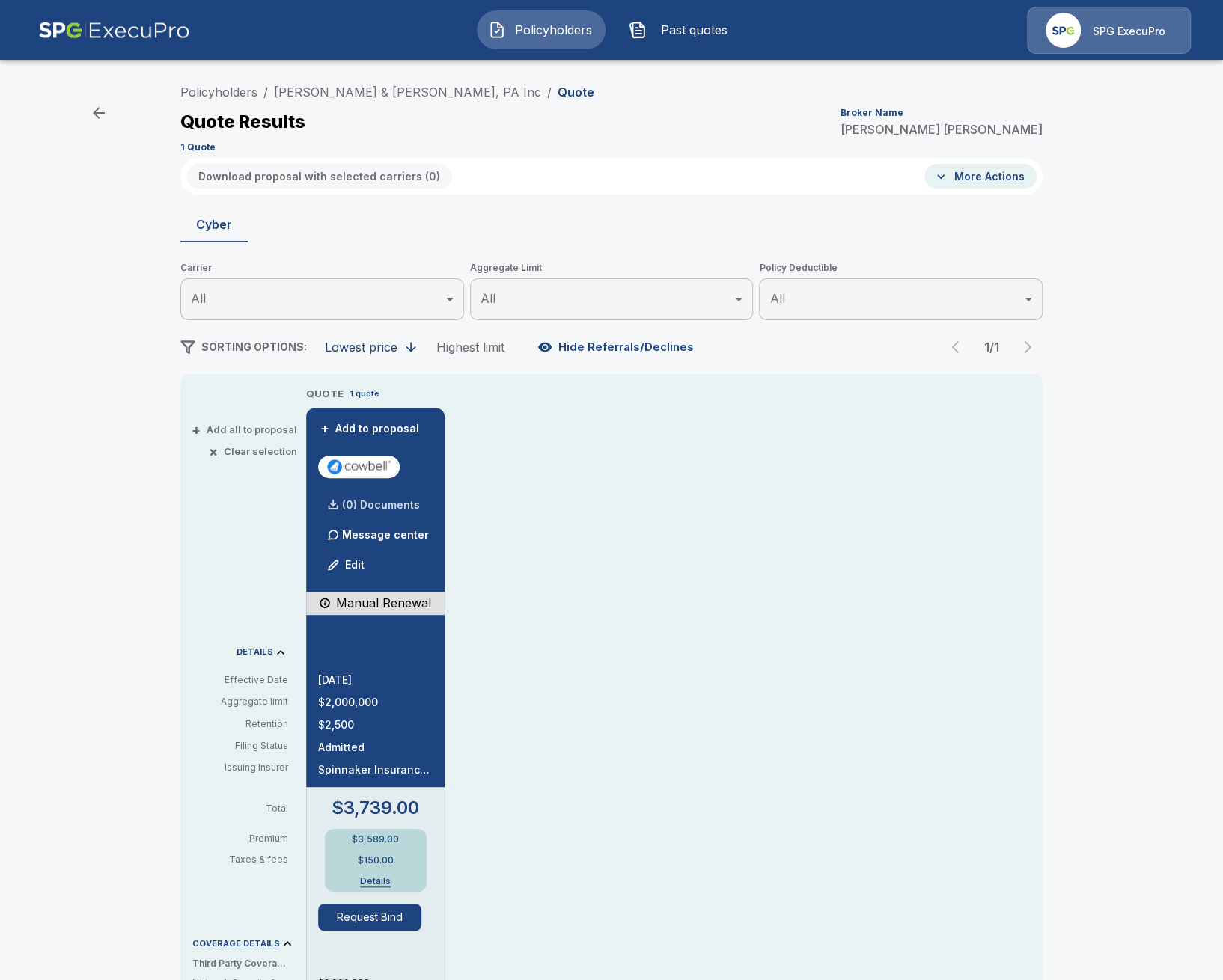
click at [374, 505] on p "(0) Documents" at bounding box center [381, 505] width 78 height 11
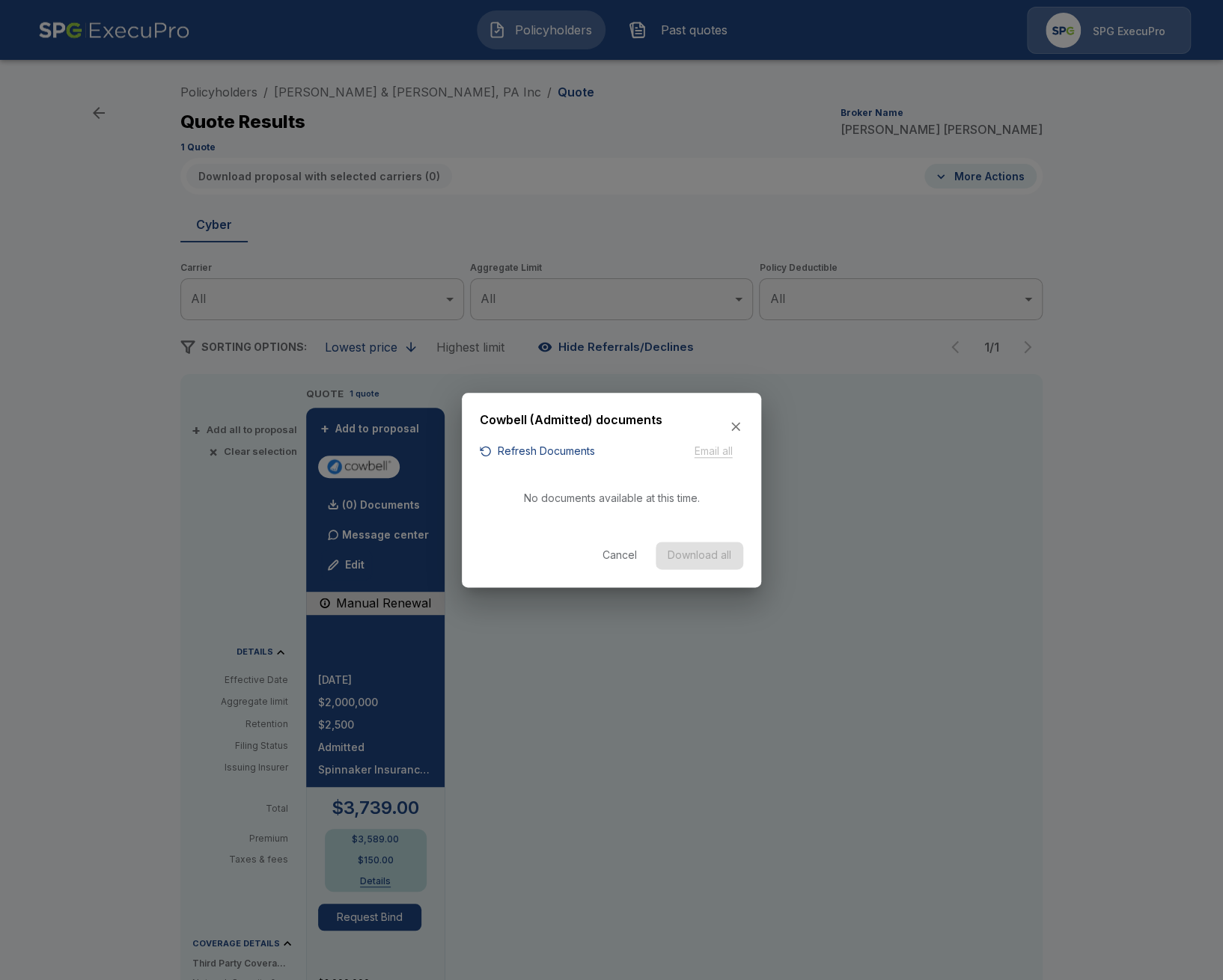
click at [561, 445] on button "Refresh Documents" at bounding box center [538, 451] width 116 height 19
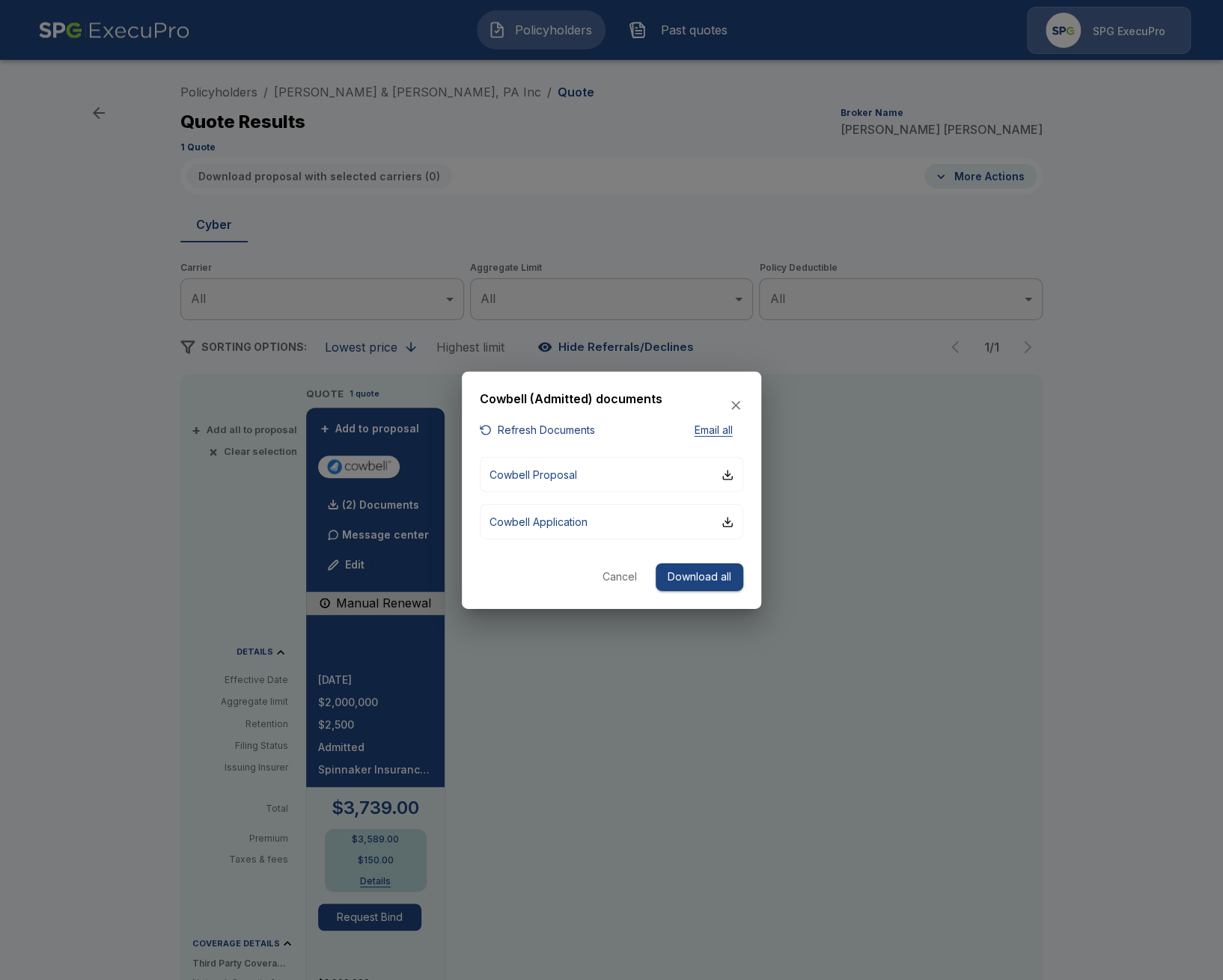
click at [107, 724] on div at bounding box center [611, 490] width 1223 height 980
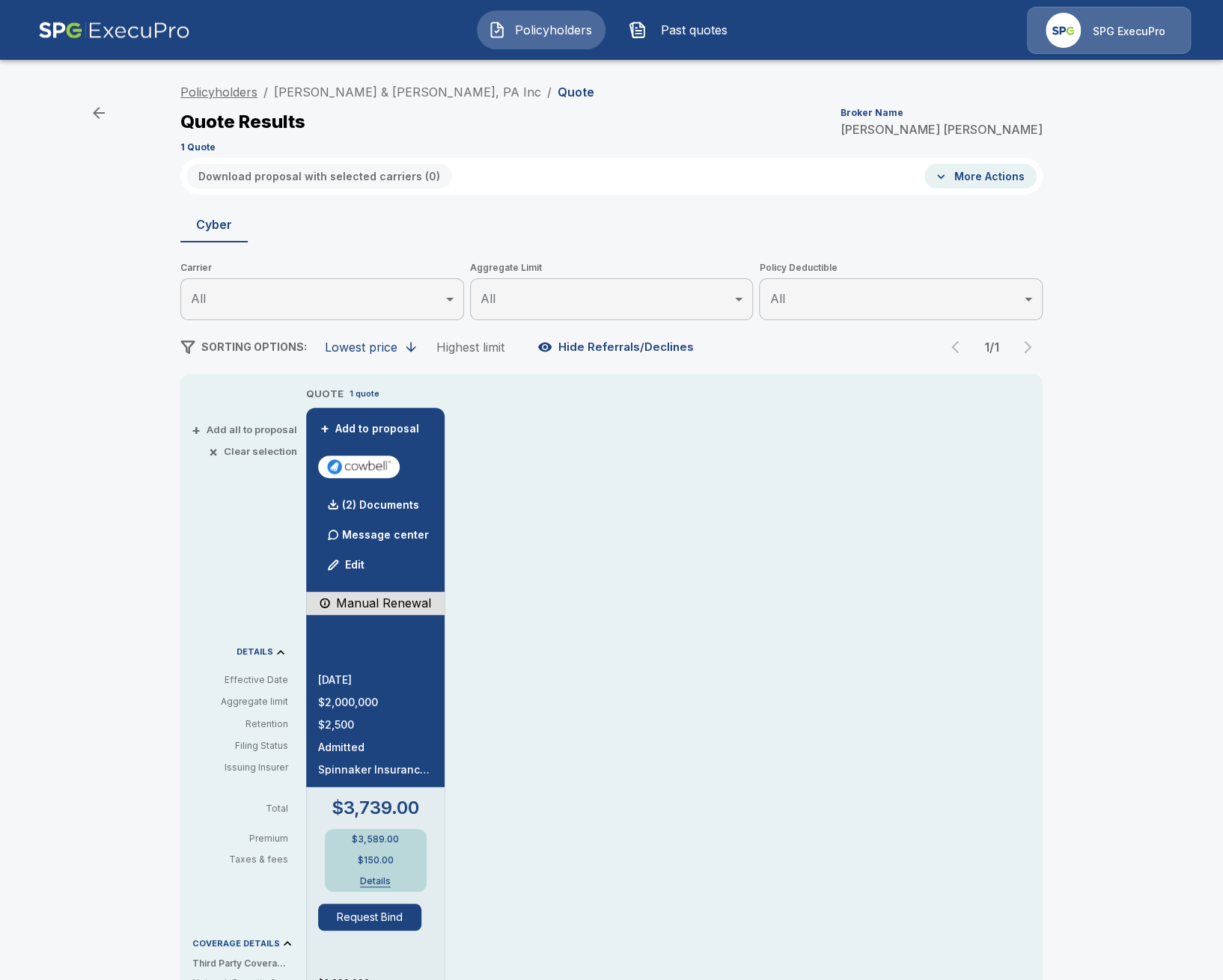
click at [230, 91] on link "Policyholders" at bounding box center [218, 92] width 77 height 15
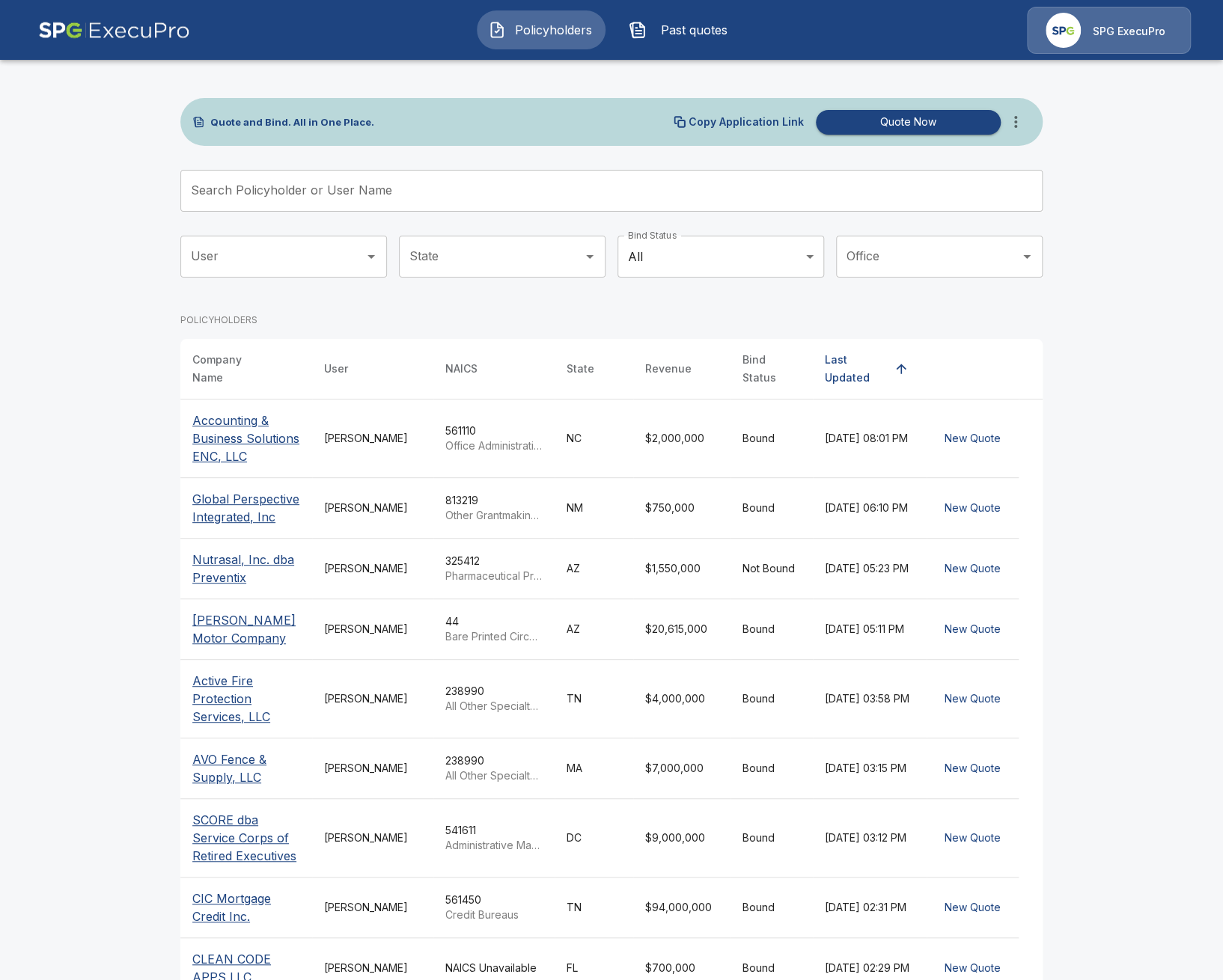
click at [449, 212] on div "Search Policyholder or User Name Search Policyholder or User Name" at bounding box center [611, 197] width 862 height 54
click at [445, 199] on input "Search Policyholder or User Name" at bounding box center [603, 190] width 846 height 42
paste input "*******"
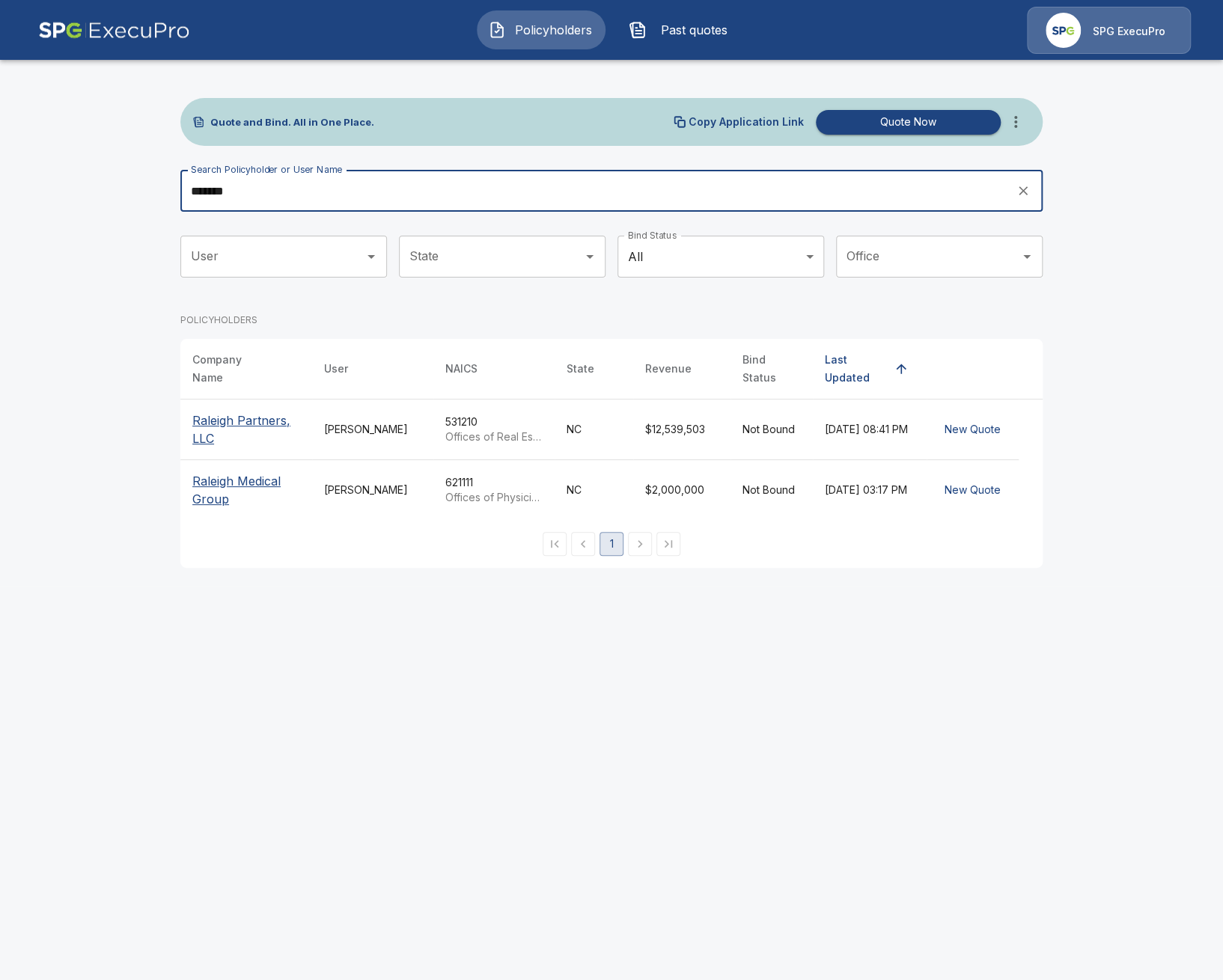
type input "*******"
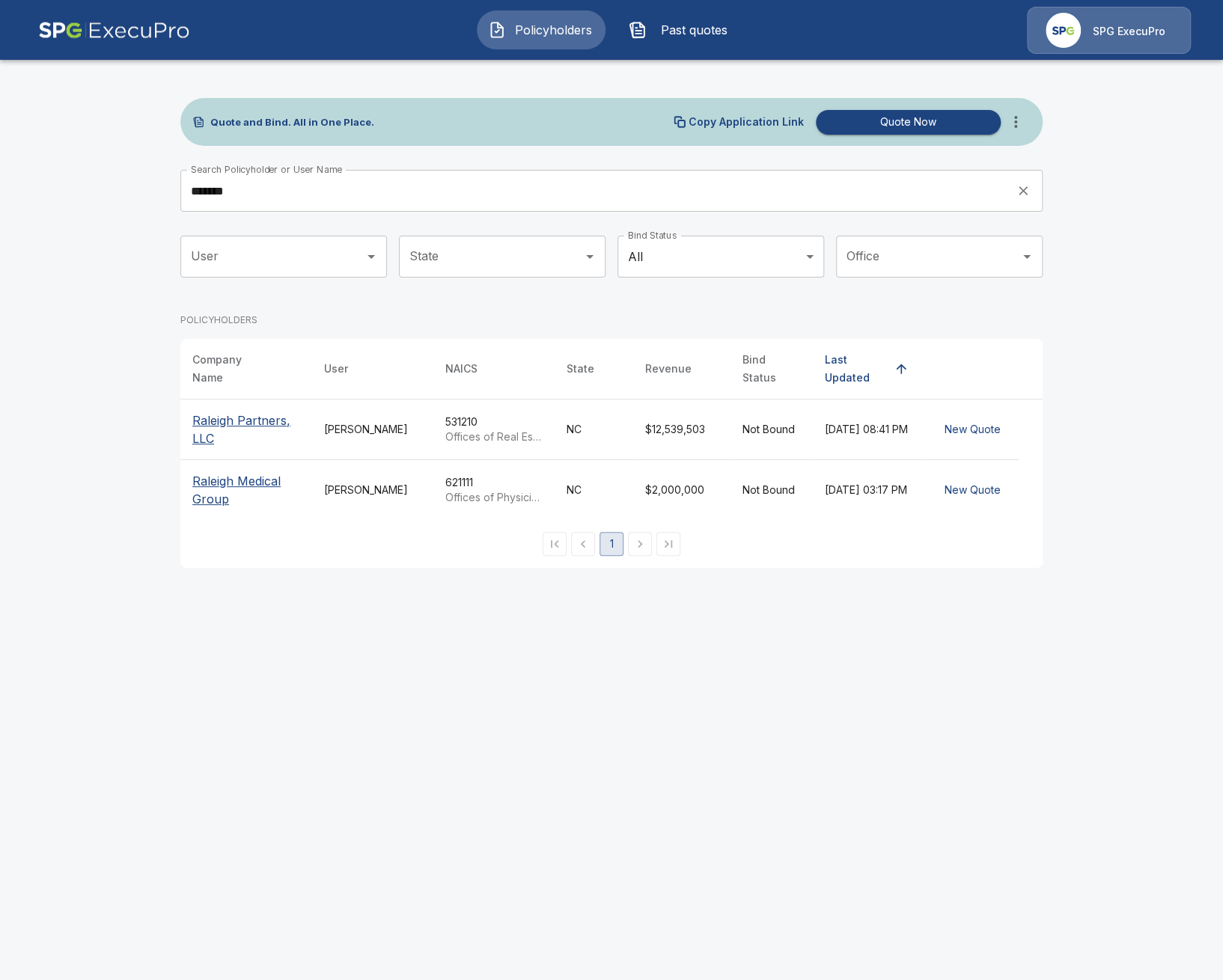
click at [210, 422] on p "Raleigh Partners, LLC" at bounding box center [246, 430] width 107 height 36
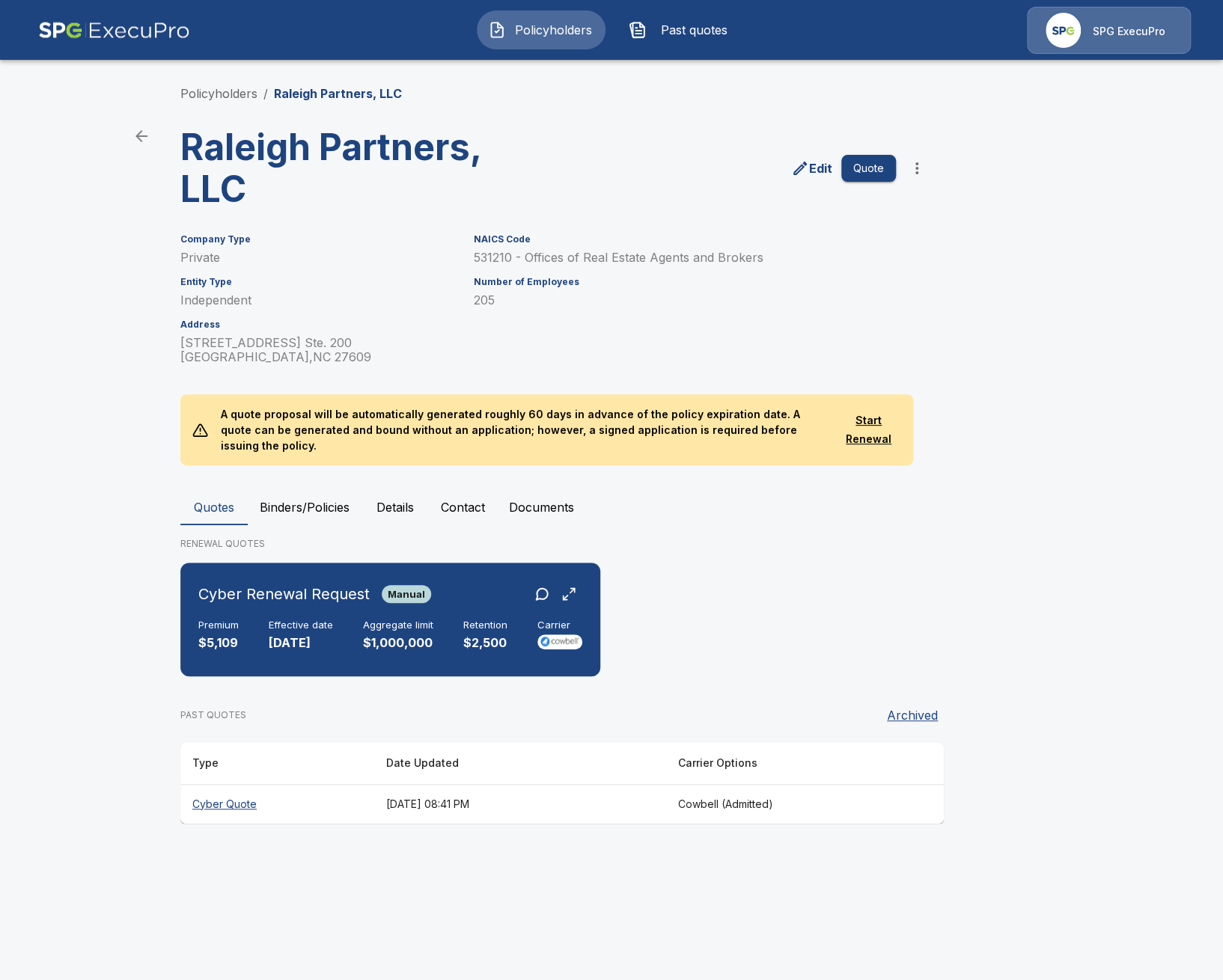
click at [976, 522] on div "Quotes Binders/Policies Details Contact Documents RENEWAL QUOTES Cyber Renewal …" at bounding box center [611, 656] width 862 height 335
click at [29, 540] on main "Policyholders / Raleigh Partners, LLC Raleigh Partners, LLC Edit Quote Company …" at bounding box center [611, 426] width 1223 height 853
click at [230, 598] on div "Cyber Renewal Request Manual Premium $5,109 Effective date 10/28/2025 Aggregate…" at bounding box center [391, 619] width 408 height 102
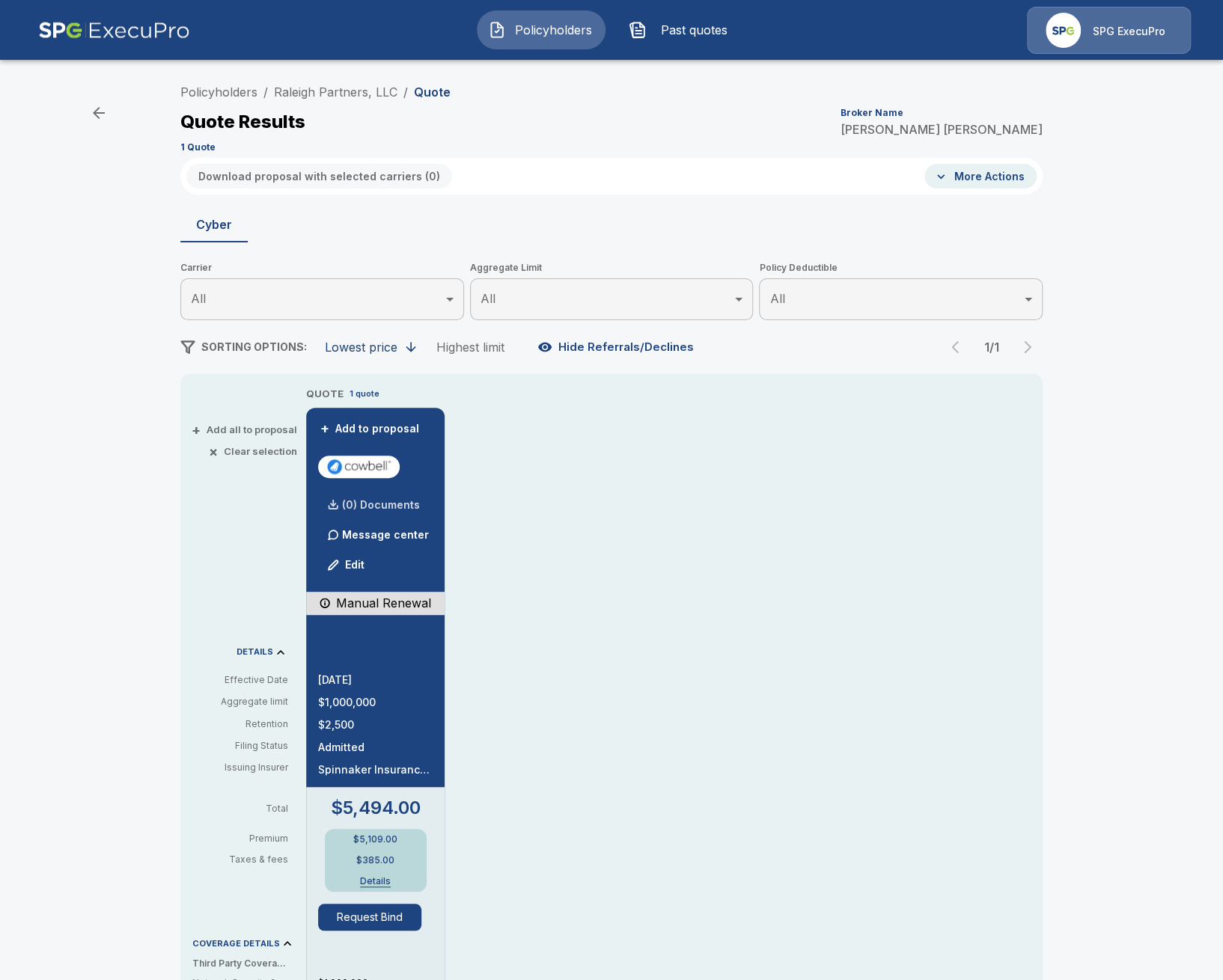
click at [375, 509] on p "(0) Documents" at bounding box center [381, 505] width 78 height 11
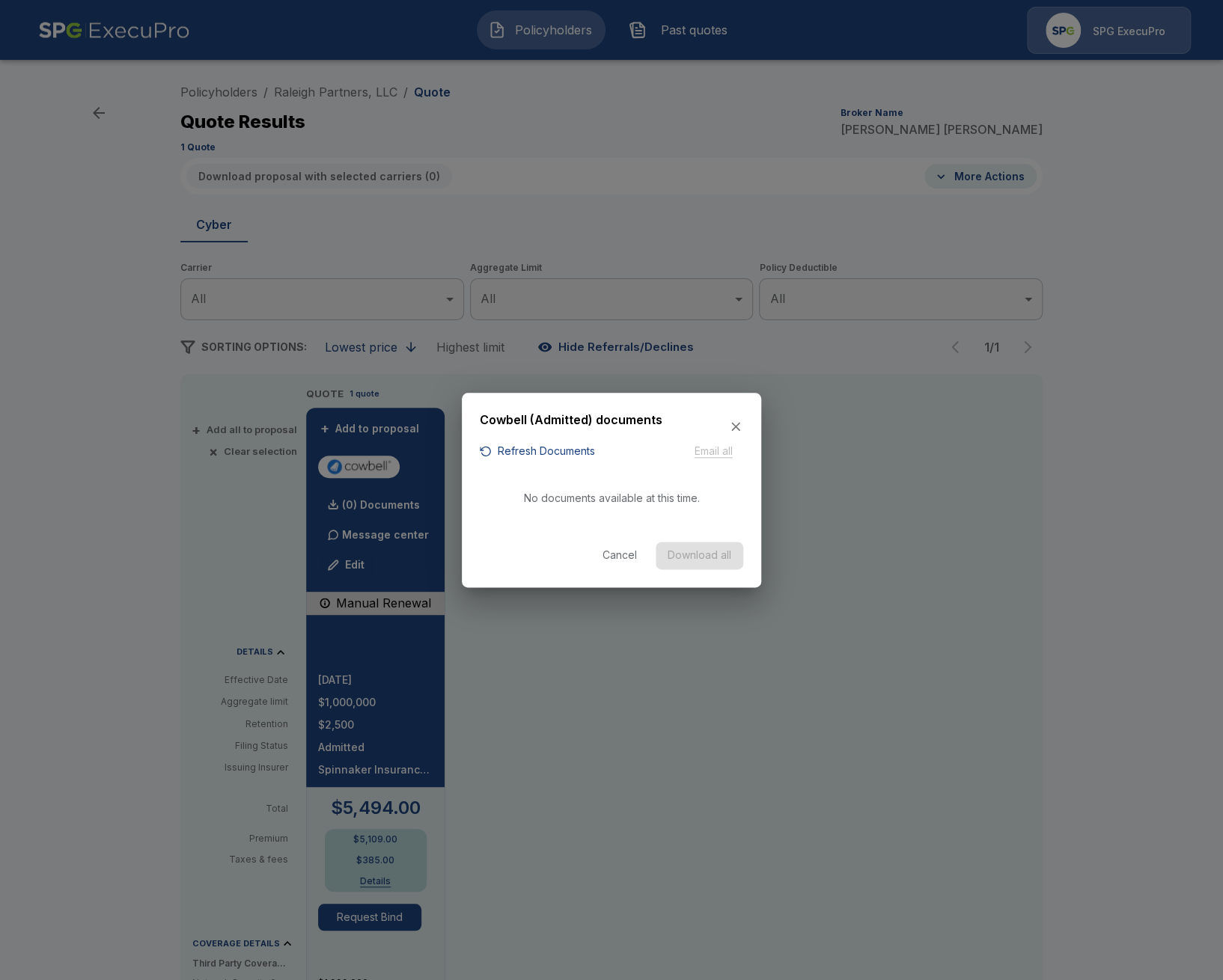
click at [506, 450] on button "Refresh Documents" at bounding box center [538, 451] width 116 height 19
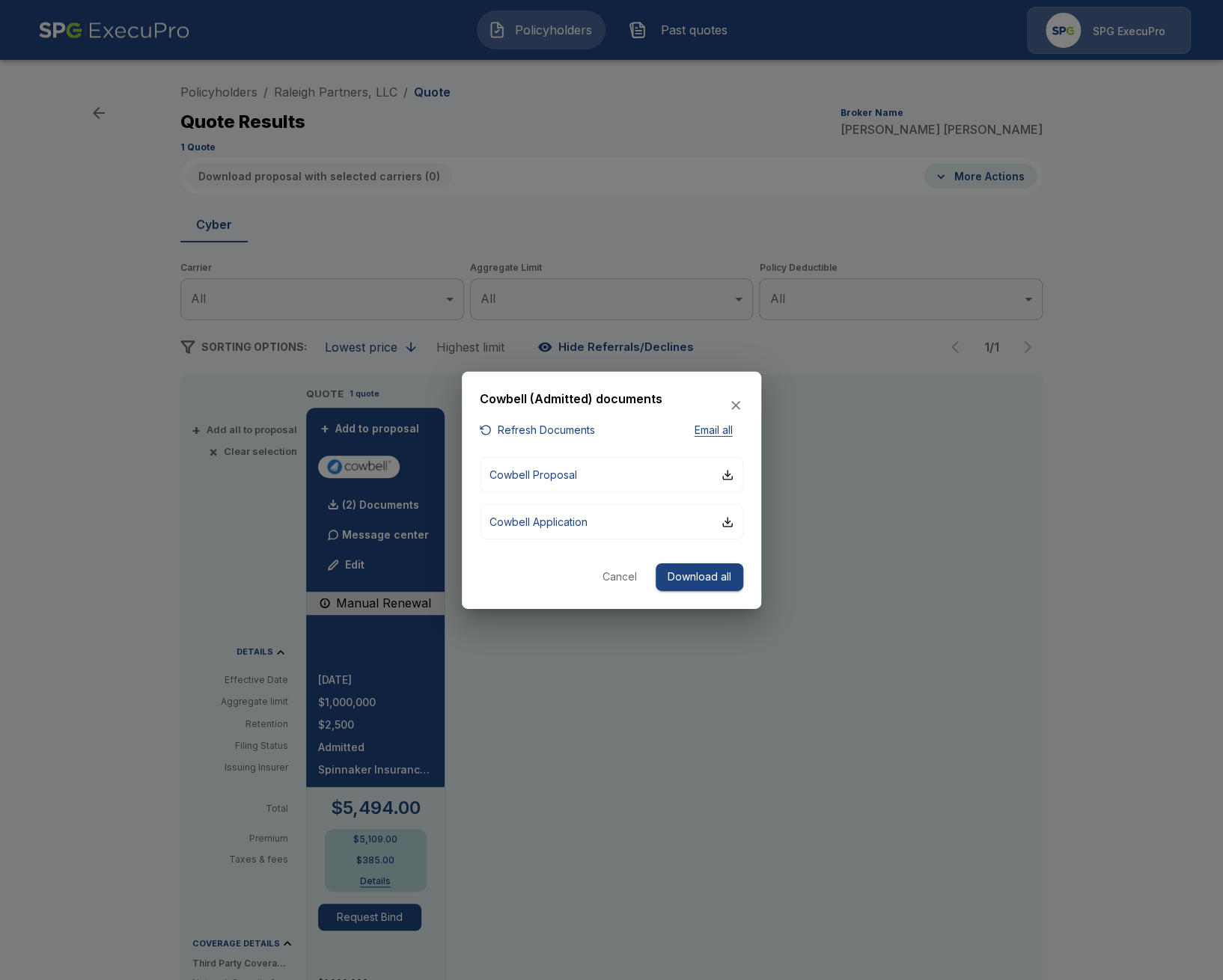
click at [467, 515] on div "Cowbell (Admitted) documents Refresh Documents Email all Cowbell Proposal Cowbe…" at bounding box center [612, 490] width 300 height 237
click at [566, 471] on p "Cowbell Proposal" at bounding box center [533, 475] width 88 height 15
click at [790, 739] on div at bounding box center [611, 490] width 1223 height 980
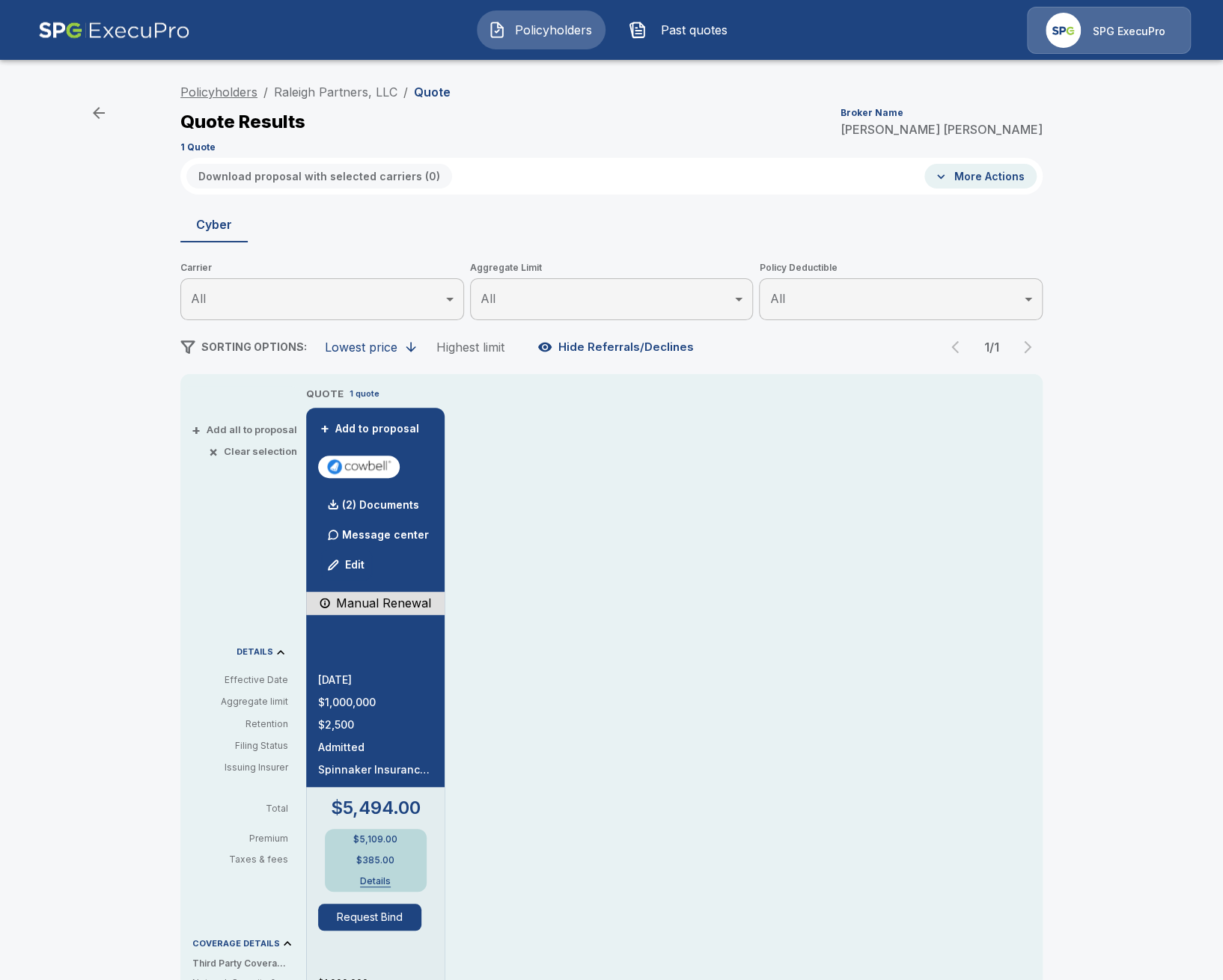
click at [227, 90] on link "Policyholders" at bounding box center [218, 92] width 77 height 15
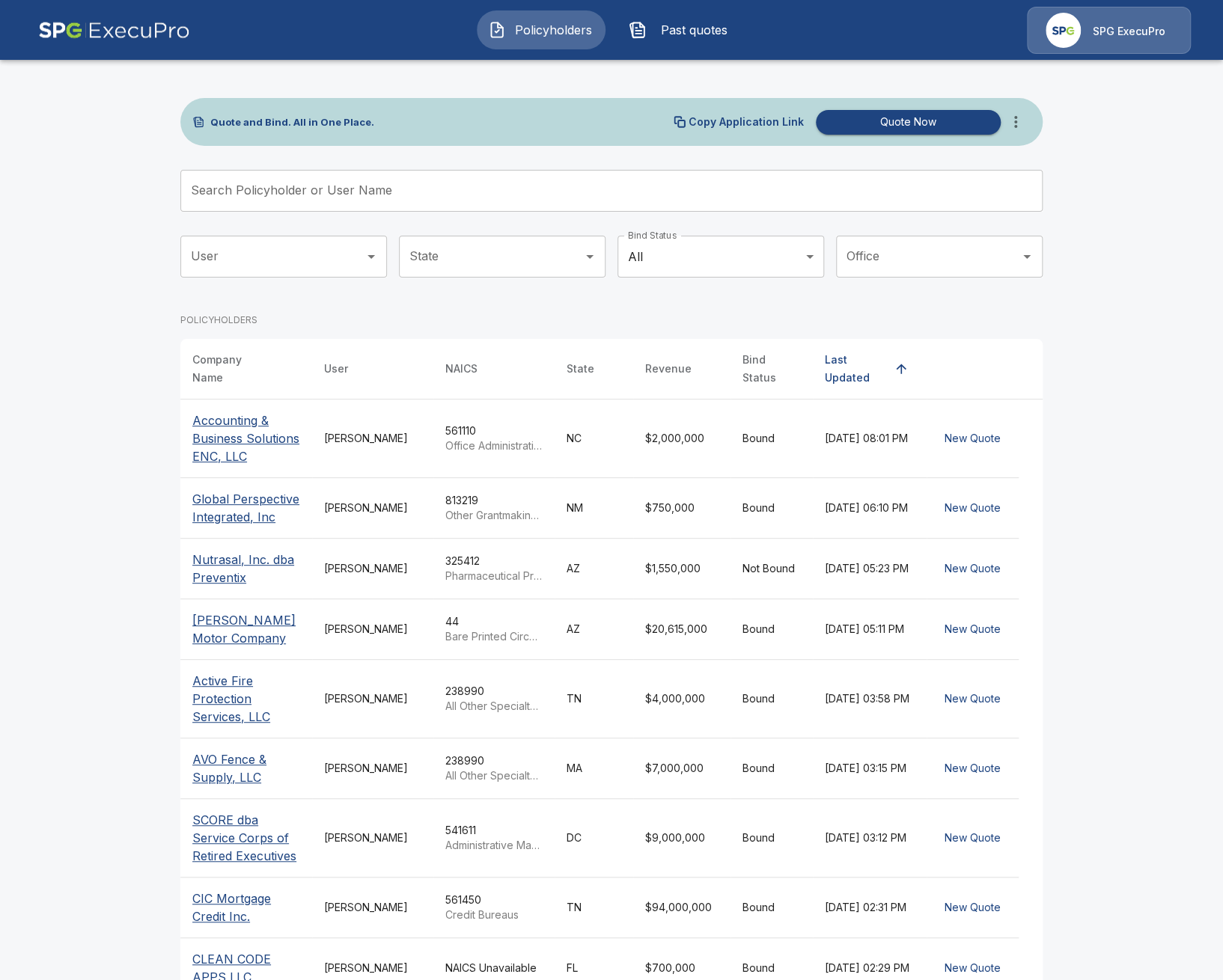
click at [365, 213] on div "Search Policyholder or User Name Search Policyholder or User Name" at bounding box center [611, 197] width 862 height 54
click at [369, 202] on input "Search Policyholder or User Name" at bounding box center [603, 190] width 846 height 42
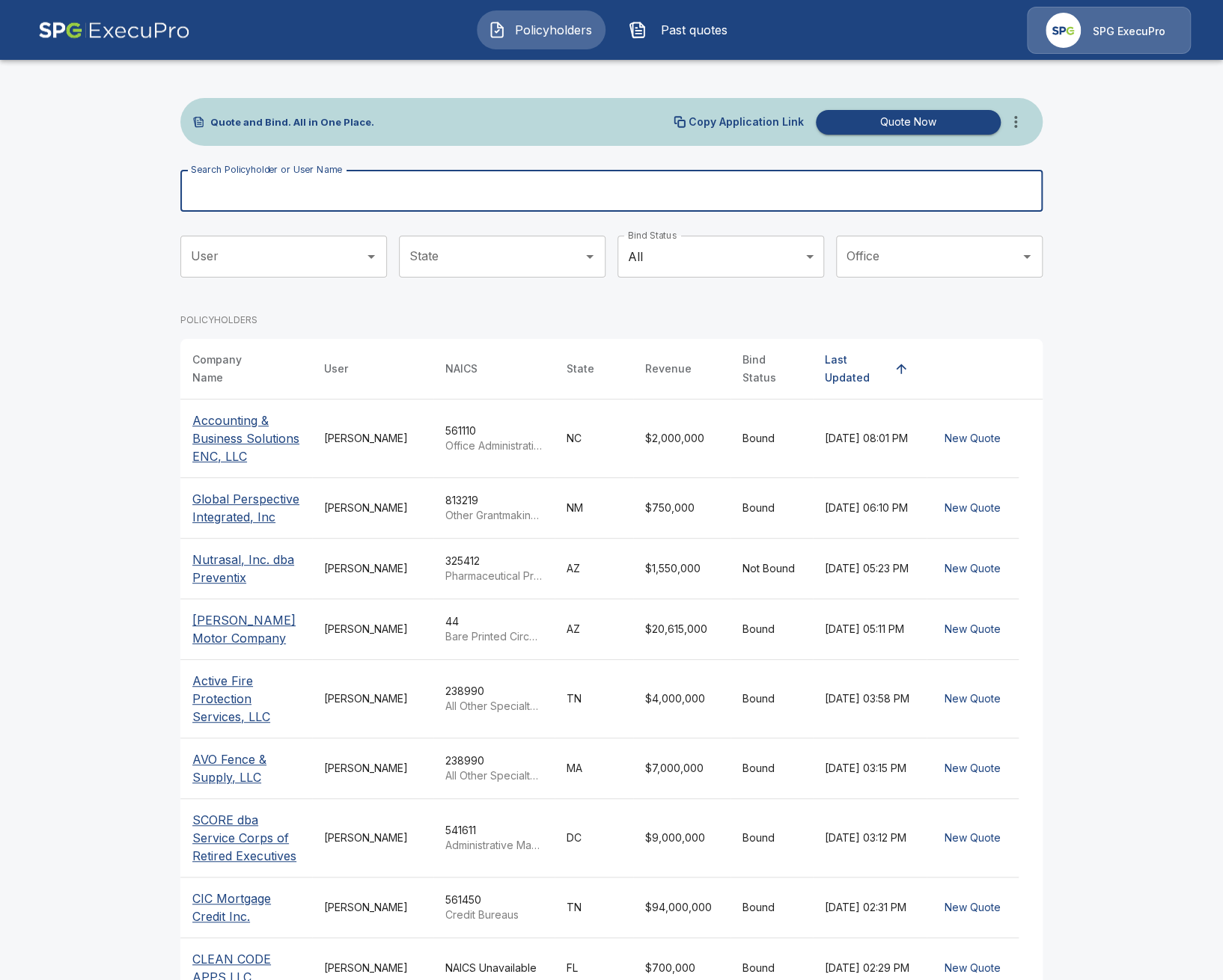
paste input "*******"
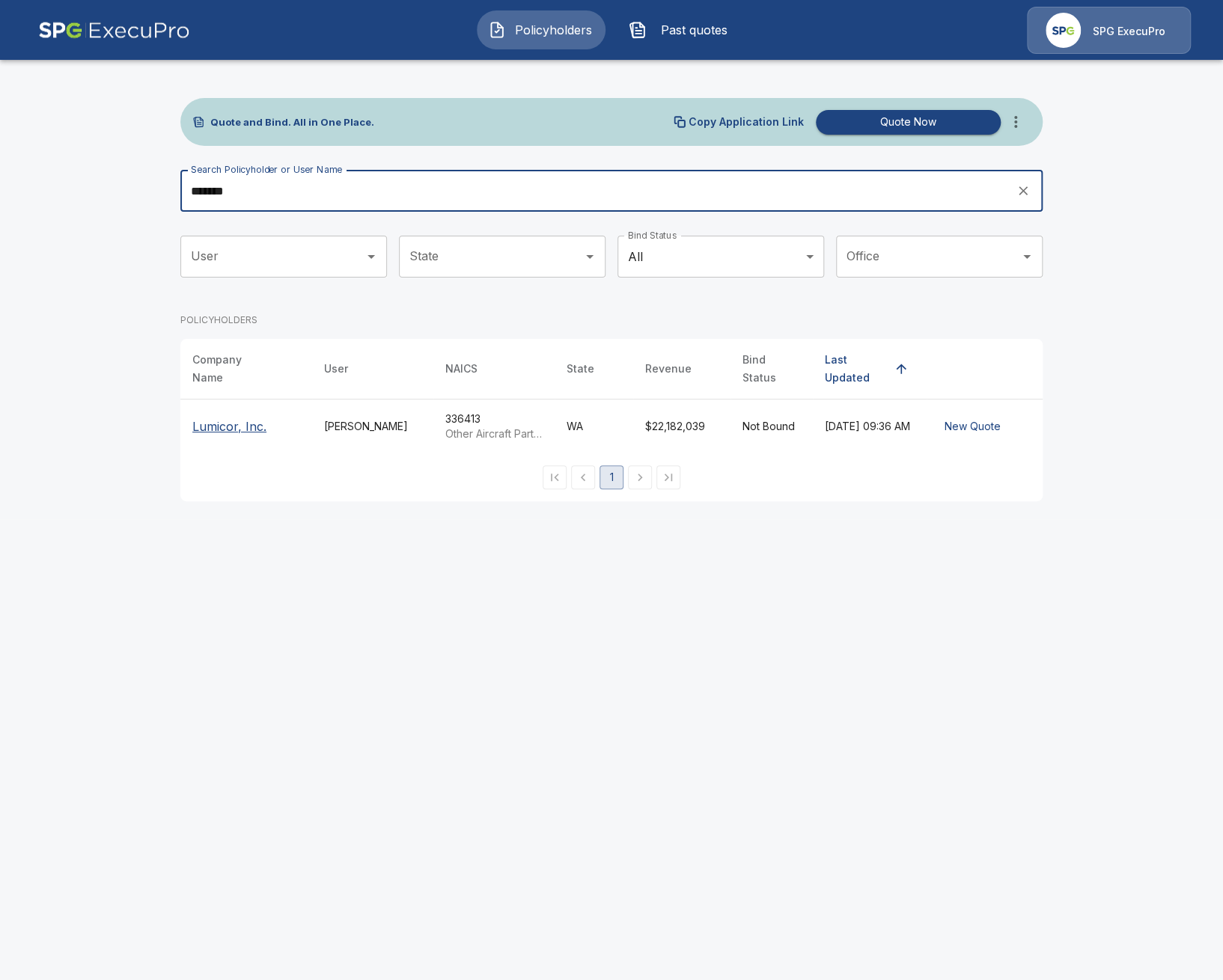
type input "*******"
click at [244, 418] on p "Lumicor, Inc." at bounding box center [229, 427] width 74 height 18
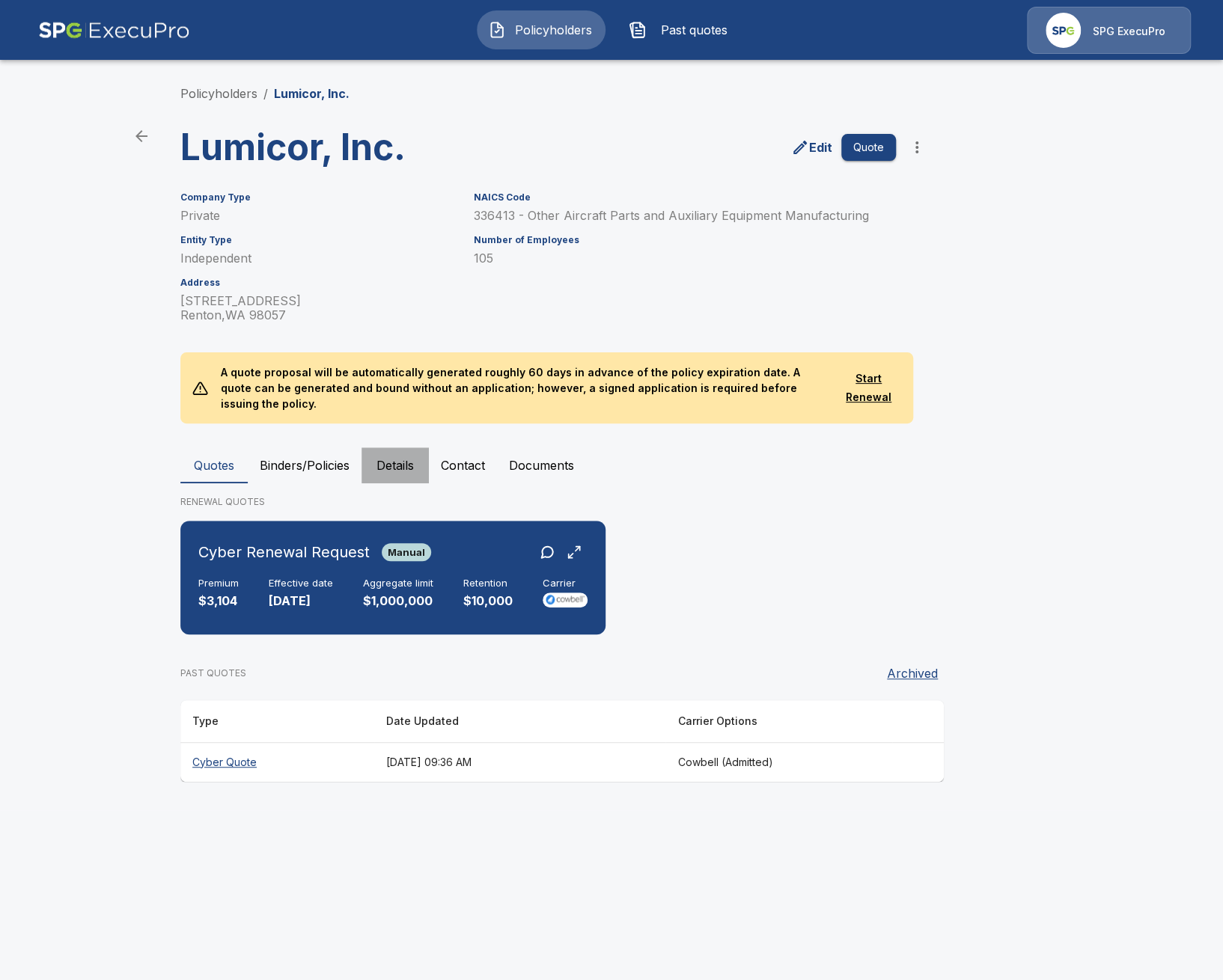
click at [410, 455] on button "Details" at bounding box center [395, 466] width 68 height 36
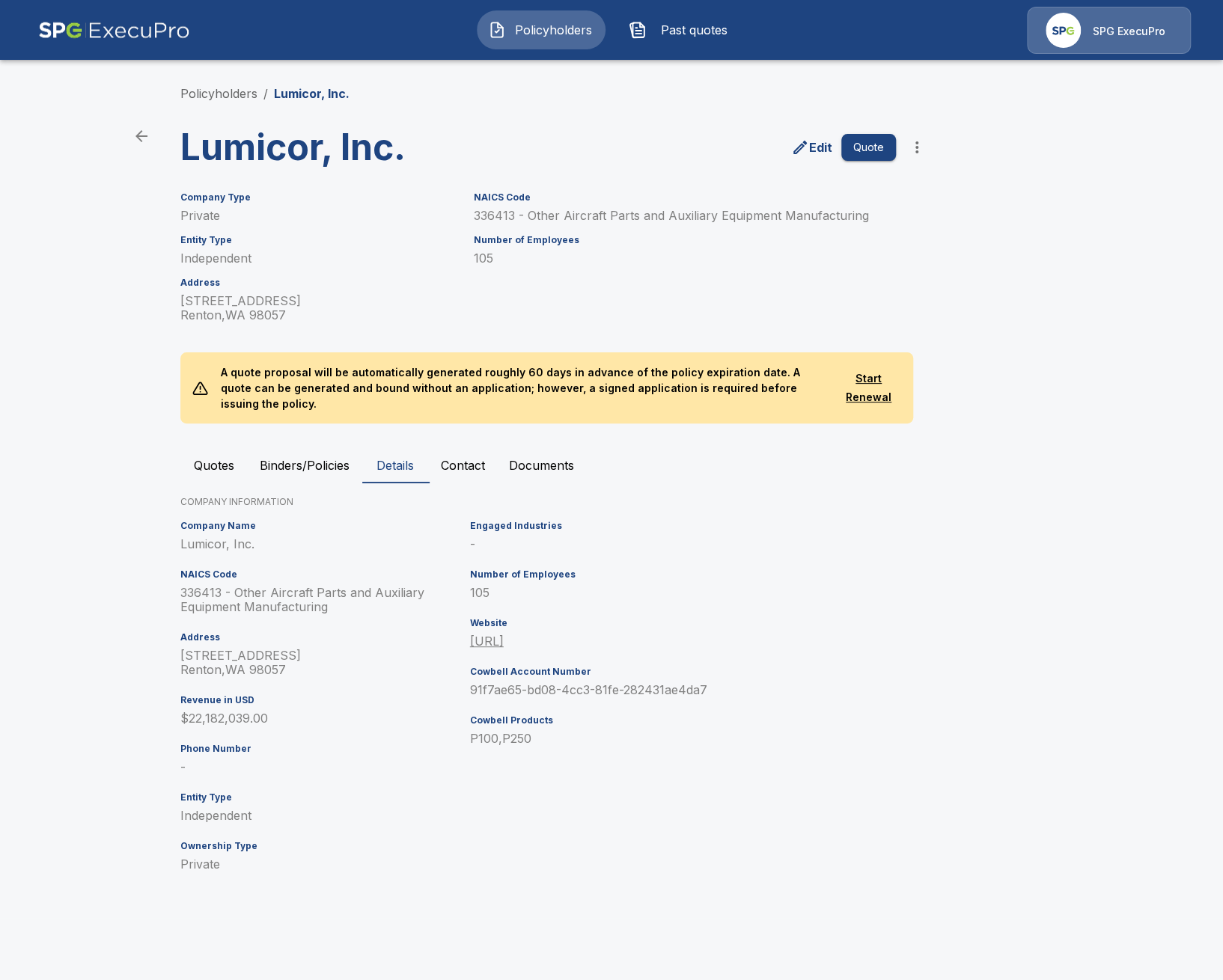
click at [223, 450] on button "Quotes" at bounding box center [214, 466] width 68 height 36
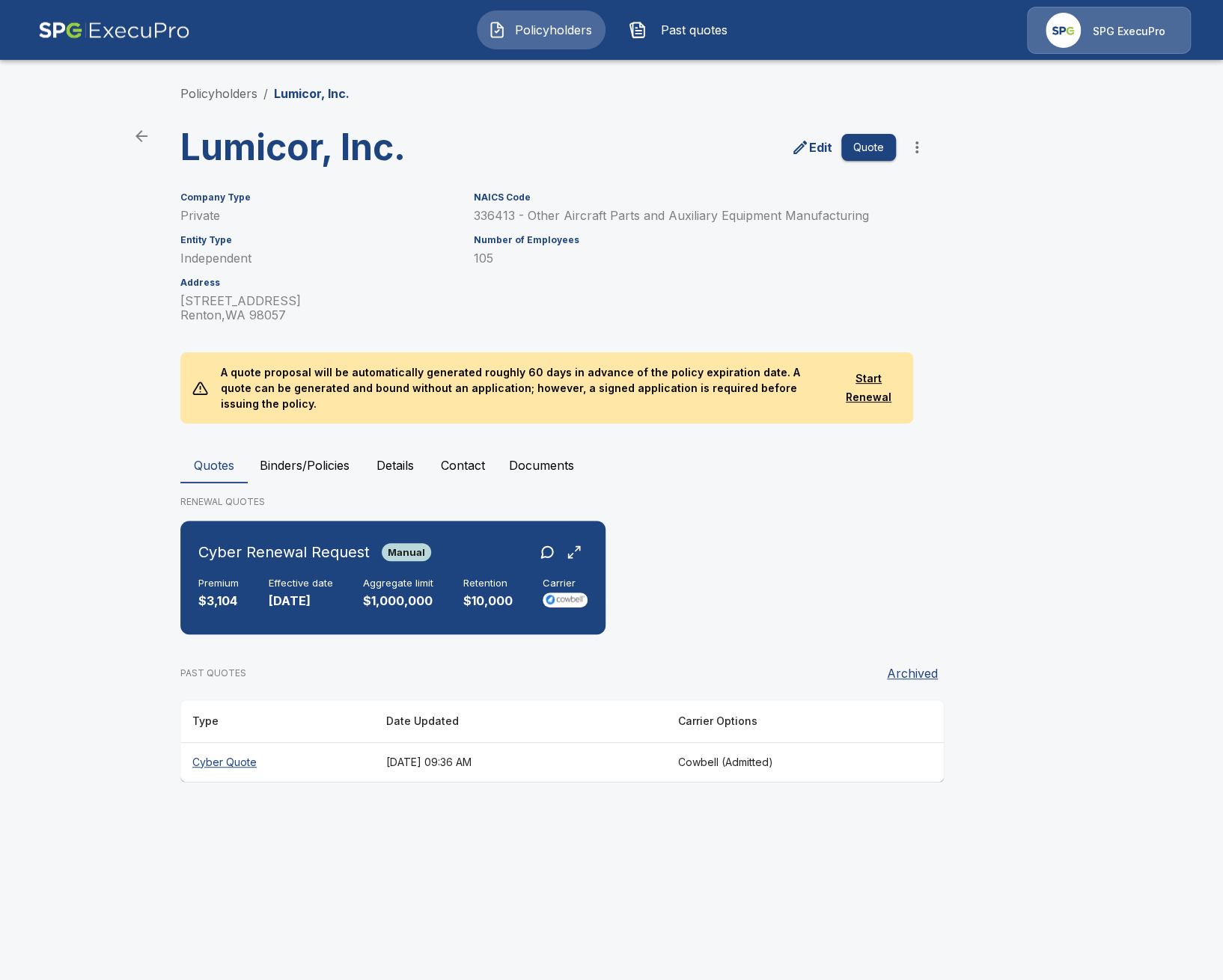
click at [814, 103] on div "Policyholders / Lumicor, Inc. Lumicor, Inc. Edit Quote Company Type Private Ent…" at bounding box center [611, 433] width 898 height 754
click at [379, 448] on button "Details" at bounding box center [395, 466] width 68 height 36
click at [375, 602] on div "Cyber Renewal Request Manual Premium $3,104 Effective date [DATE] Aggregate lim…" at bounding box center [394, 578] width 413 height 102
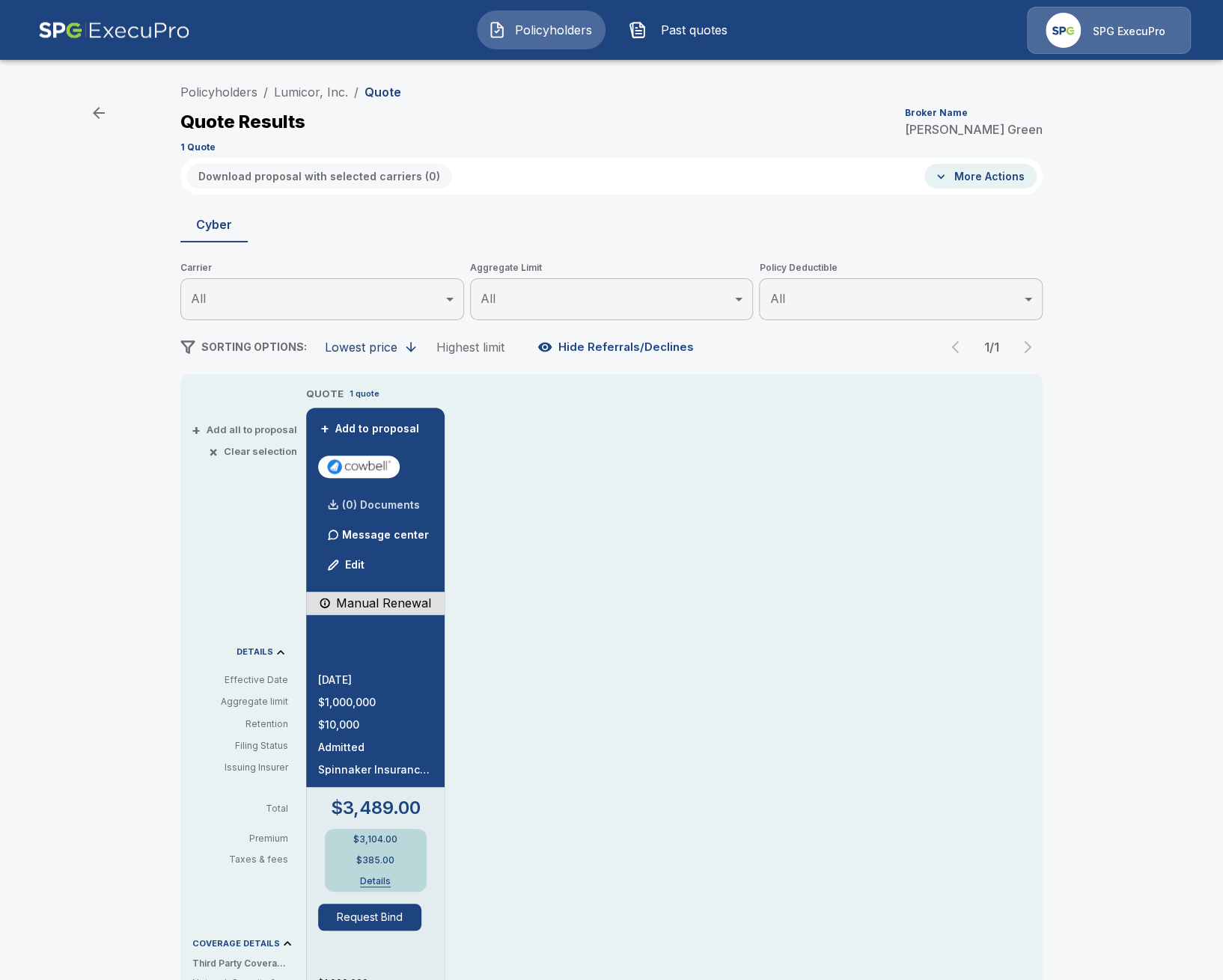
click at [387, 504] on p "(0) Documents" at bounding box center [381, 505] width 78 height 11
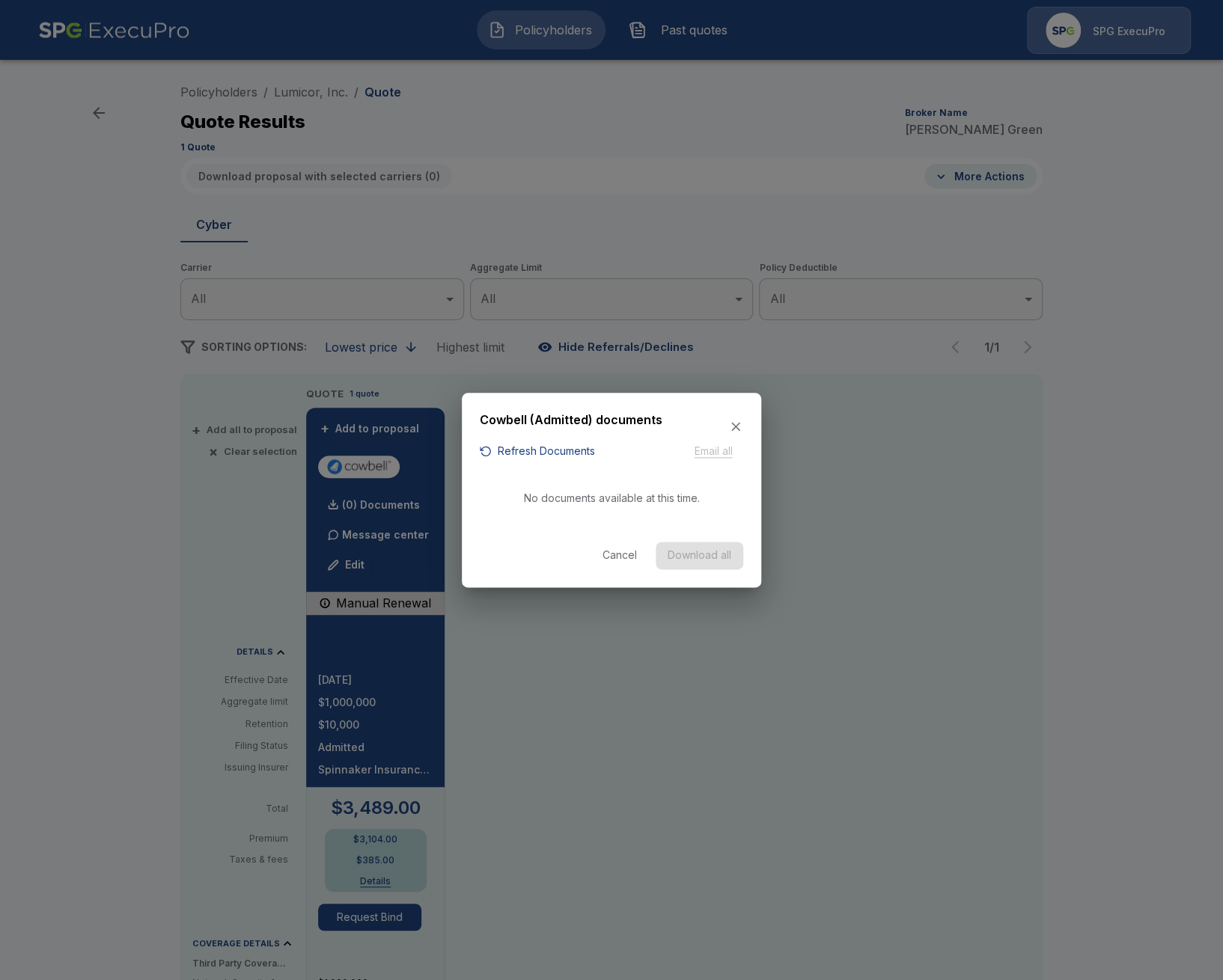
click at [491, 454] on div "button" at bounding box center [486, 450] width 12 height 12
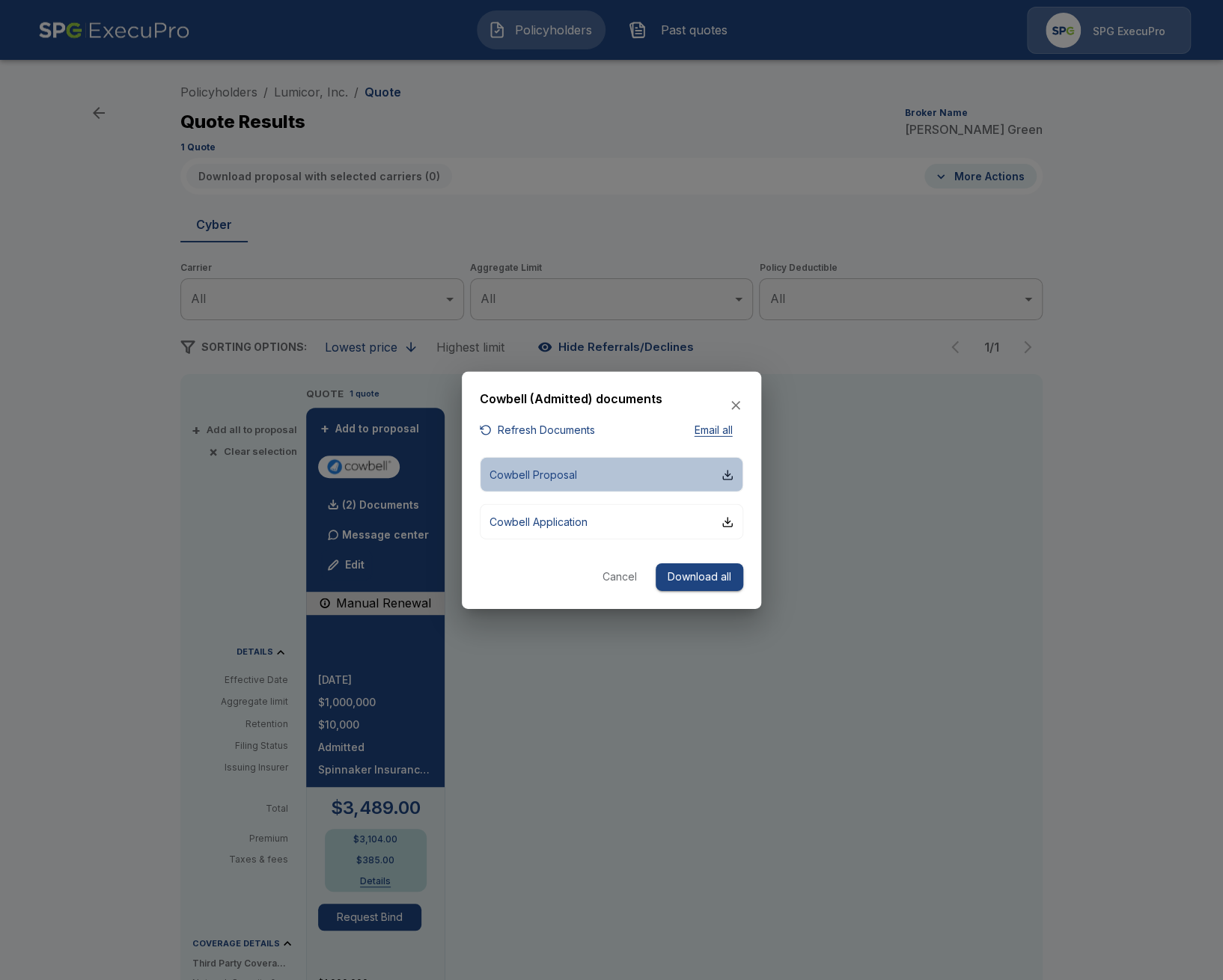
click at [655, 471] on button "Cowbell Proposal" at bounding box center [612, 475] width 264 height 35
click at [1178, 649] on div at bounding box center [611, 490] width 1223 height 980
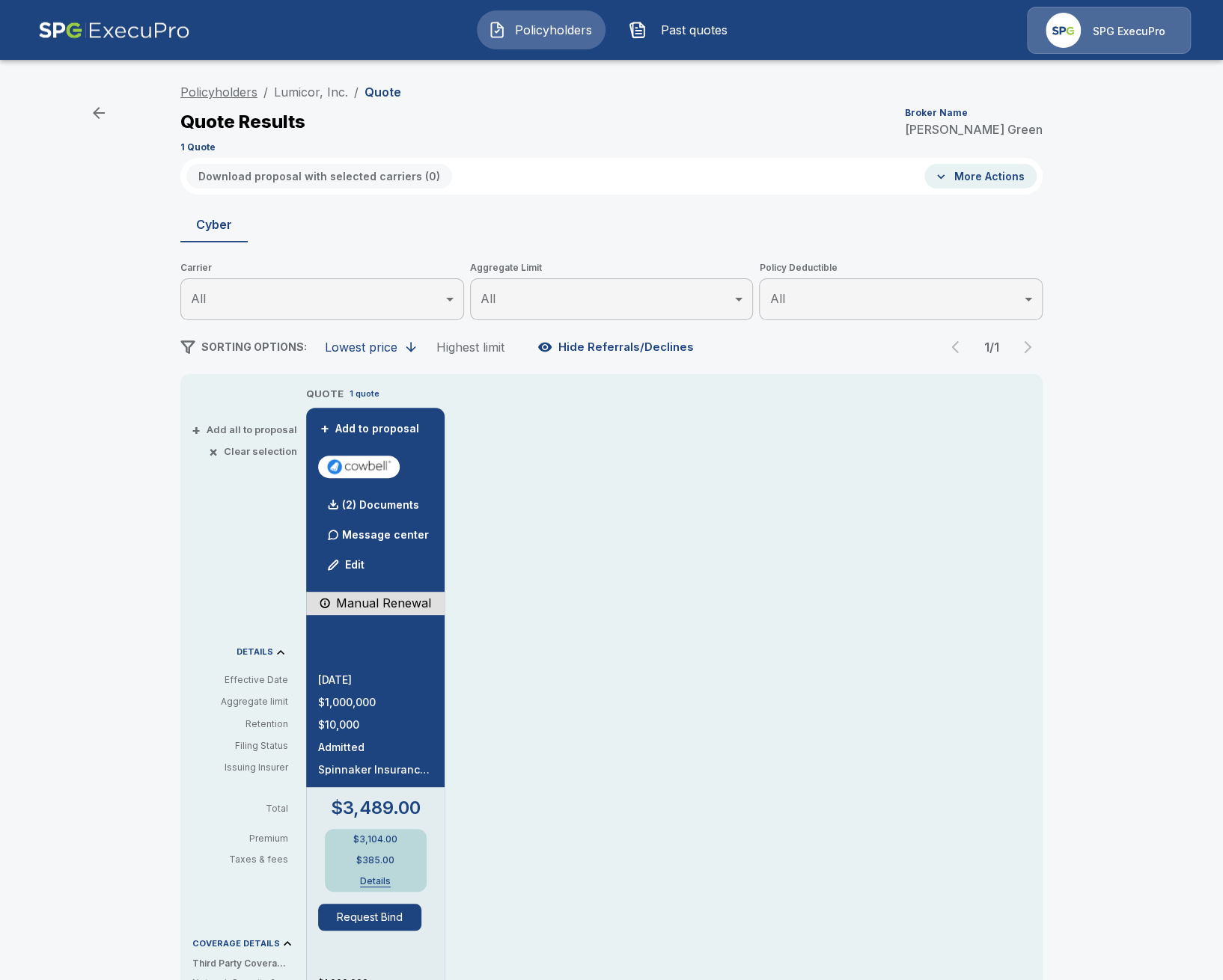
click at [240, 92] on link "Policyholders" at bounding box center [218, 92] width 77 height 15
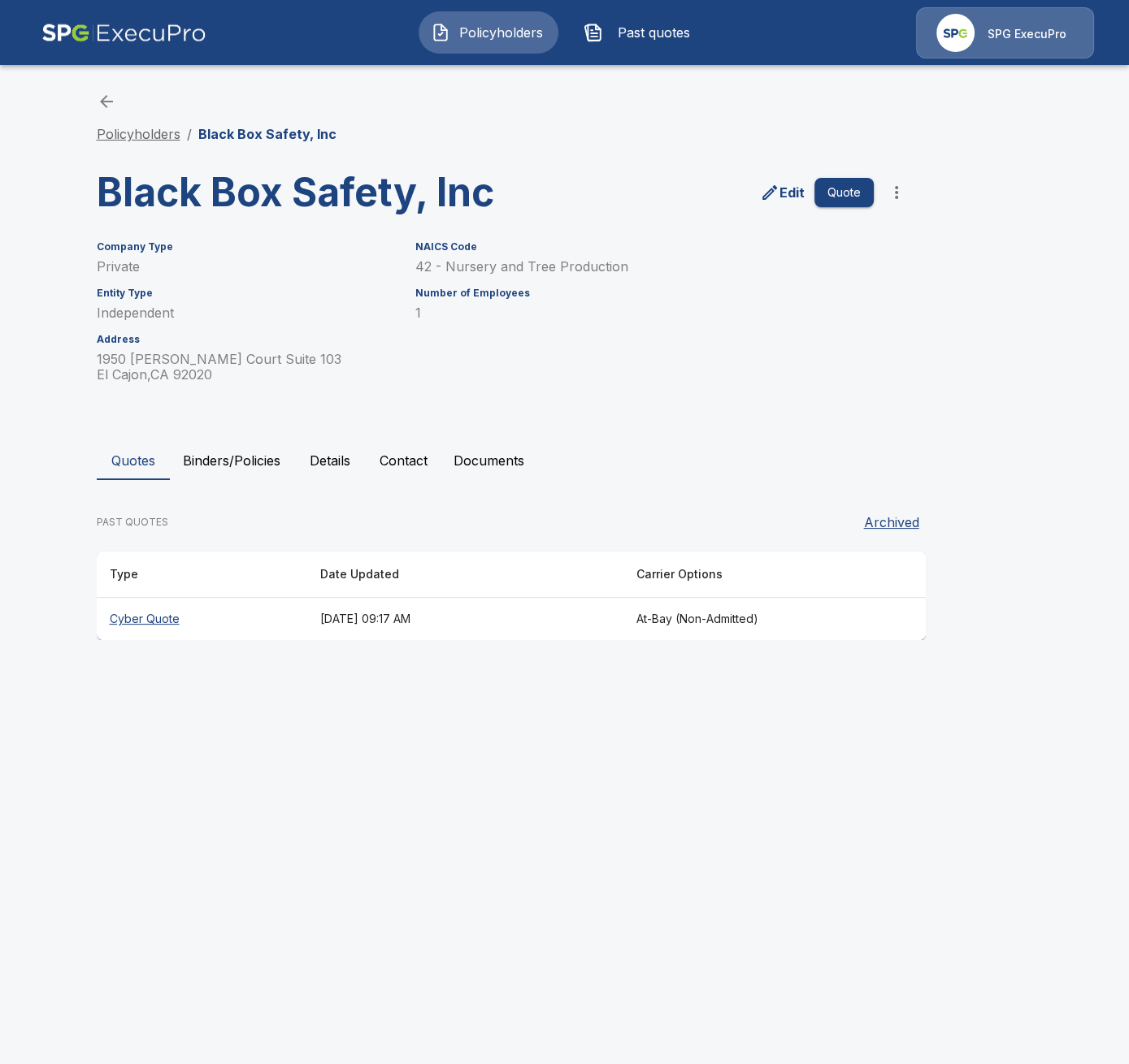
click at [161, 137] on link "Policyholders" at bounding box center [138, 134] width 83 height 17
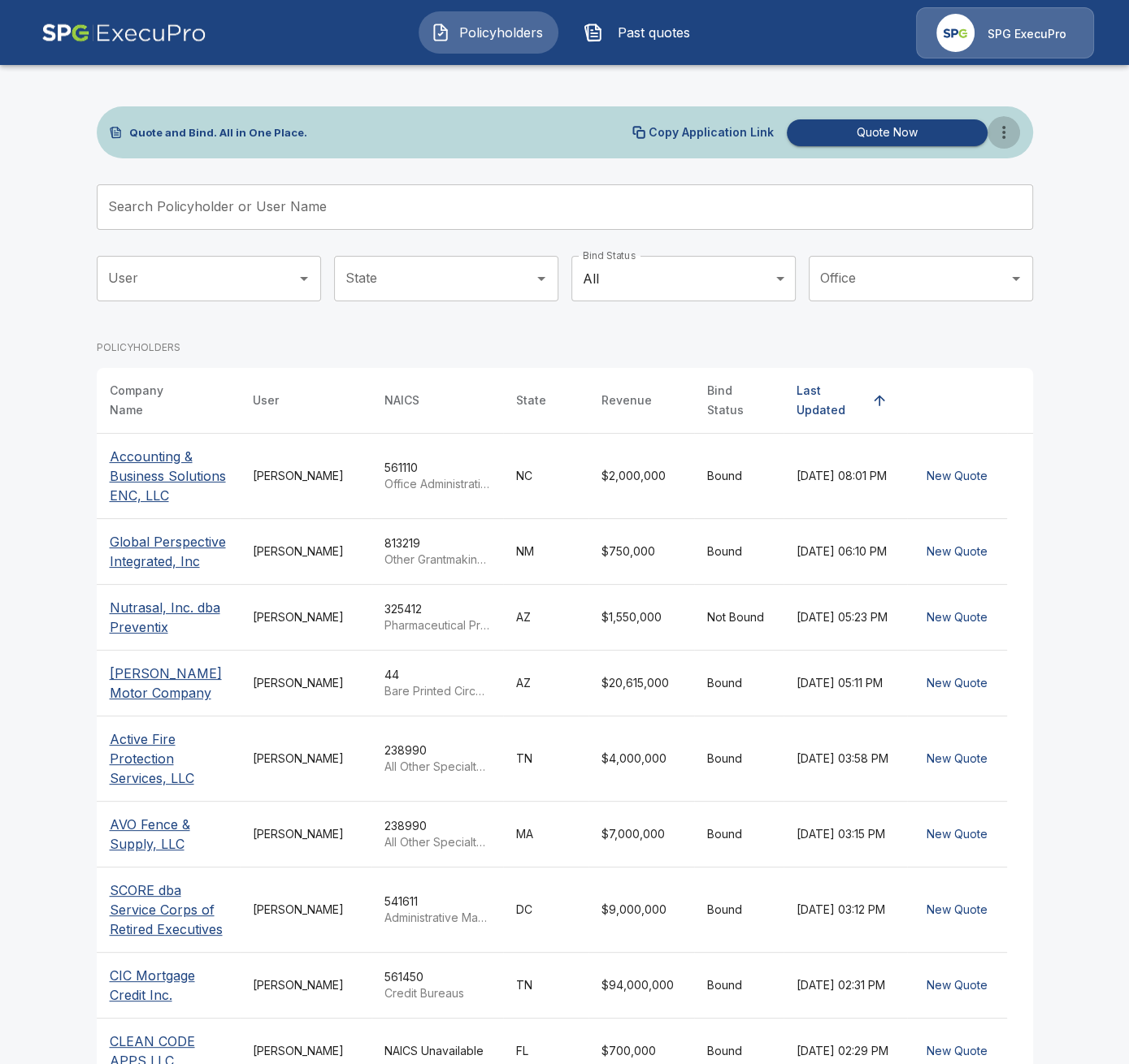
click at [1007, 133] on icon "more" at bounding box center [1004, 132] width 20 height 20
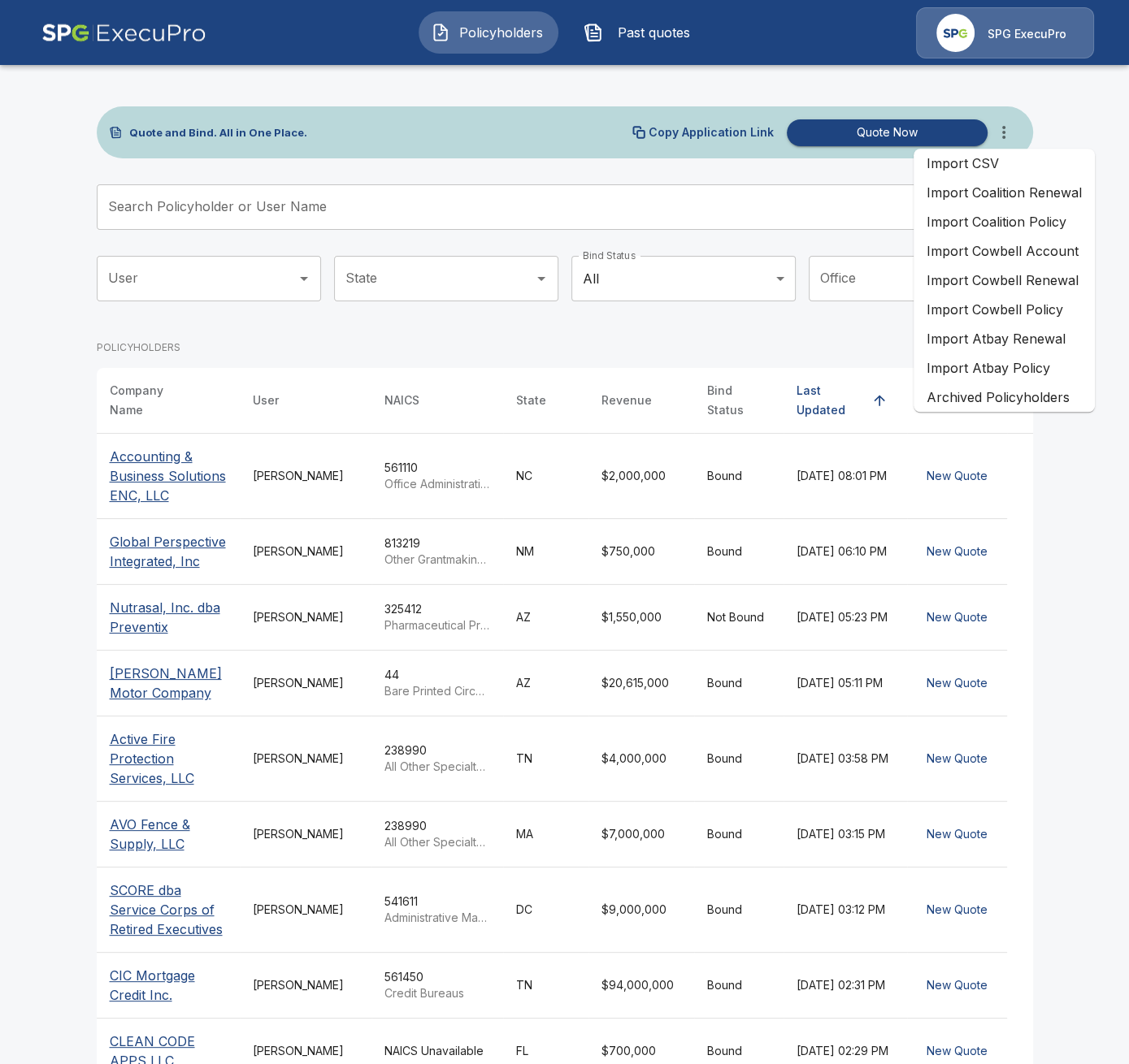
click at [1049, 345] on li "Import Atbay Renewal" at bounding box center [1004, 339] width 181 height 29
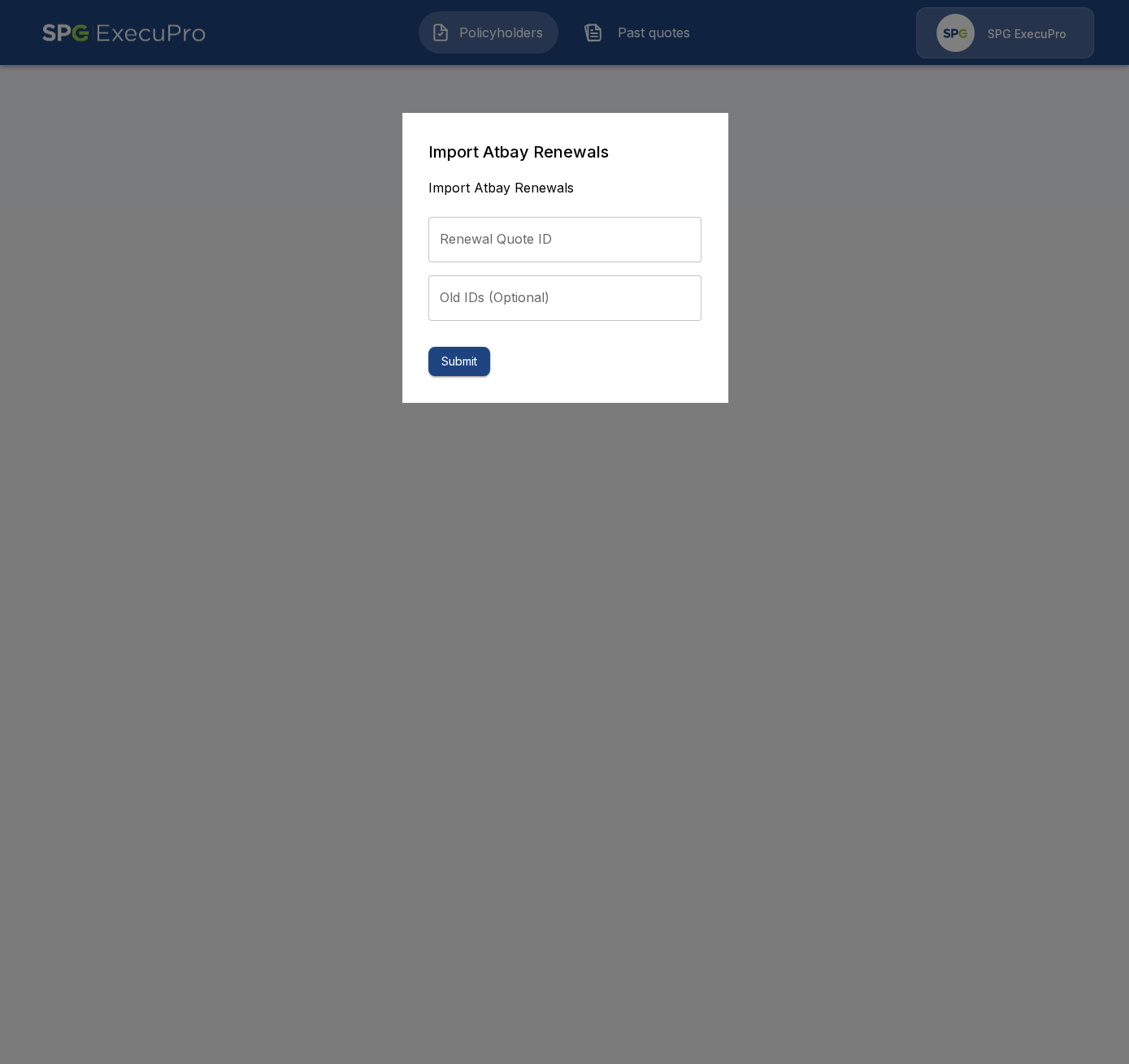
click at [473, 255] on input "Renewal Quote ID" at bounding box center [564, 239] width 273 height 45
paste input "**********"
type input "**********"
click at [464, 364] on button "Submit" at bounding box center [459, 362] width 62 height 30
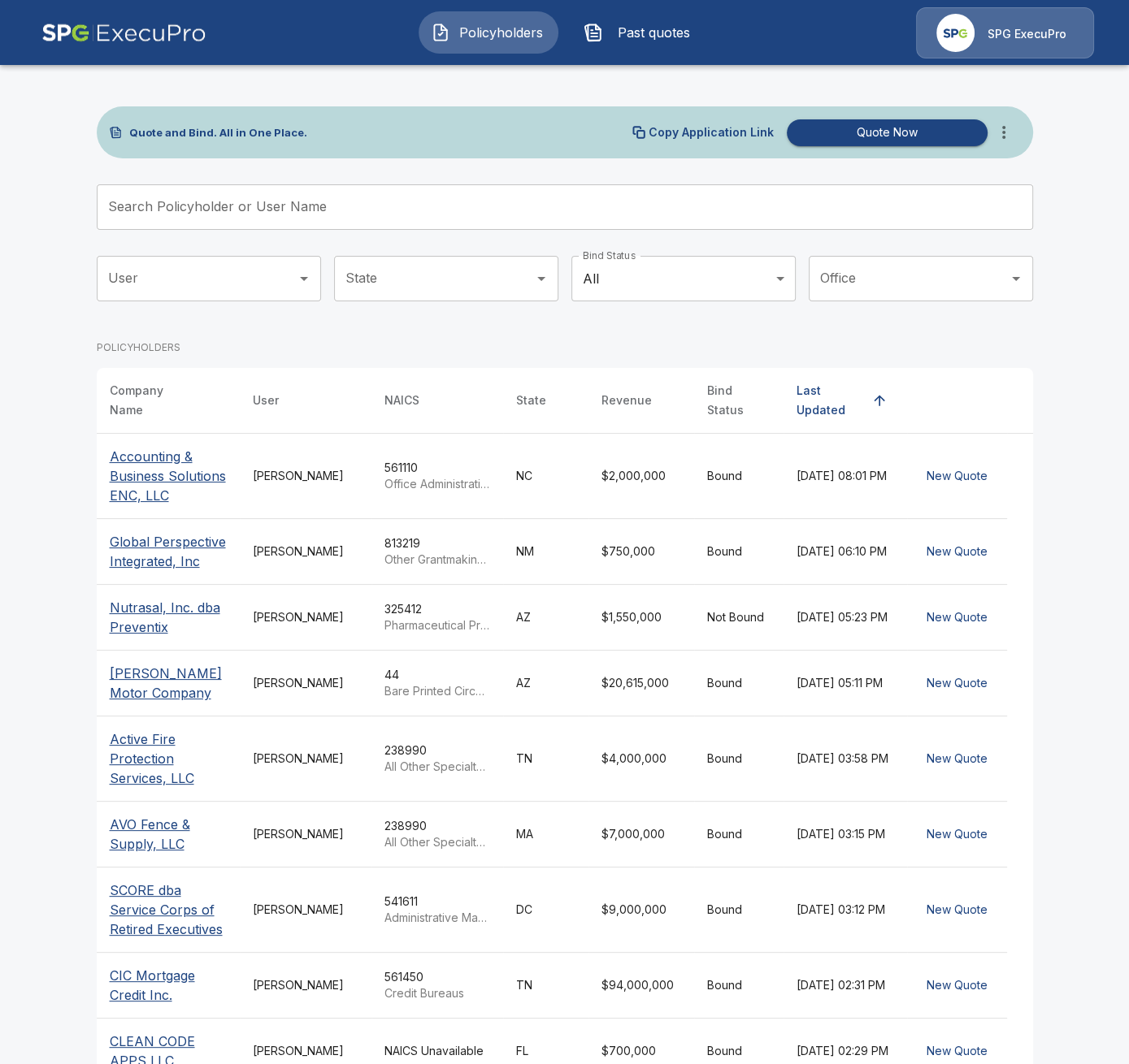
click at [639, 40] on span "Past quotes" at bounding box center [654, 32] width 89 height 20
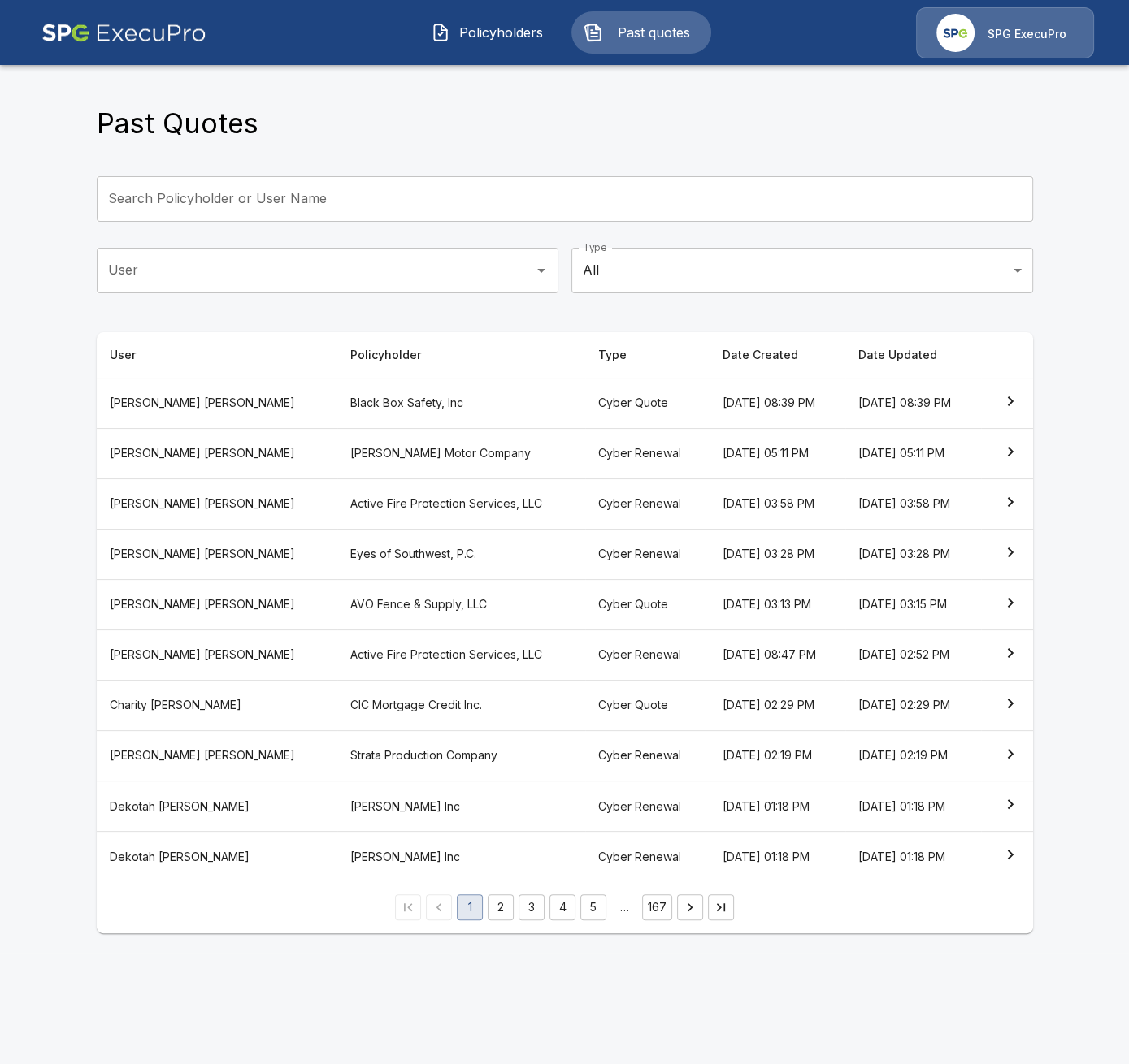
click at [412, 408] on th "Black Box Safety, Inc" at bounding box center [461, 403] width 248 height 50
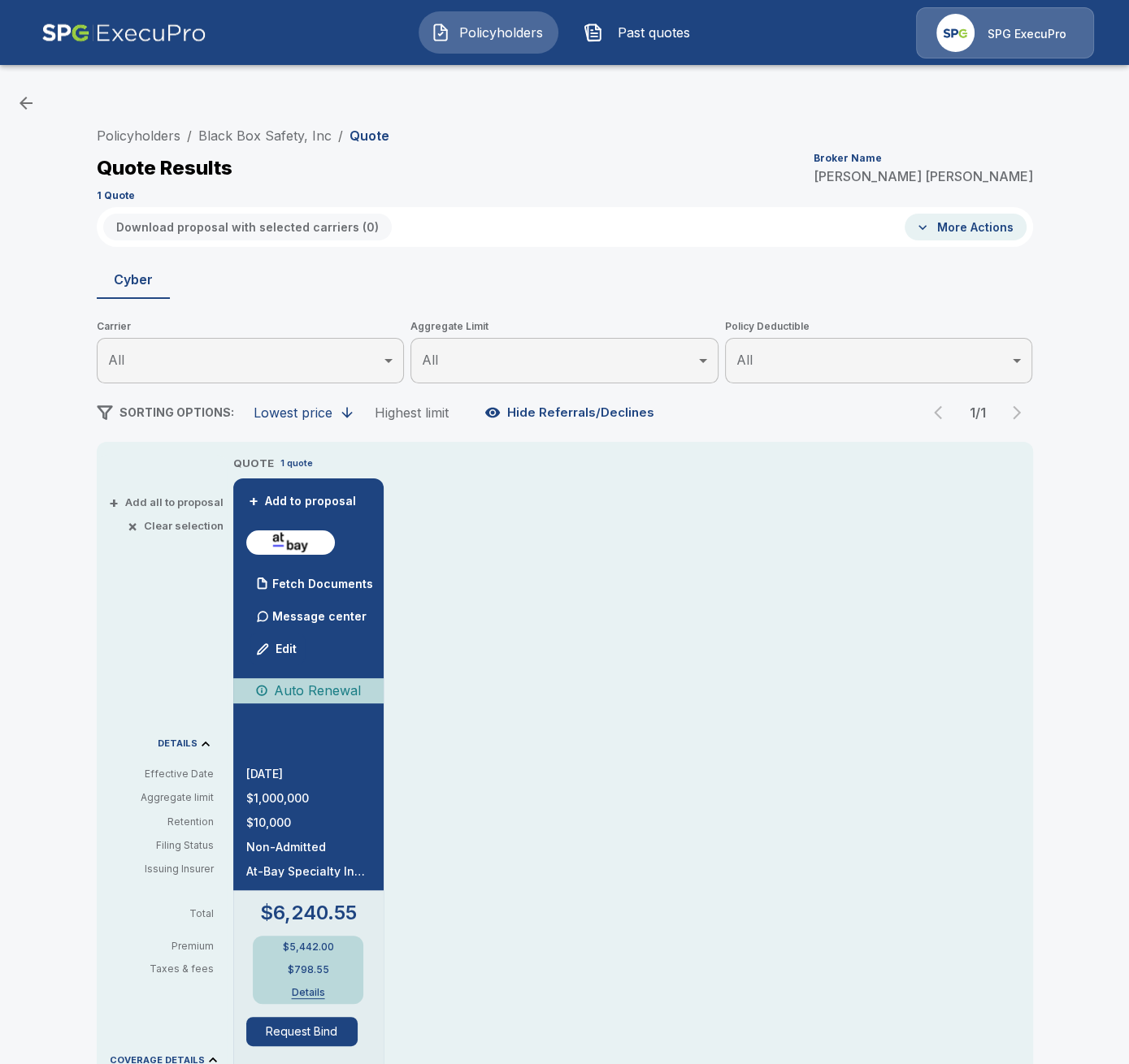
click at [690, 705] on div "QUOTE 1 quote + Add to proposal Fetch Documents Message center Edit Auto Renewa…" at bounding box center [633, 985] width 800 height 1061
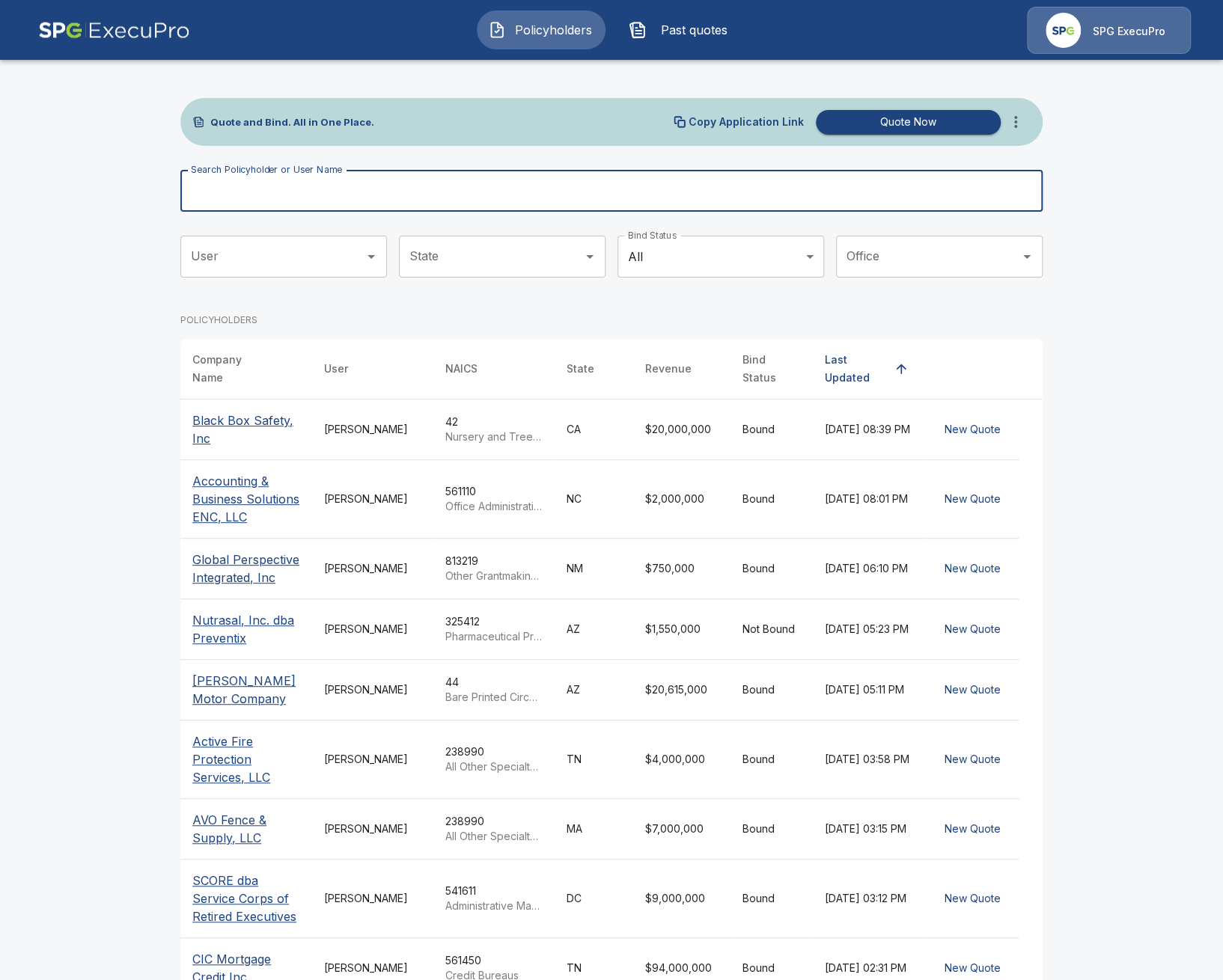
click at [306, 187] on input "Search Policyholder or User Name" at bounding box center [603, 190] width 846 height 42
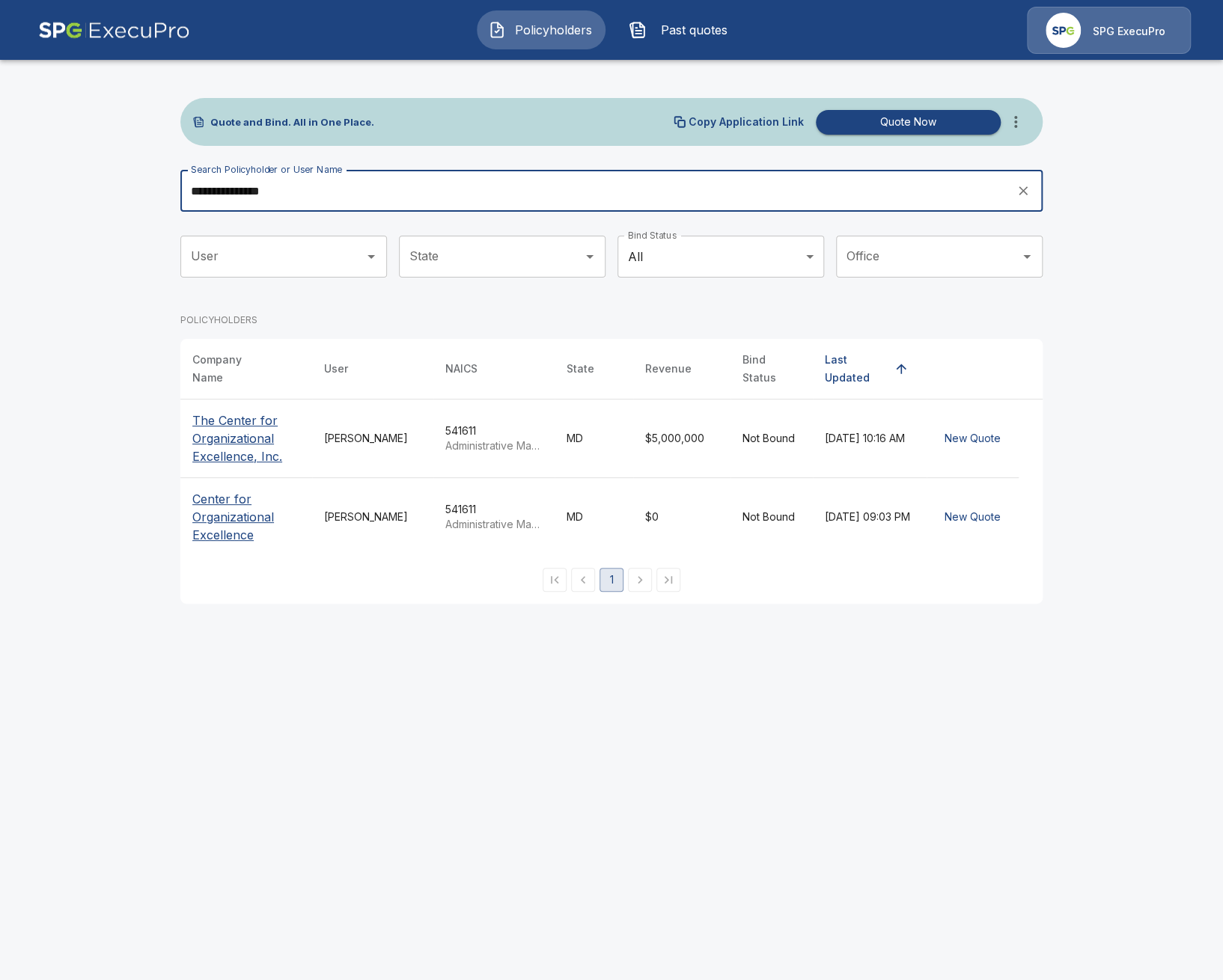
type input "**********"
click at [237, 537] on th "Center for Organizational Excellence" at bounding box center [246, 517] width 132 height 79
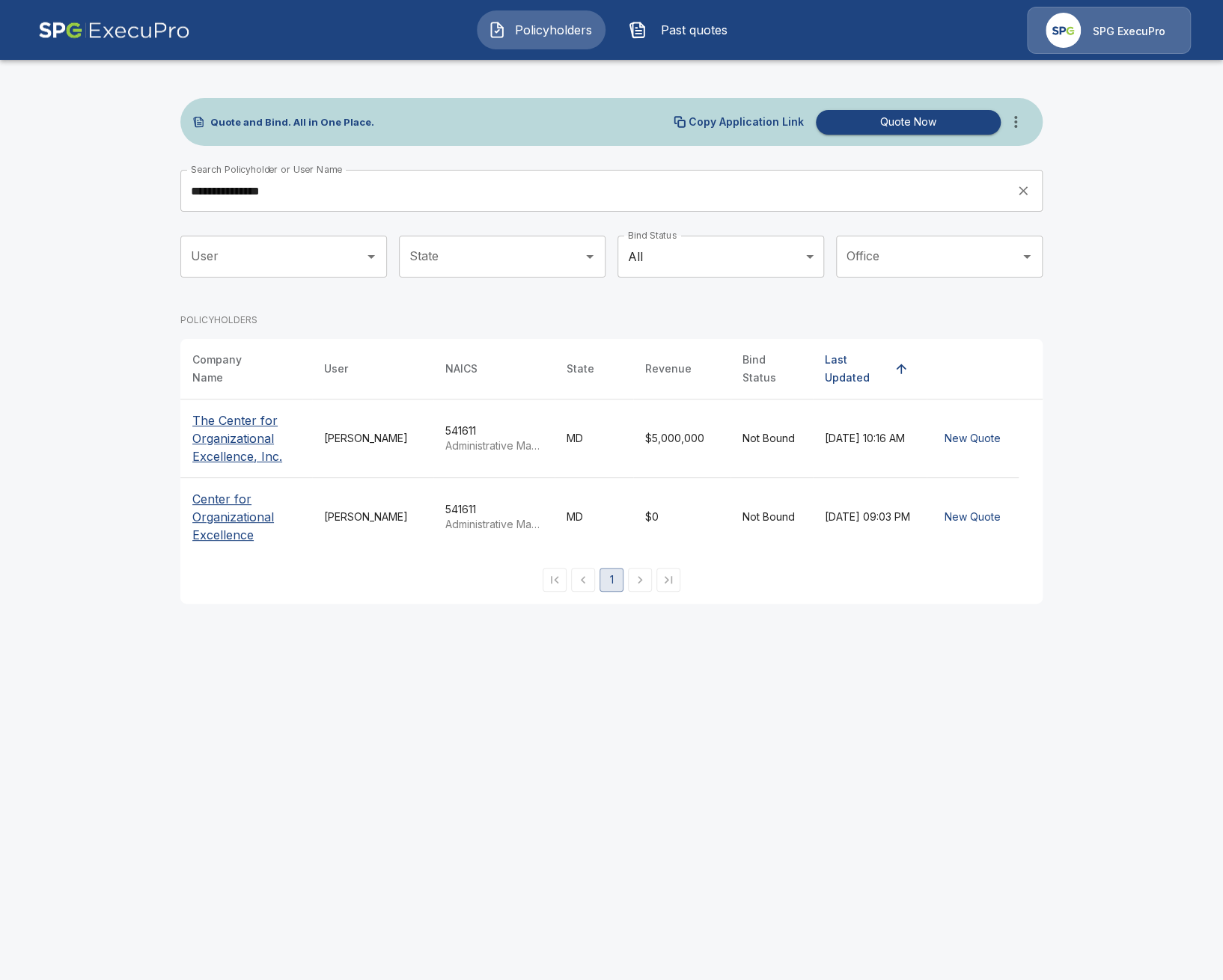
click at [232, 430] on p "The Center for Organizational Excellence, Inc." at bounding box center [246, 439] width 107 height 54
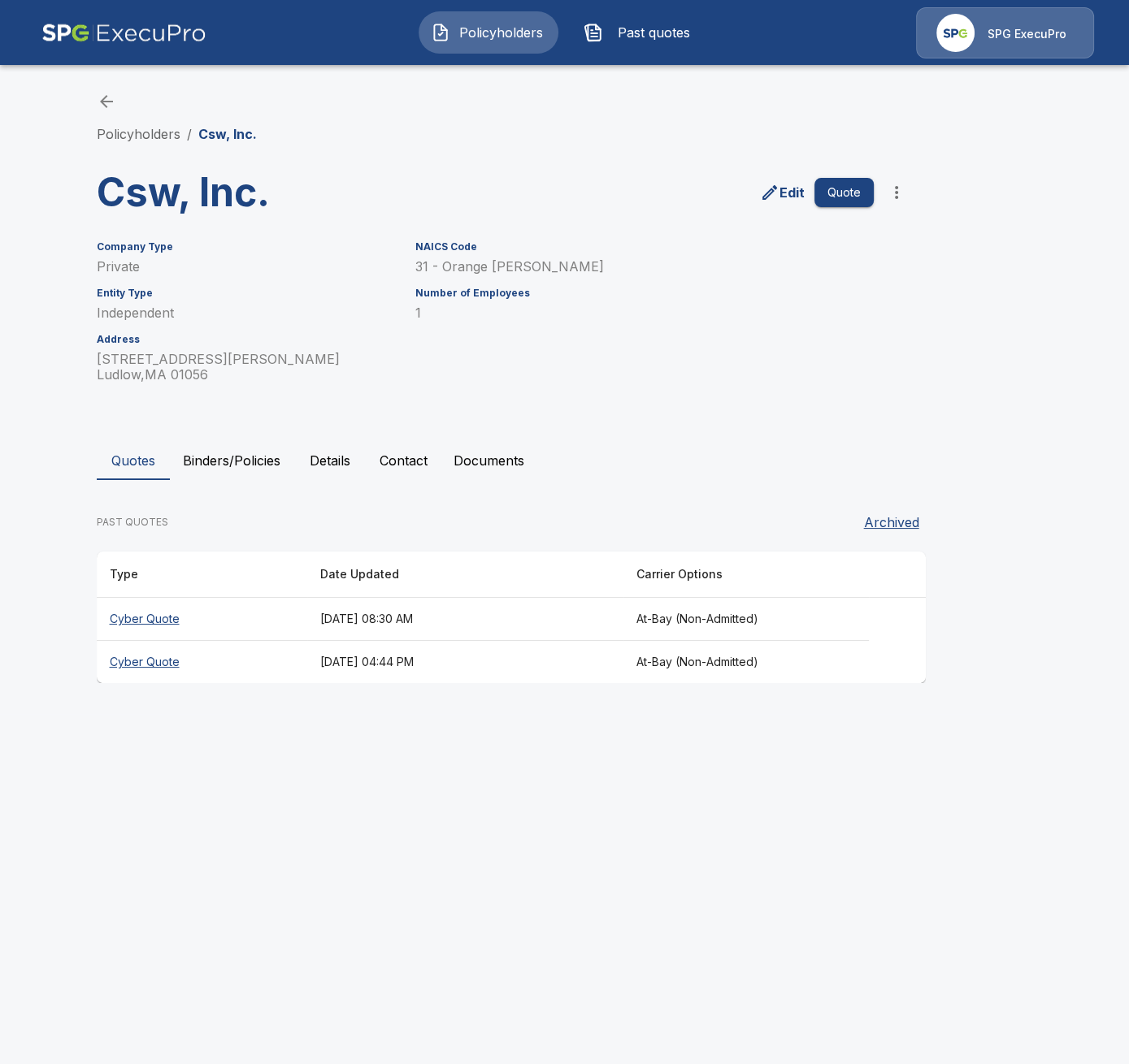
click at [240, 459] on button "Binders/Policies" at bounding box center [231, 460] width 123 height 39
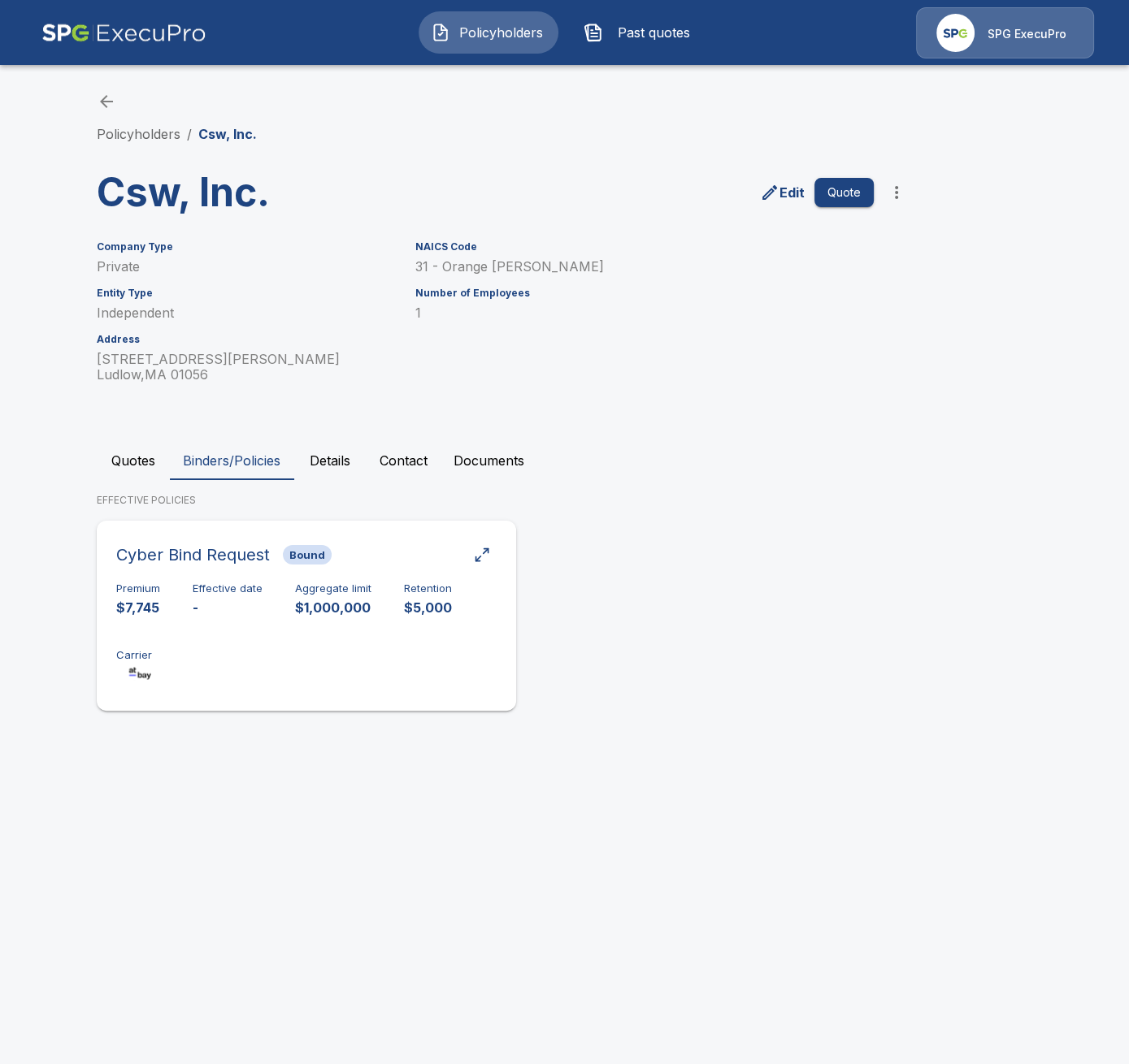
click at [320, 644] on div "Premium $7,745 Effective date - Aggregate limit $1,000,000 Retention $5,000 Car…" at bounding box center [307, 634] width 380 height 102
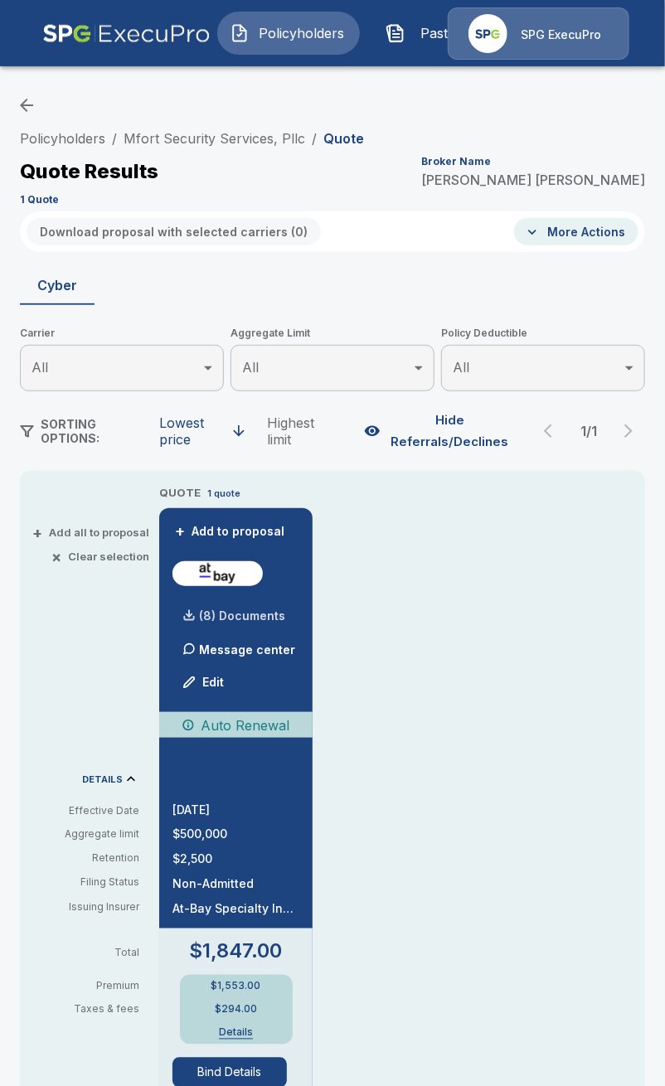
click at [241, 624] on div "(8) Documents" at bounding box center [229, 616] width 113 height 33
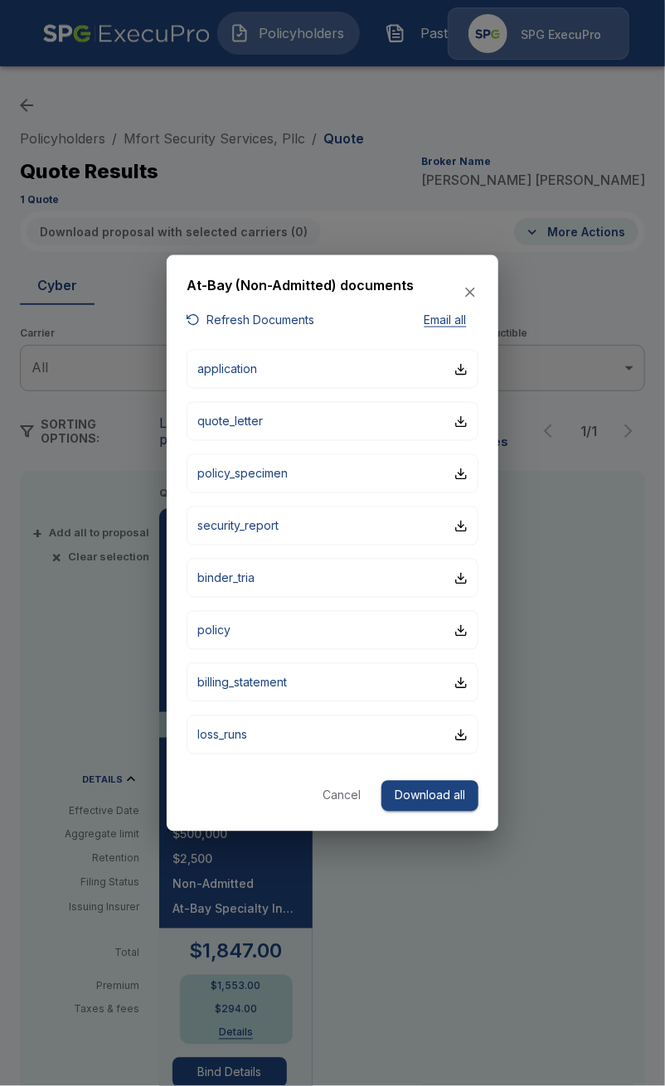
click at [227, 140] on div at bounding box center [332, 543] width 665 height 1086
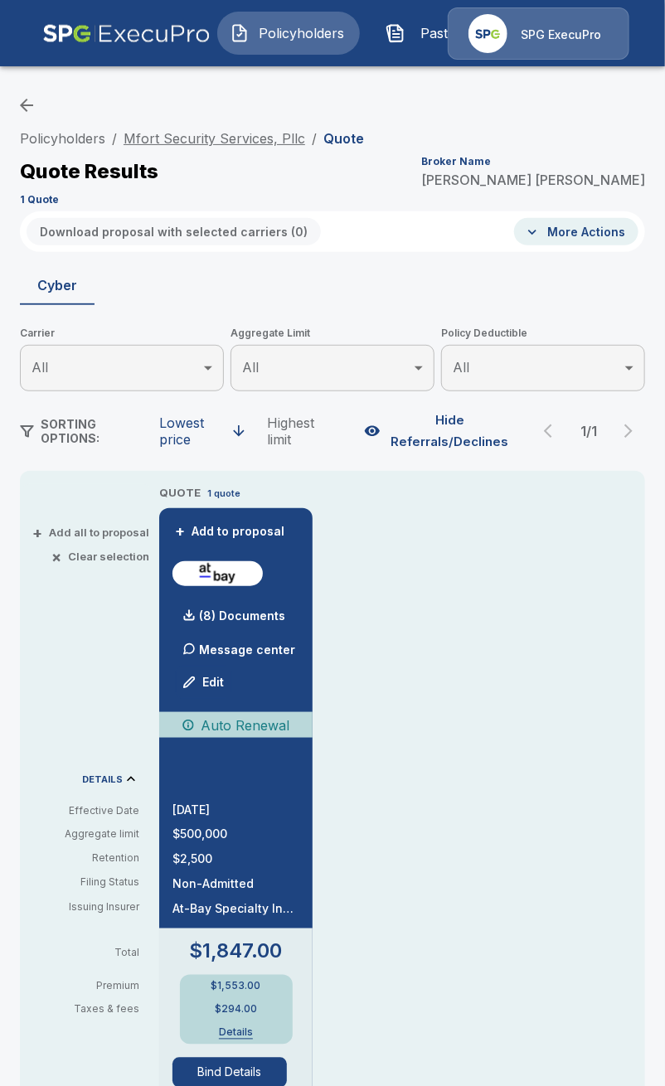
click at [231, 135] on link "Mfort Security Services, Pllc" at bounding box center [215, 138] width 182 height 17
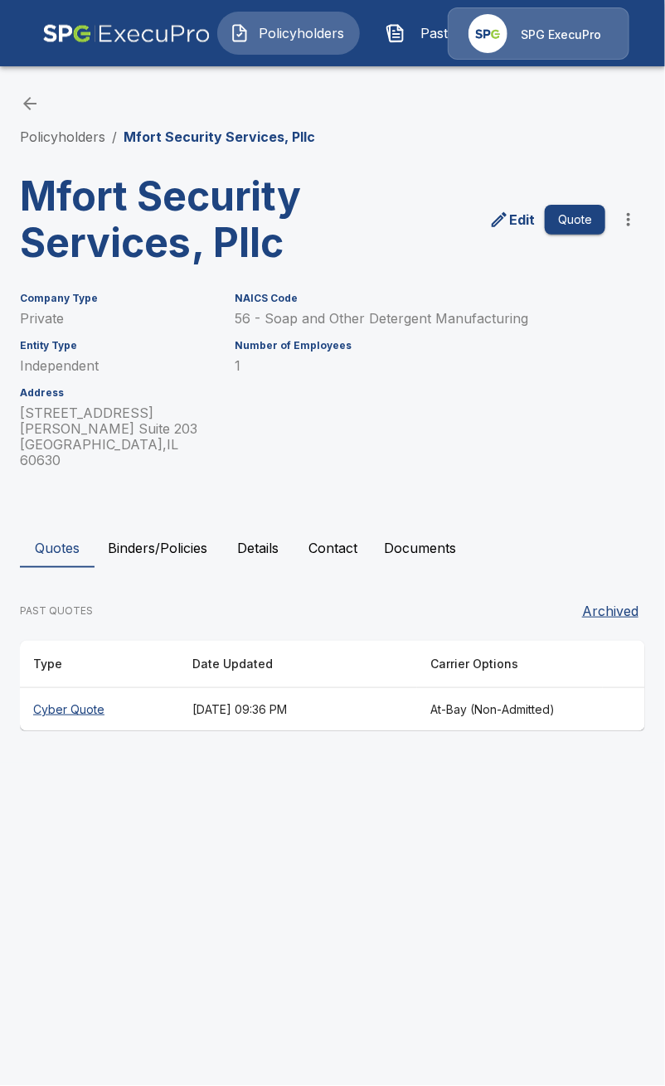
click at [253, 541] on button "Details" at bounding box center [258, 548] width 75 height 40
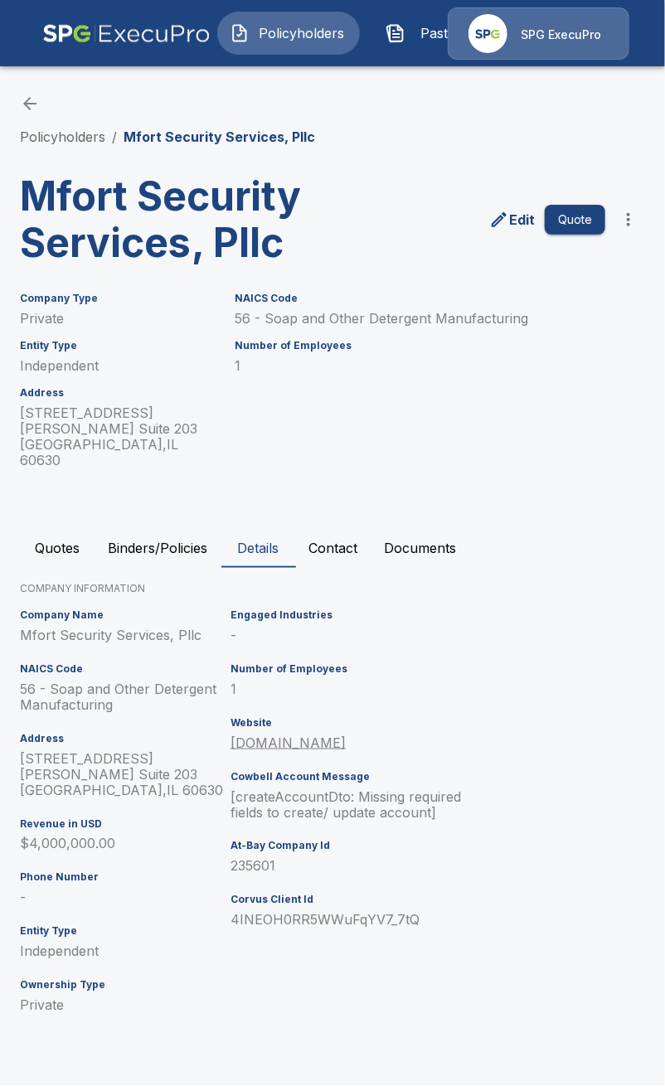
click at [260, 859] on p "235601" at bounding box center [359, 867] width 257 height 16
copy p "235601"
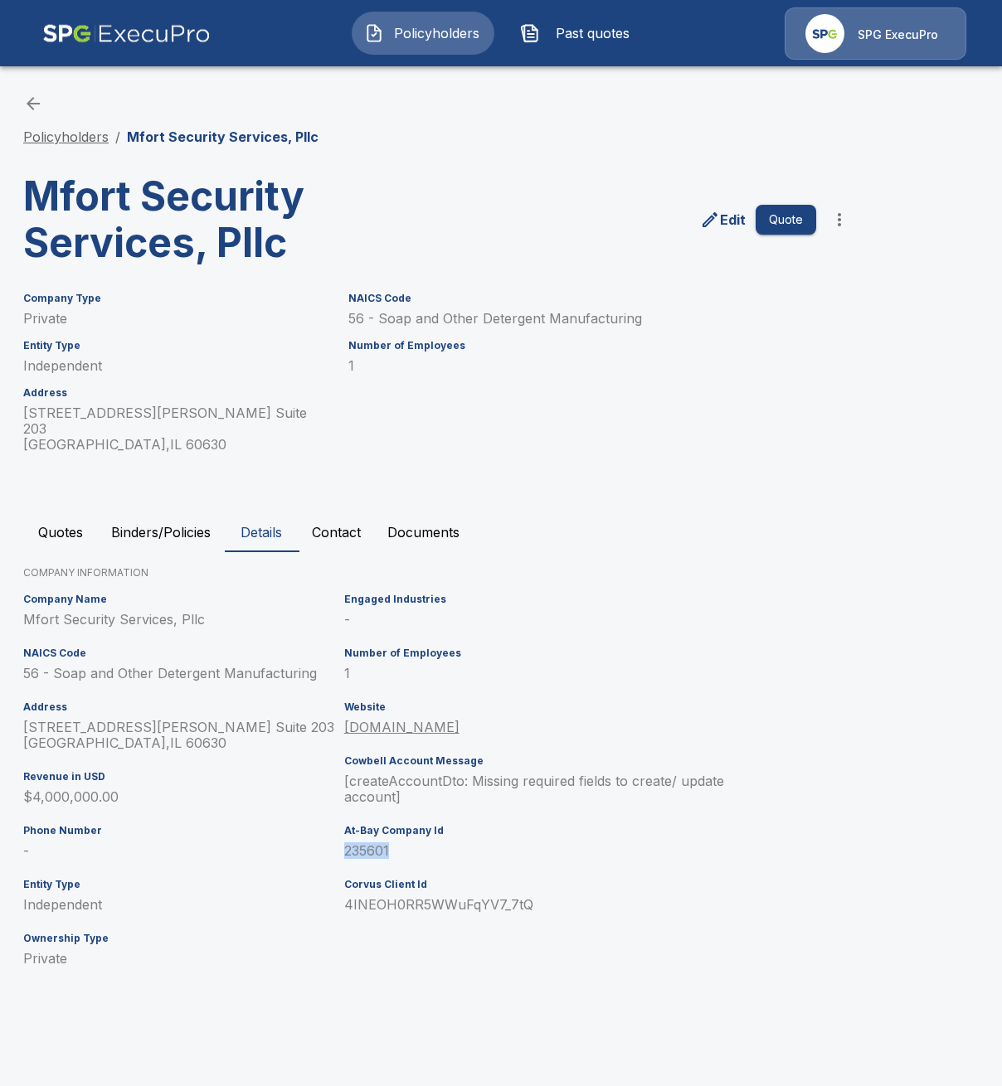
click at [93, 139] on link "Policyholders" at bounding box center [65, 137] width 85 height 17
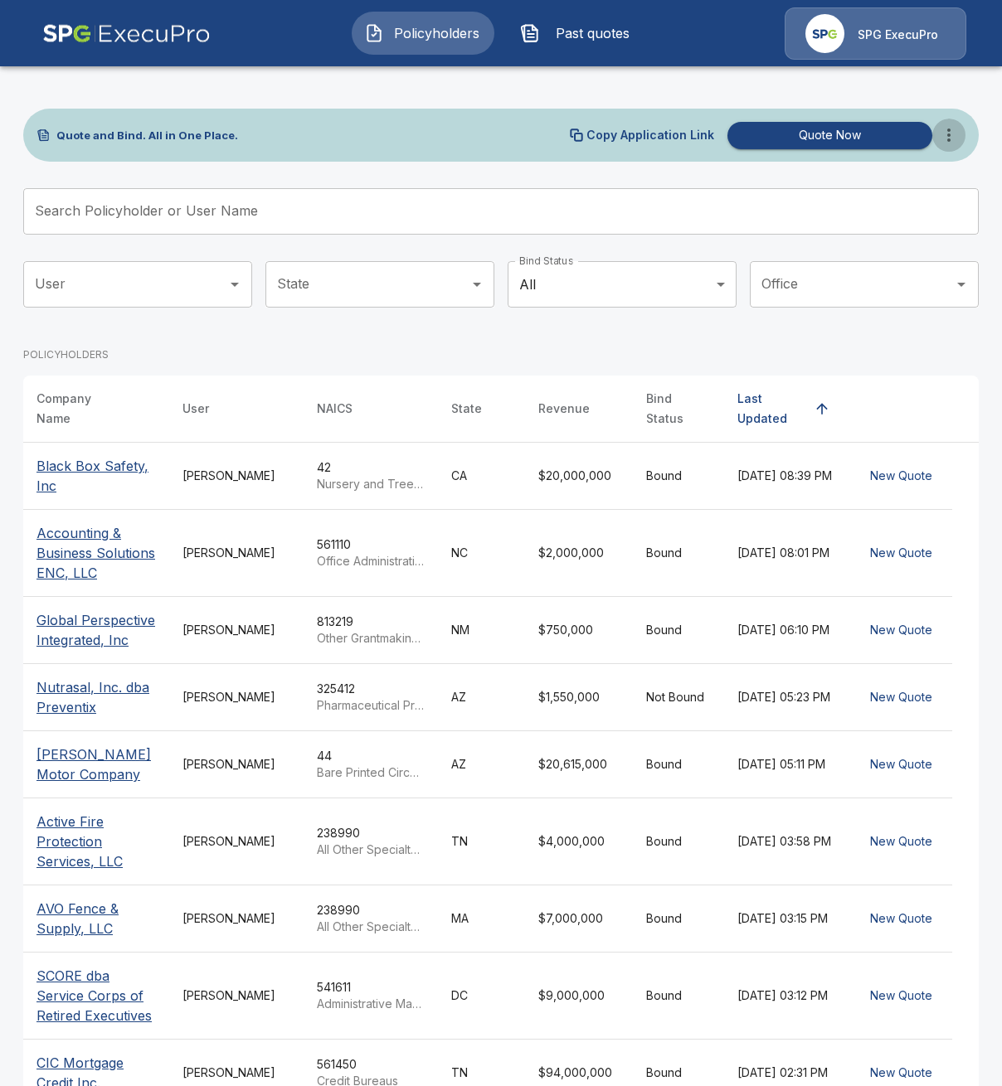
click at [946, 134] on icon "more" at bounding box center [949, 135] width 20 height 20
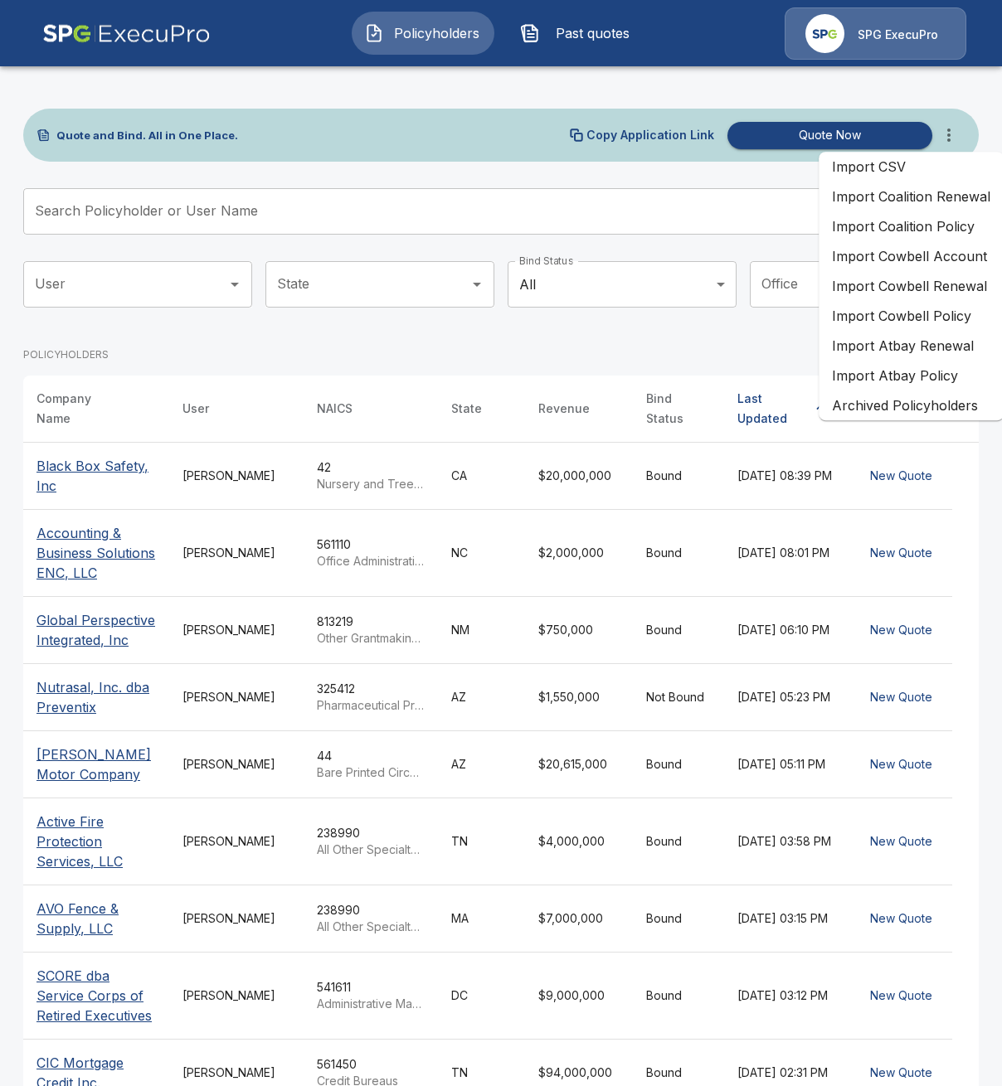
click at [910, 352] on li "Import Atbay Renewal" at bounding box center [911, 346] width 185 height 30
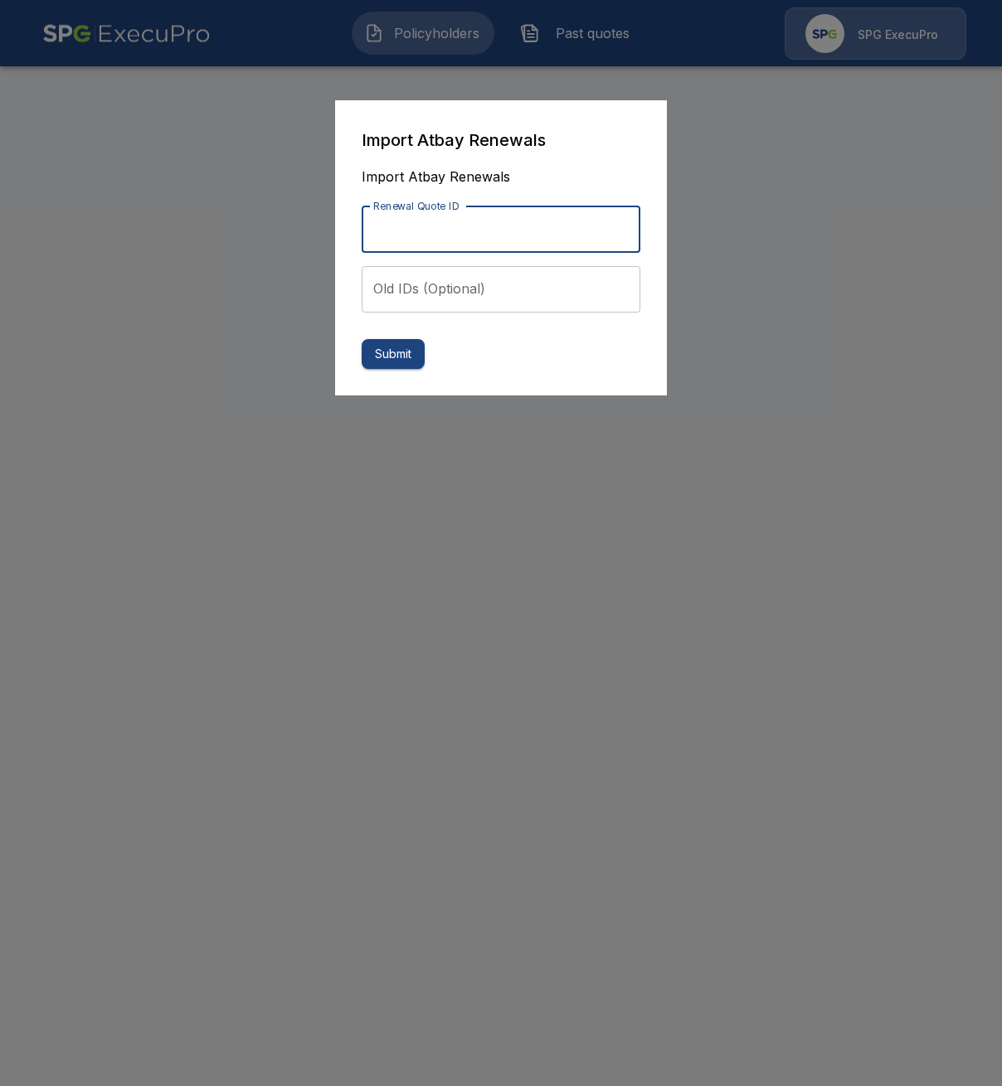
click at [479, 235] on input "Renewal Quote ID" at bounding box center [501, 230] width 279 height 46
paste input "**********"
type input "**********"
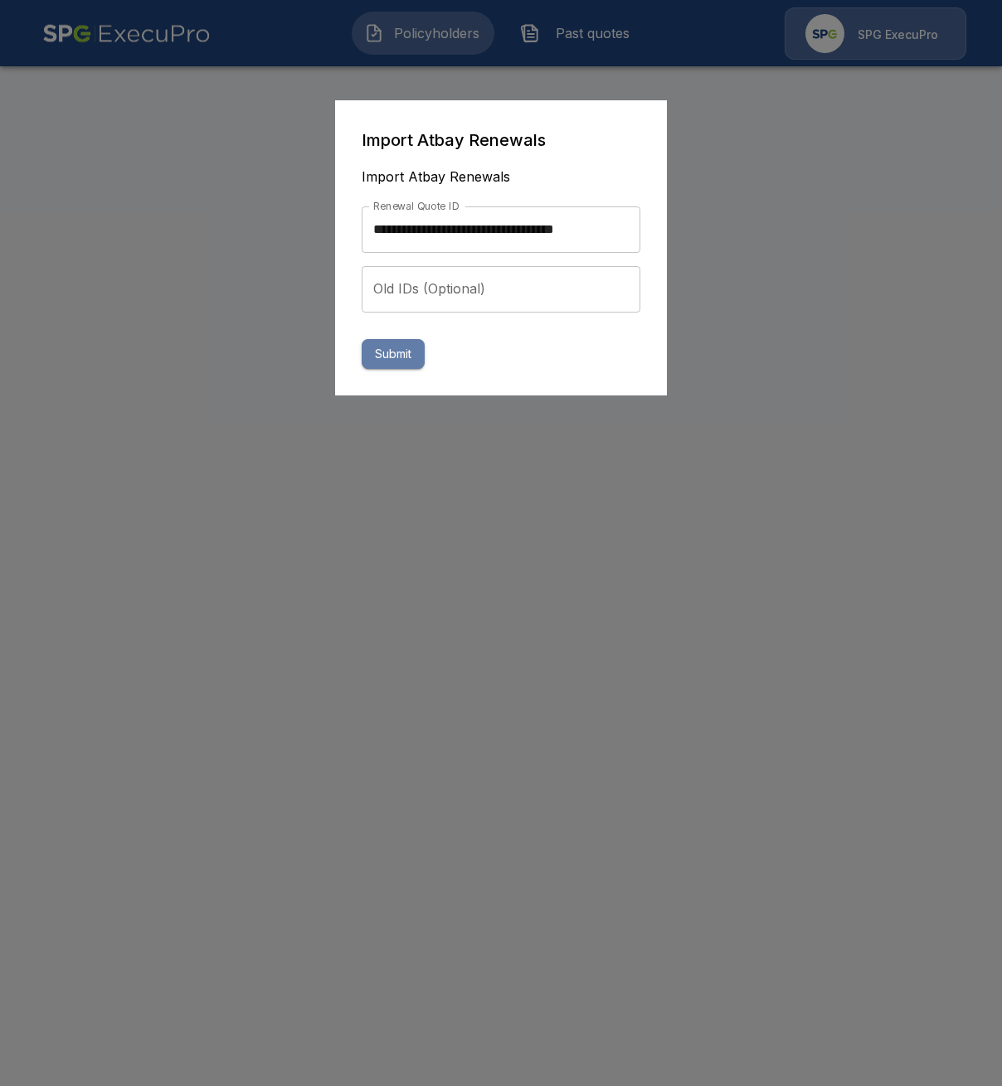
click at [396, 360] on button "Submit" at bounding box center [393, 354] width 63 height 31
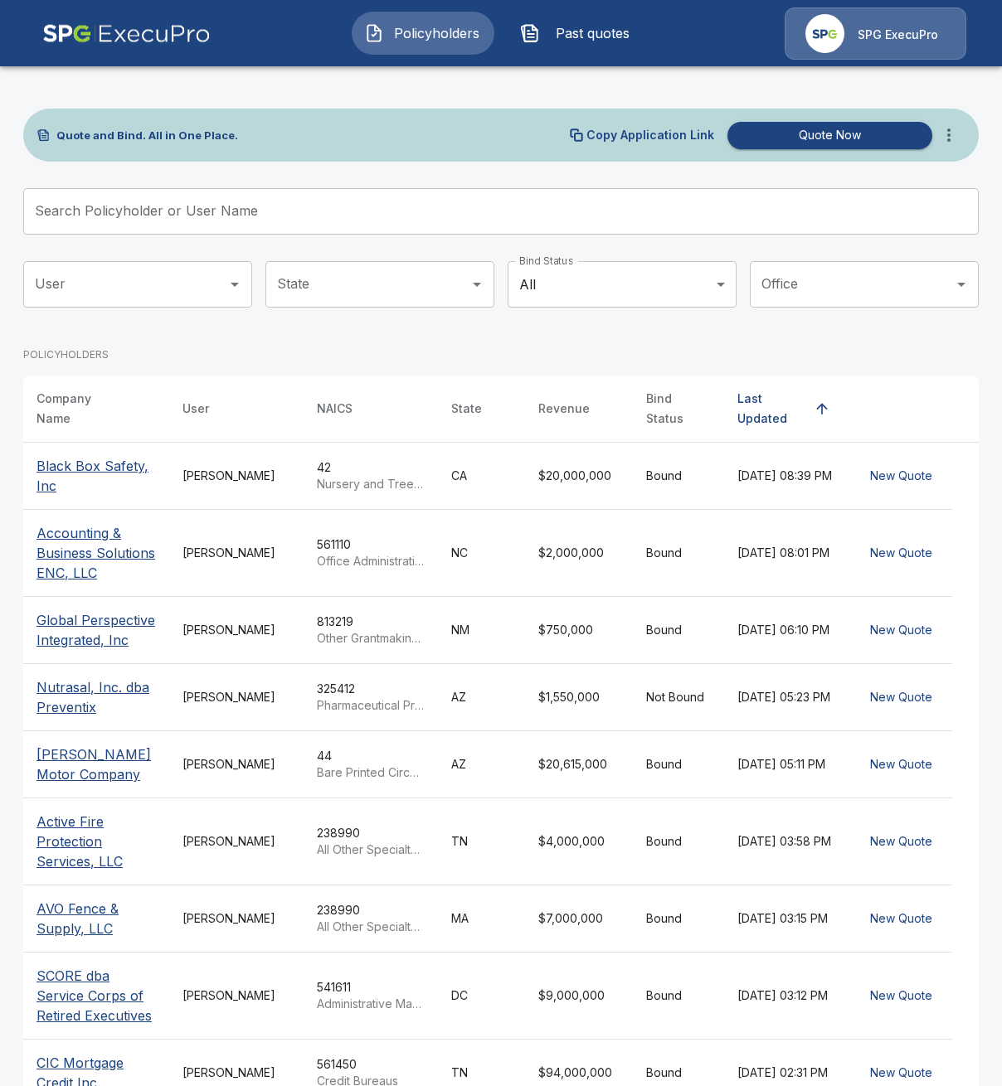
click at [585, 29] on span "Past quotes" at bounding box center [592, 33] width 91 height 20
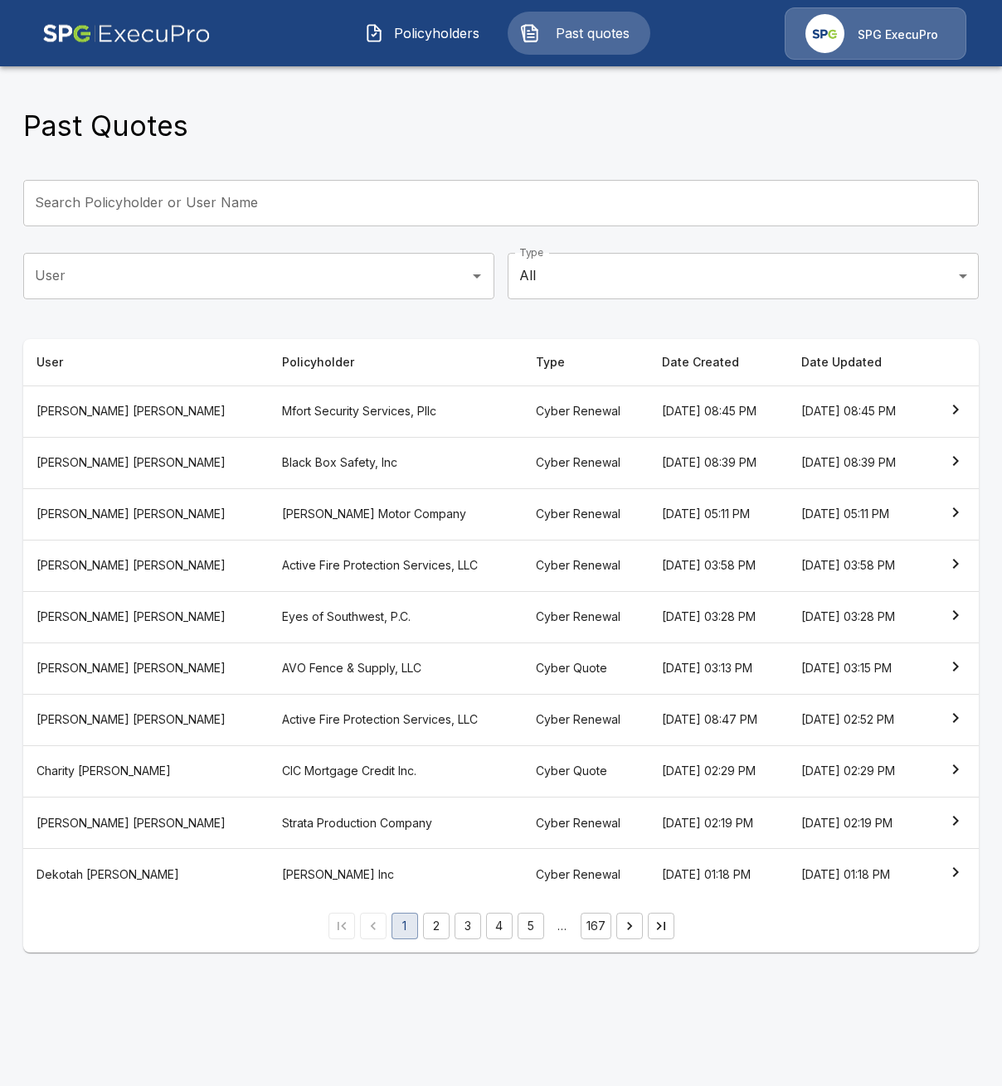
click at [269, 407] on th "Mfort Security Services, Pllc" at bounding box center [395, 411] width 253 height 51
